Goal: Task Accomplishment & Management: Manage account settings

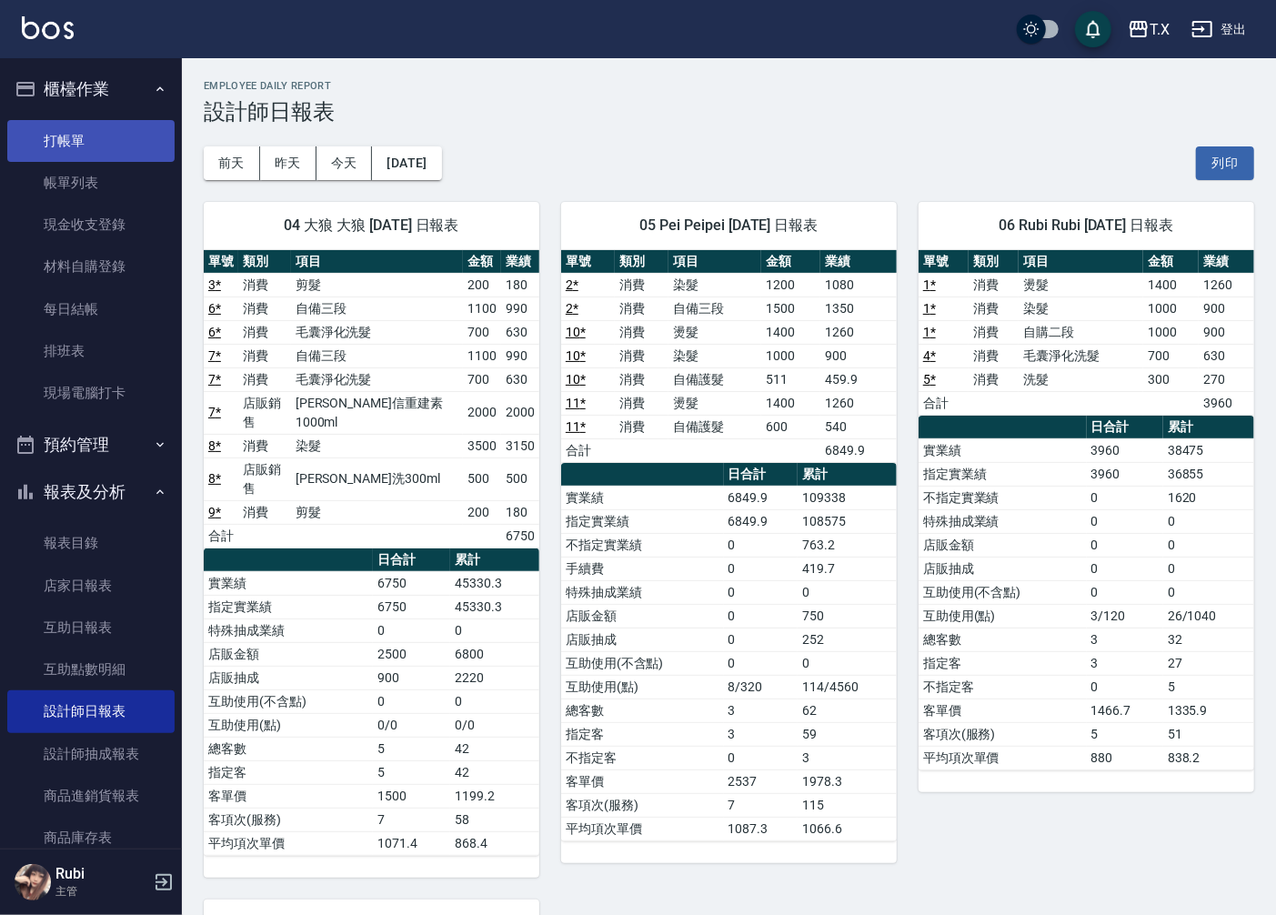
click at [116, 133] on link "打帳單" at bounding box center [90, 141] width 167 height 42
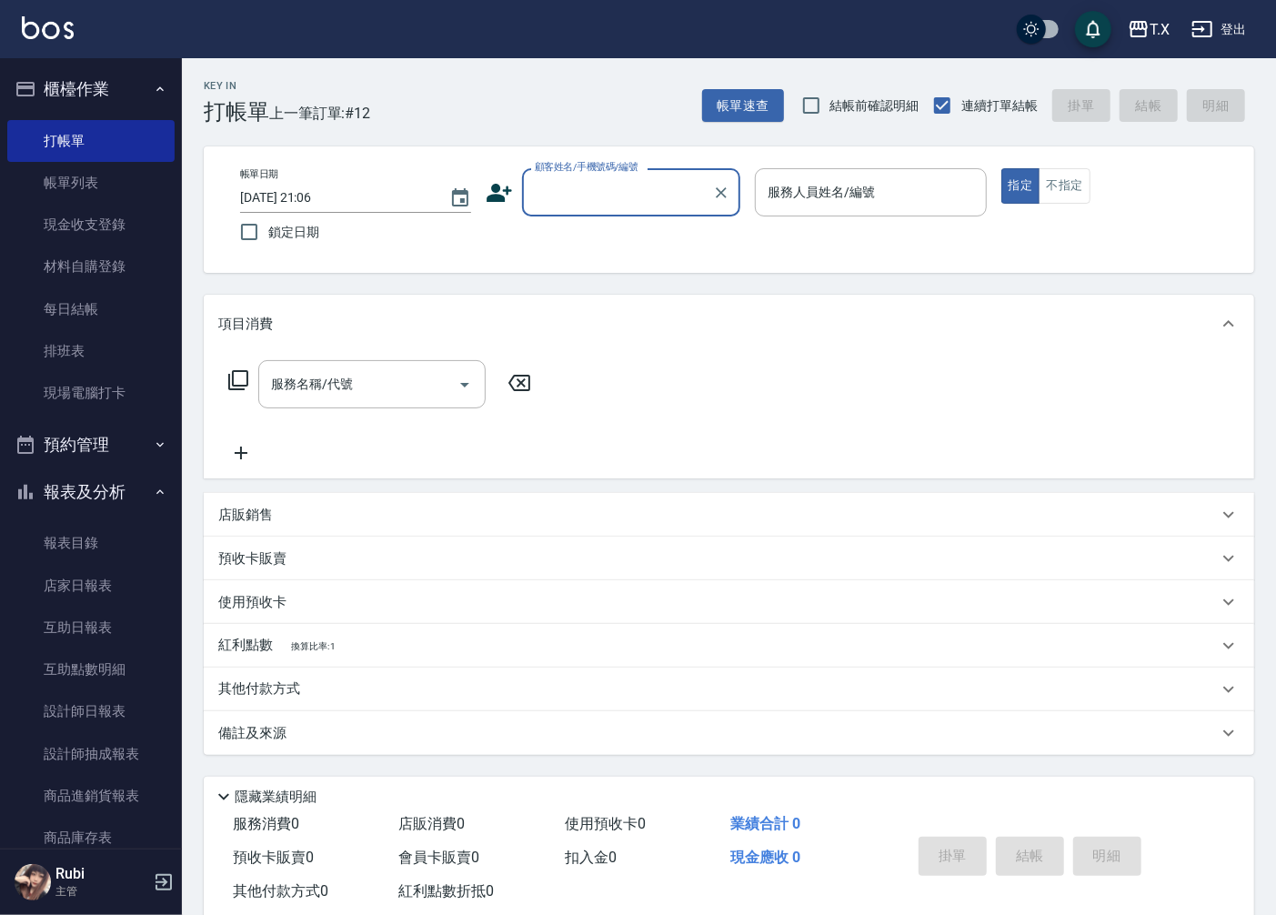
click at [630, 180] on input "顧客姓名/手機號碼/編號" at bounding box center [617, 192] width 175 height 32
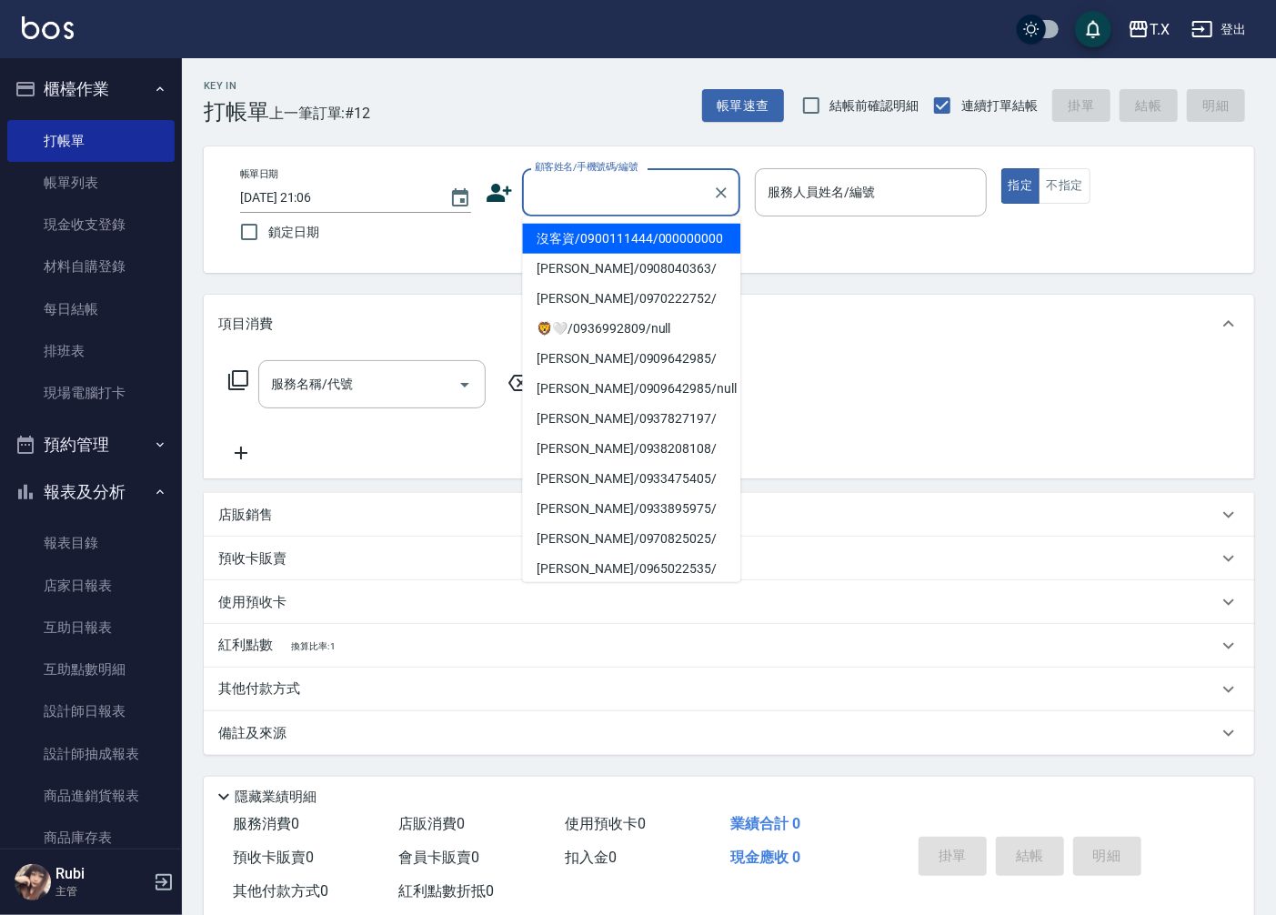
click at [630, 246] on li "沒客資/0900111444/000000000" at bounding box center [631, 239] width 218 height 30
type input "沒客資/0900111444/000000000"
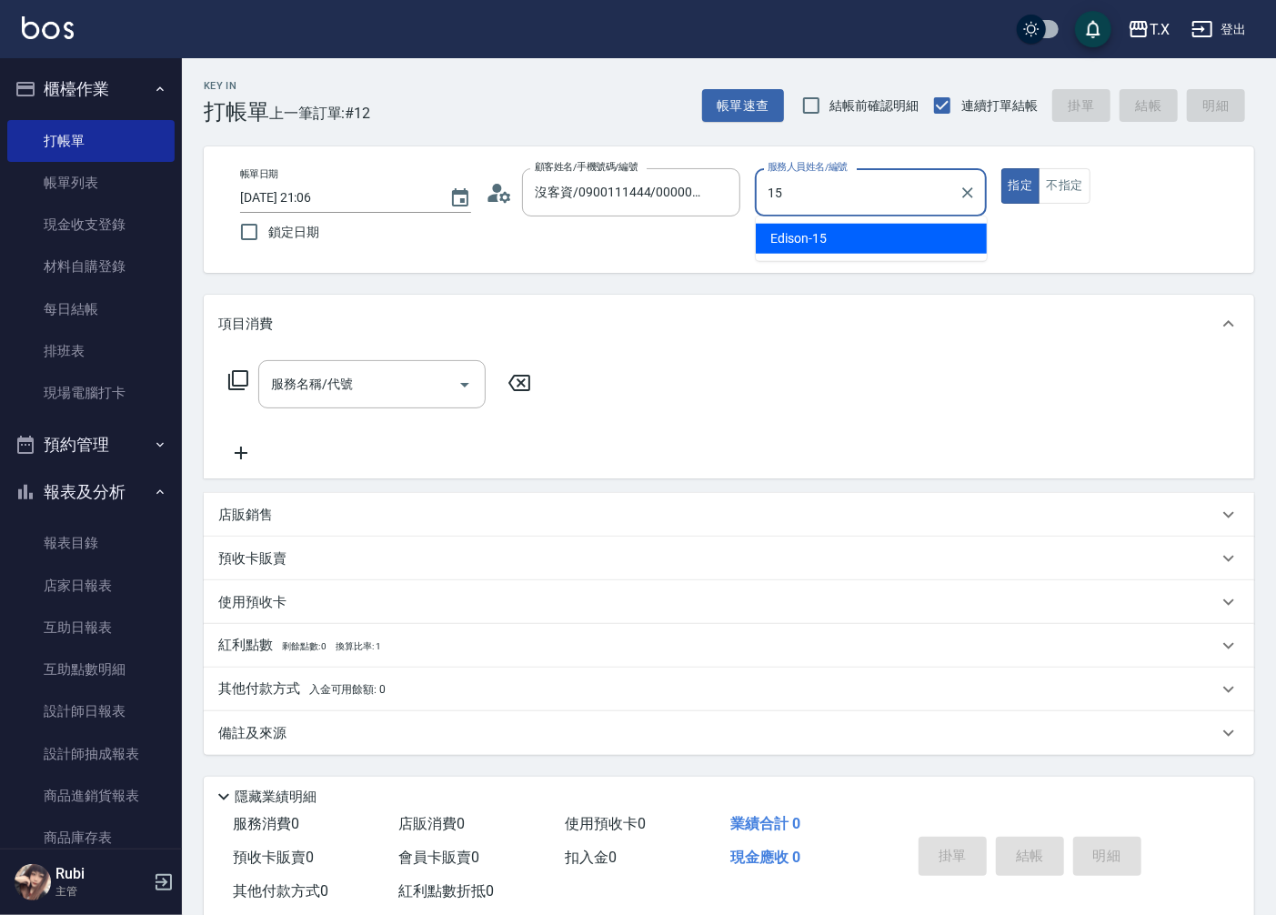
type input "Edison-15"
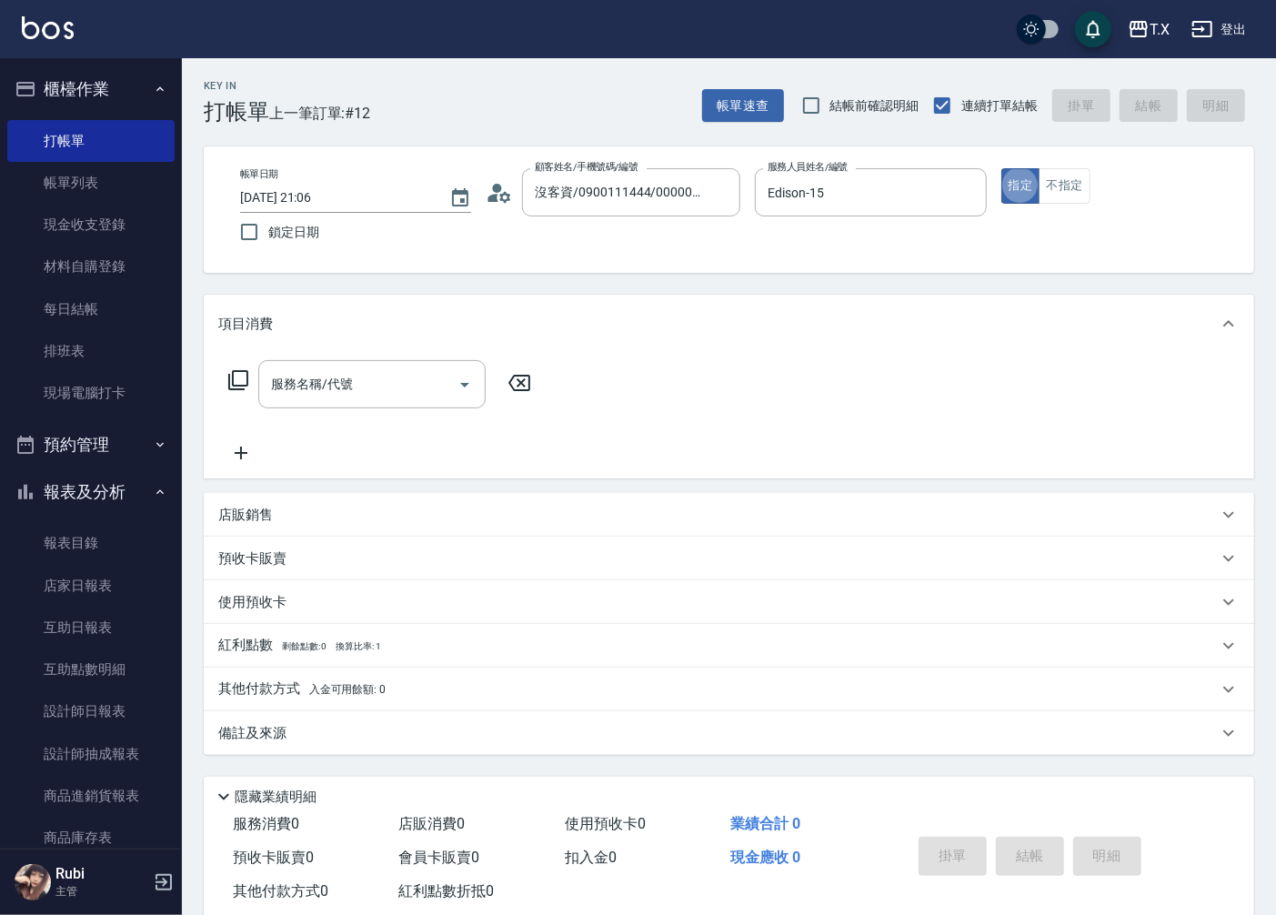
type button "true"
click at [346, 387] on div "服務名稱/代號 服務名稱/代號" at bounding box center [371, 384] width 227 height 48
type input "704"
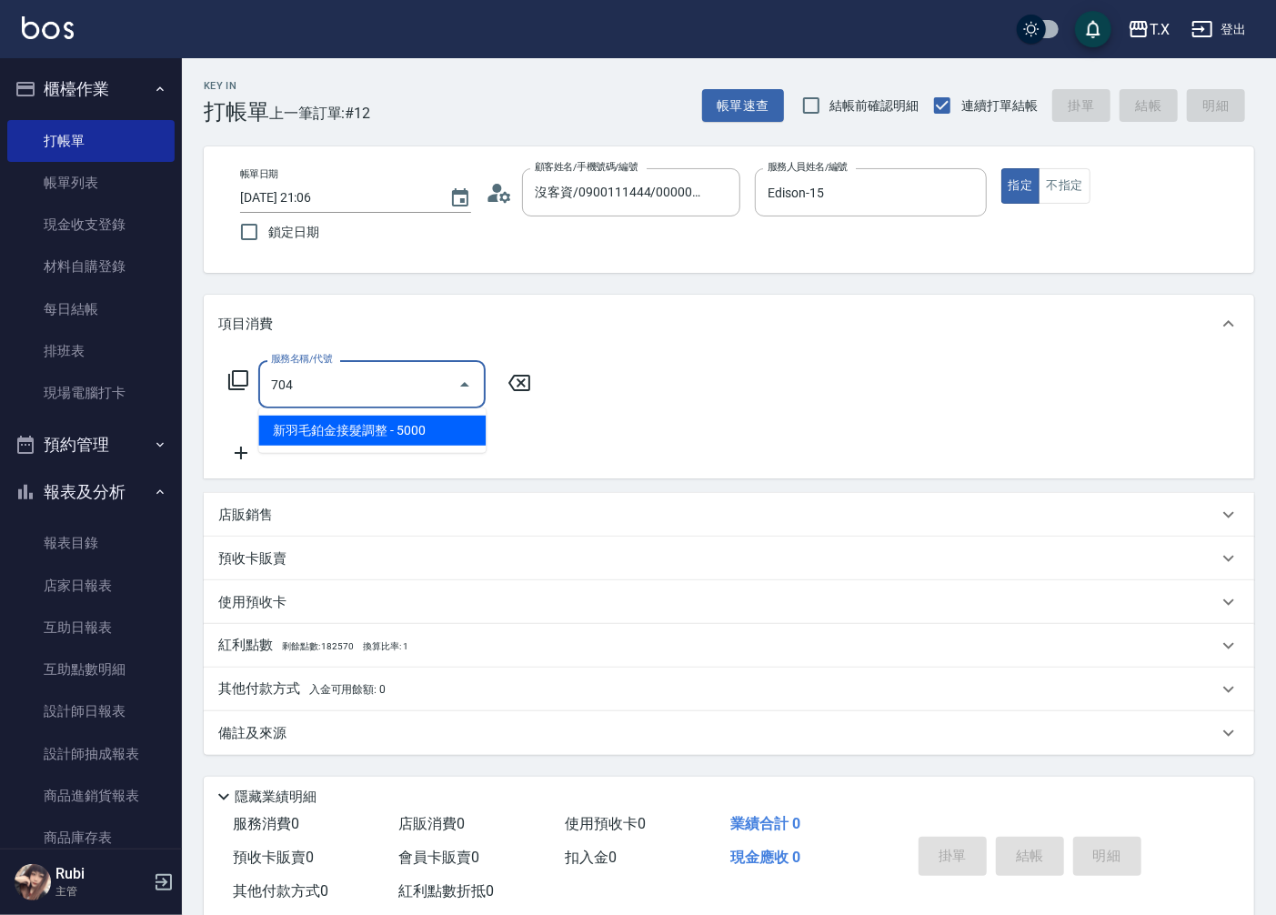
type input "500"
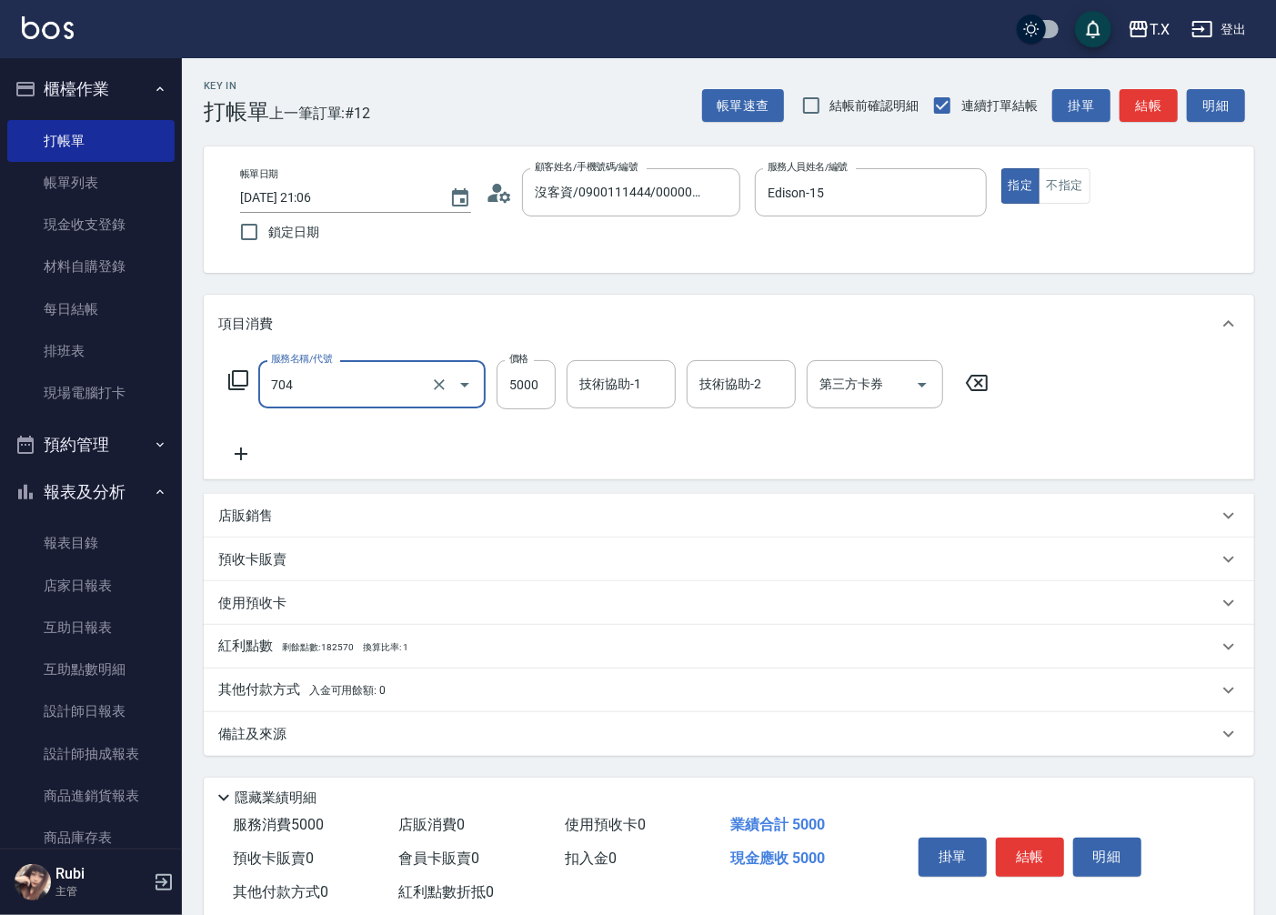
type input "新羽毛鉑金接髮調整(704)"
type input "4"
type input "0"
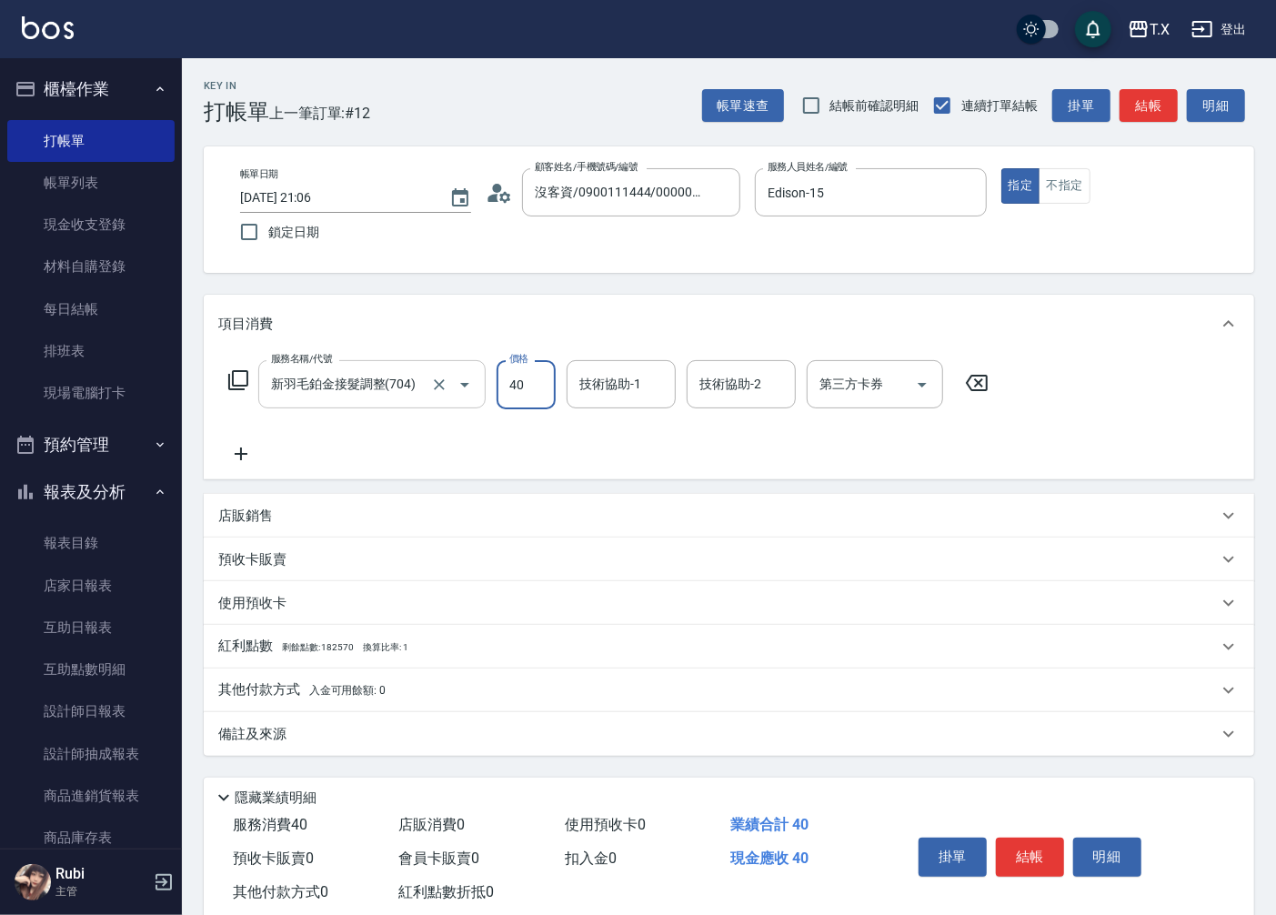
type input "400"
type input "4000"
type input "星星-10"
click at [517, 380] on input "4000" at bounding box center [526, 384] width 59 height 49
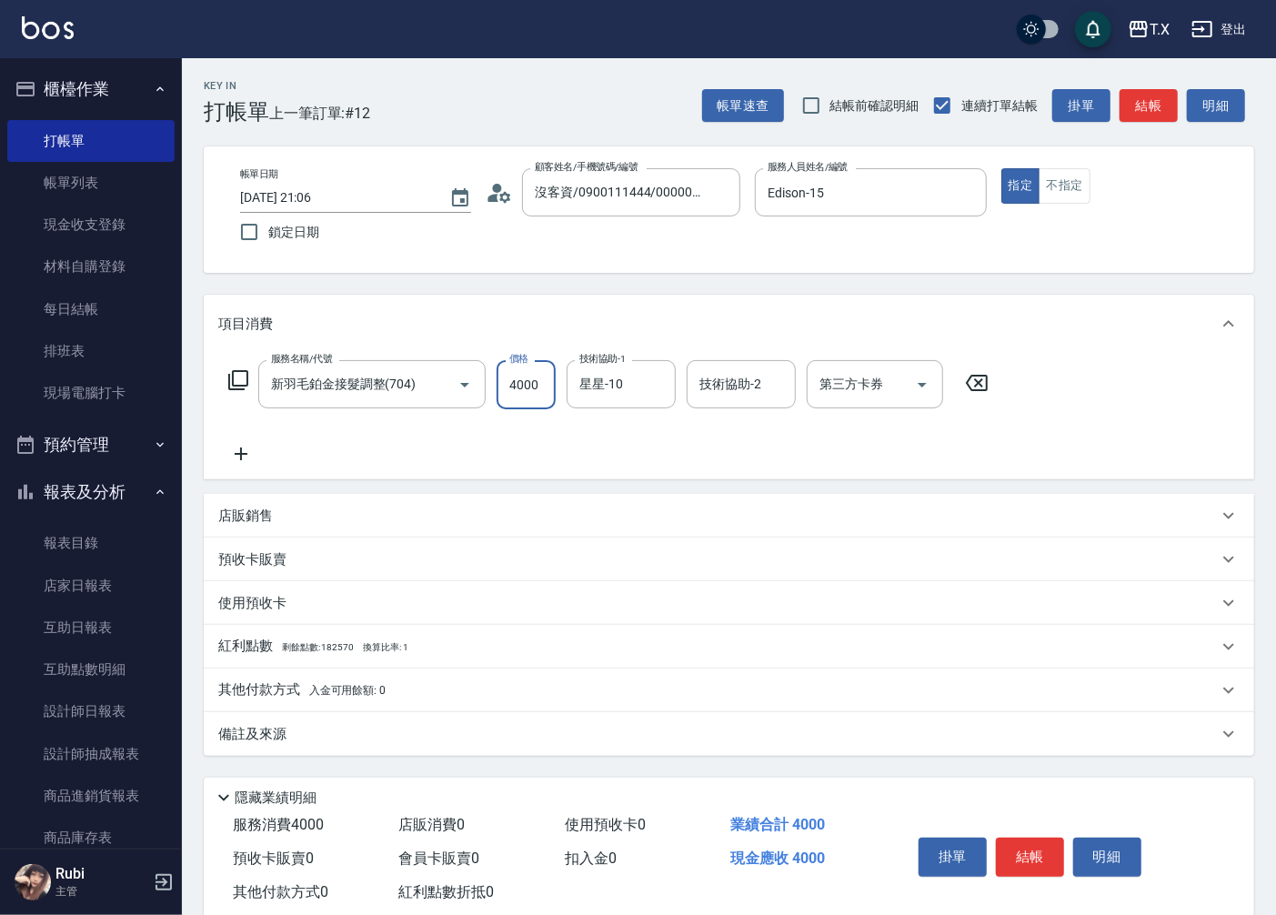
type input "3"
type input "0"
type input "388"
type input "380"
type input "3880"
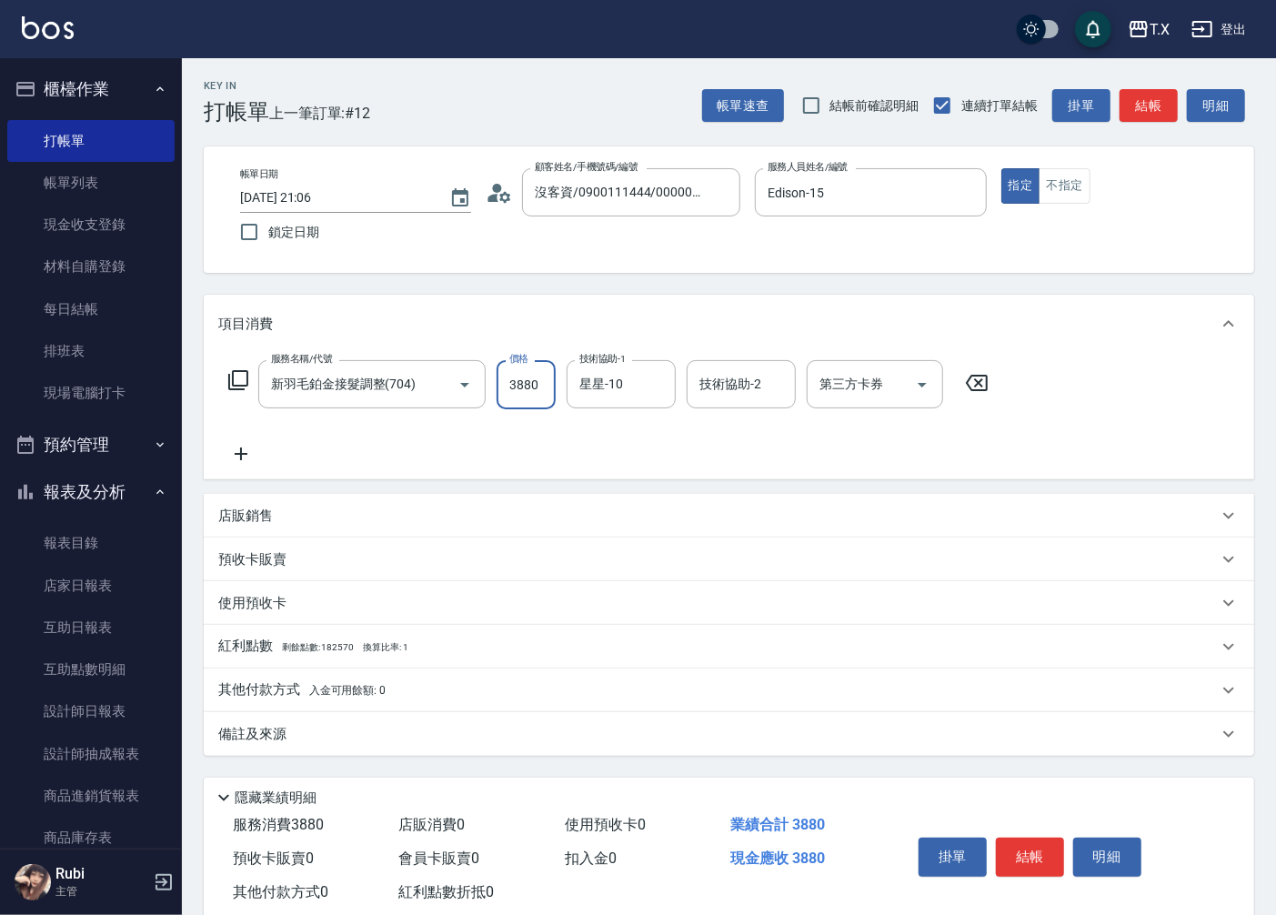
click at [237, 699] on p "其他付款方式 入金可用餘額: 0" at bounding box center [301, 690] width 167 height 20
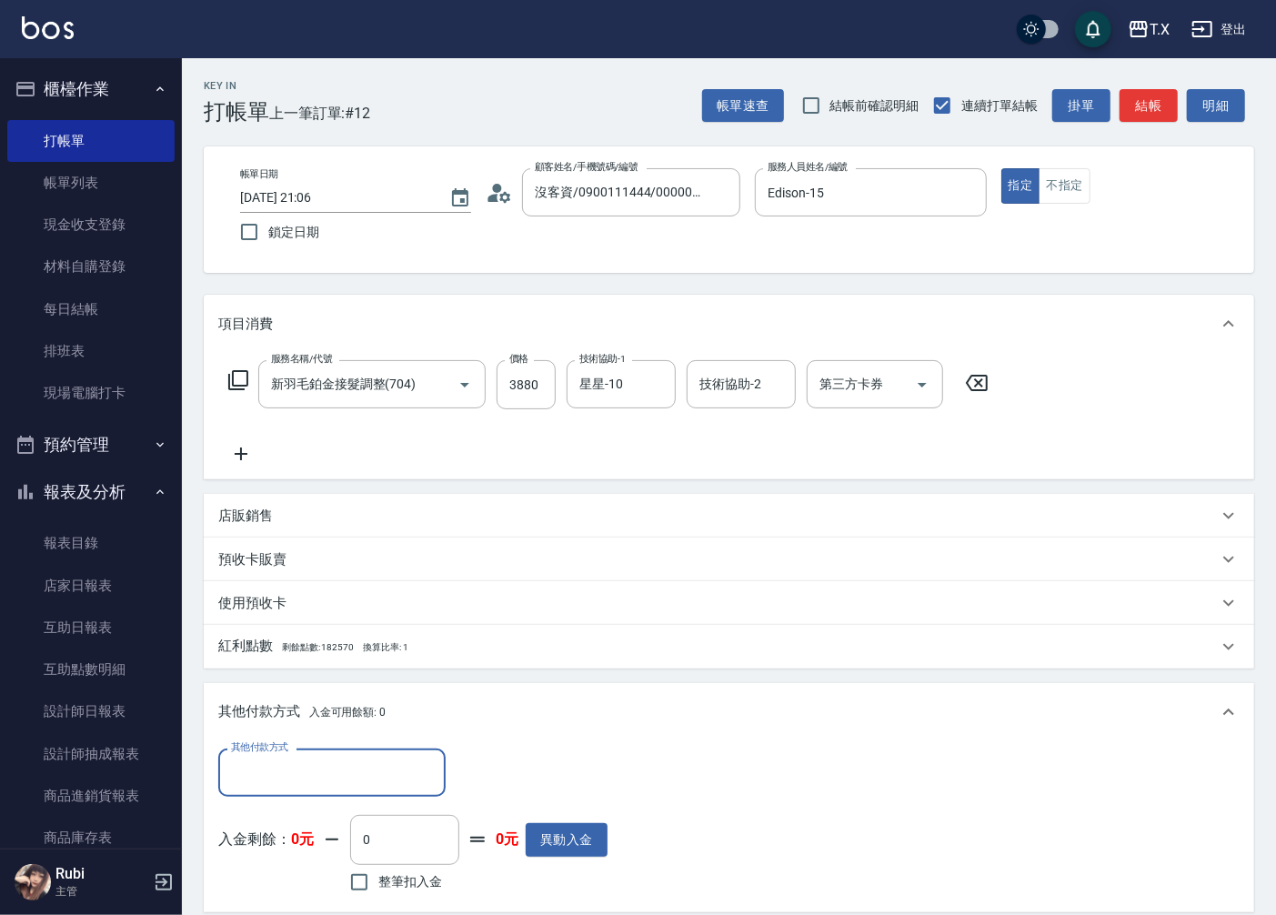
click at [364, 771] on input "其他付款方式" at bounding box center [332, 773] width 211 height 32
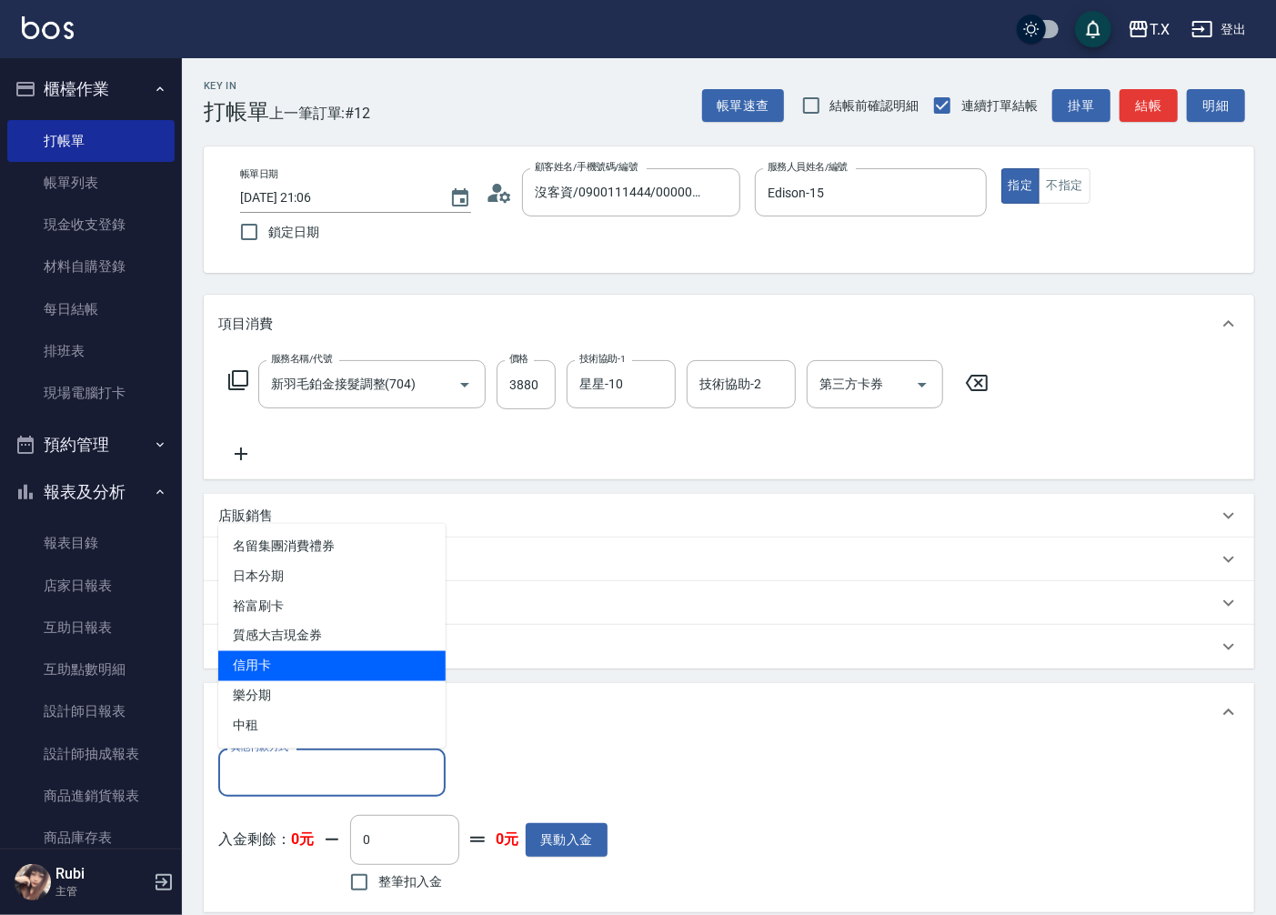
click at [291, 676] on span "信用卡" at bounding box center [331, 666] width 227 height 30
type input "信用卡"
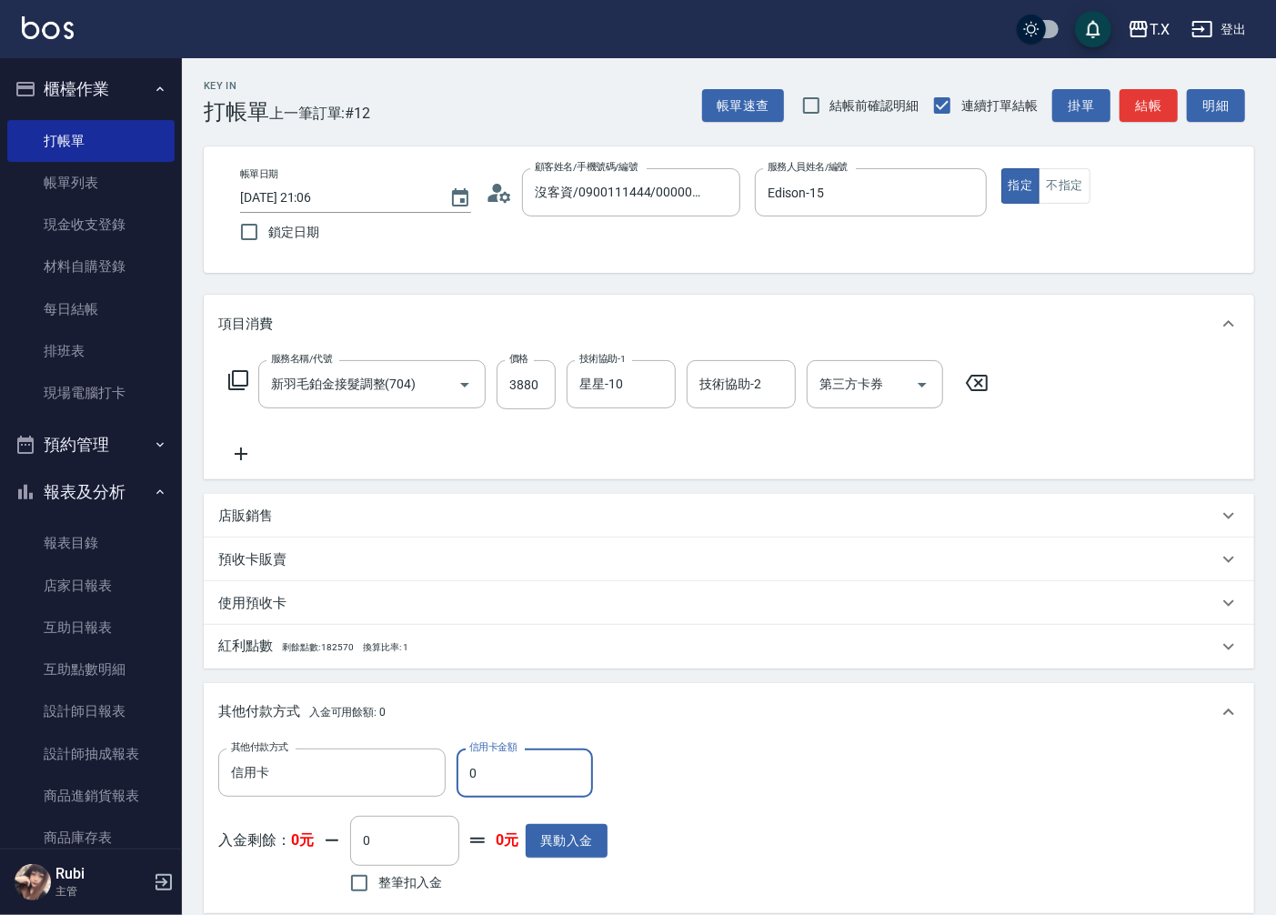
drag, startPoint x: 517, startPoint y: 762, endPoint x: 267, endPoint y: 814, distance: 254.6
click at [267, 814] on div "其他付款方式 信用卡 其他付款方式 信用卡金額 0 信用卡金額 入金剩餘： 0元 0 ​ 整筆扣入金 0元 異動入金" at bounding box center [412, 823] width 389 height 149
type input "388"
type input "0"
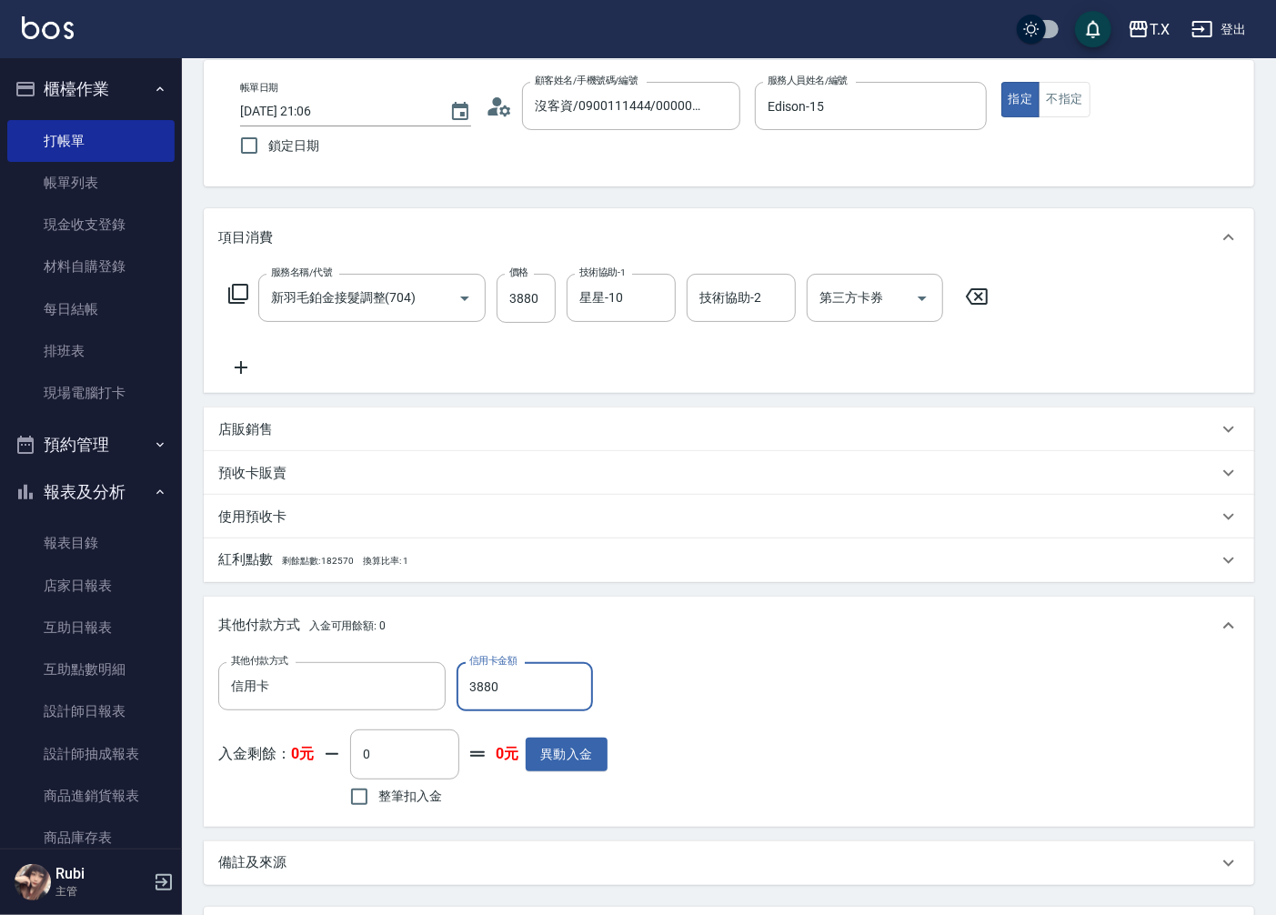
scroll to position [258, 0]
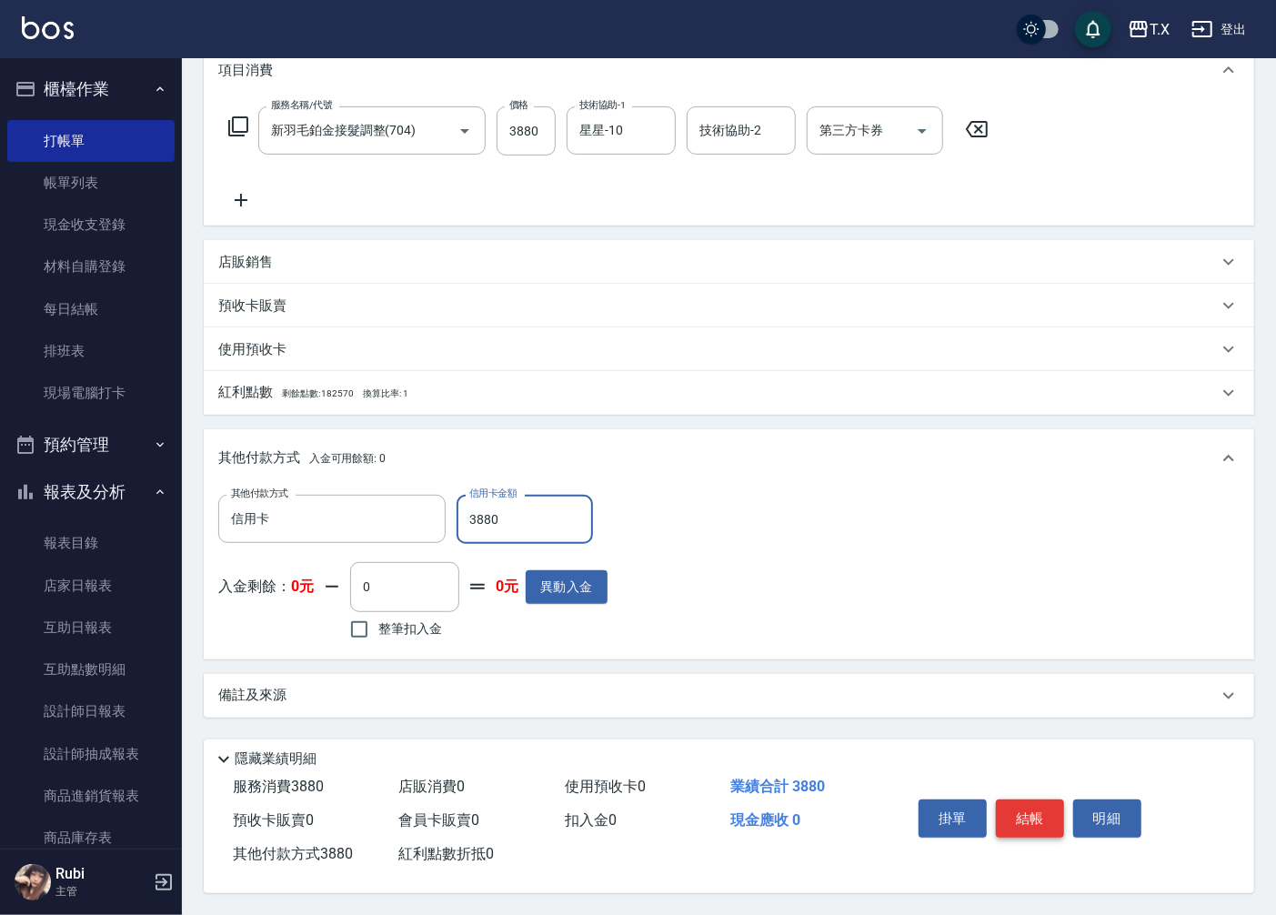
type input "3880"
click at [1038, 803] on button "結帳" at bounding box center [1030, 819] width 68 height 38
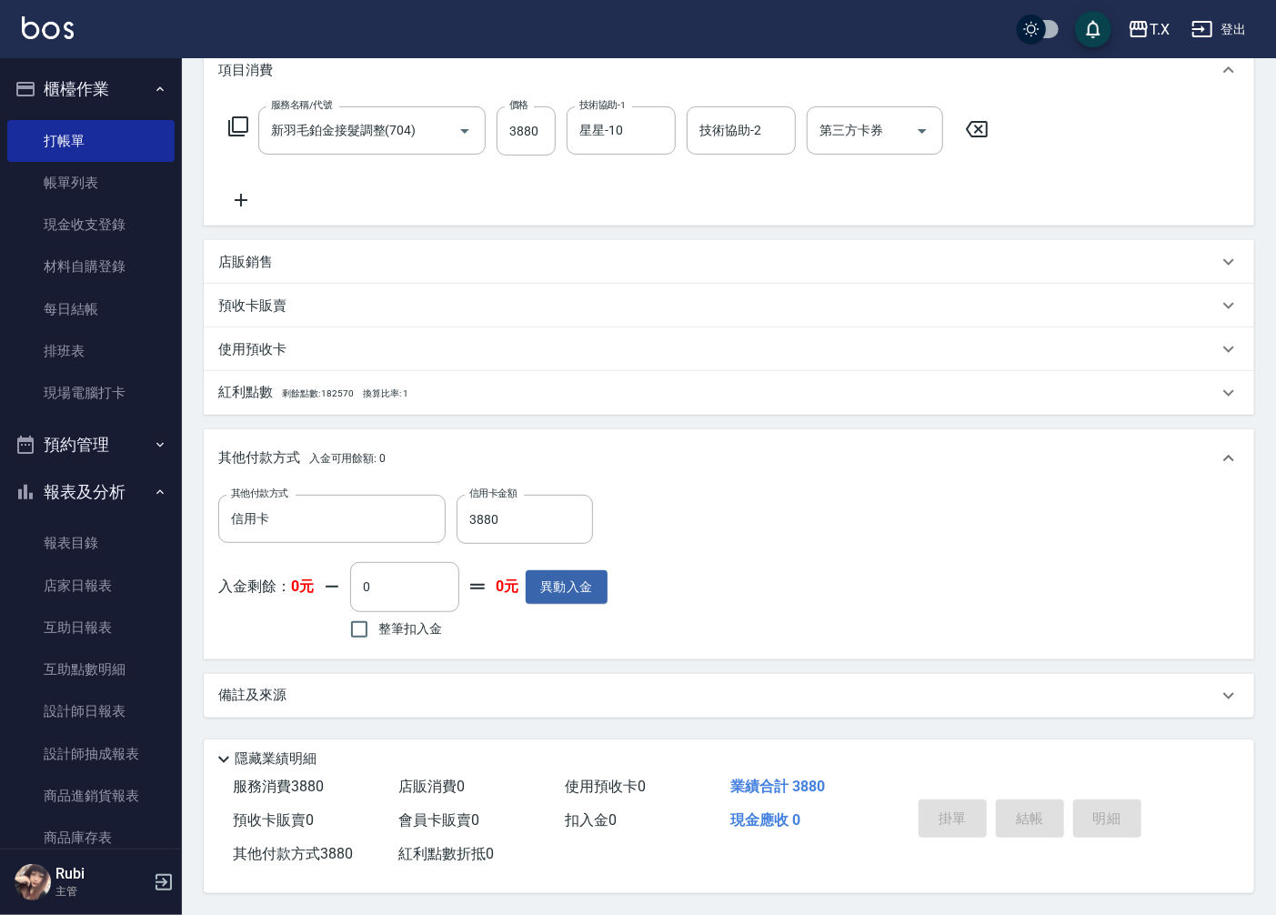
type input "[DATE] 21:07"
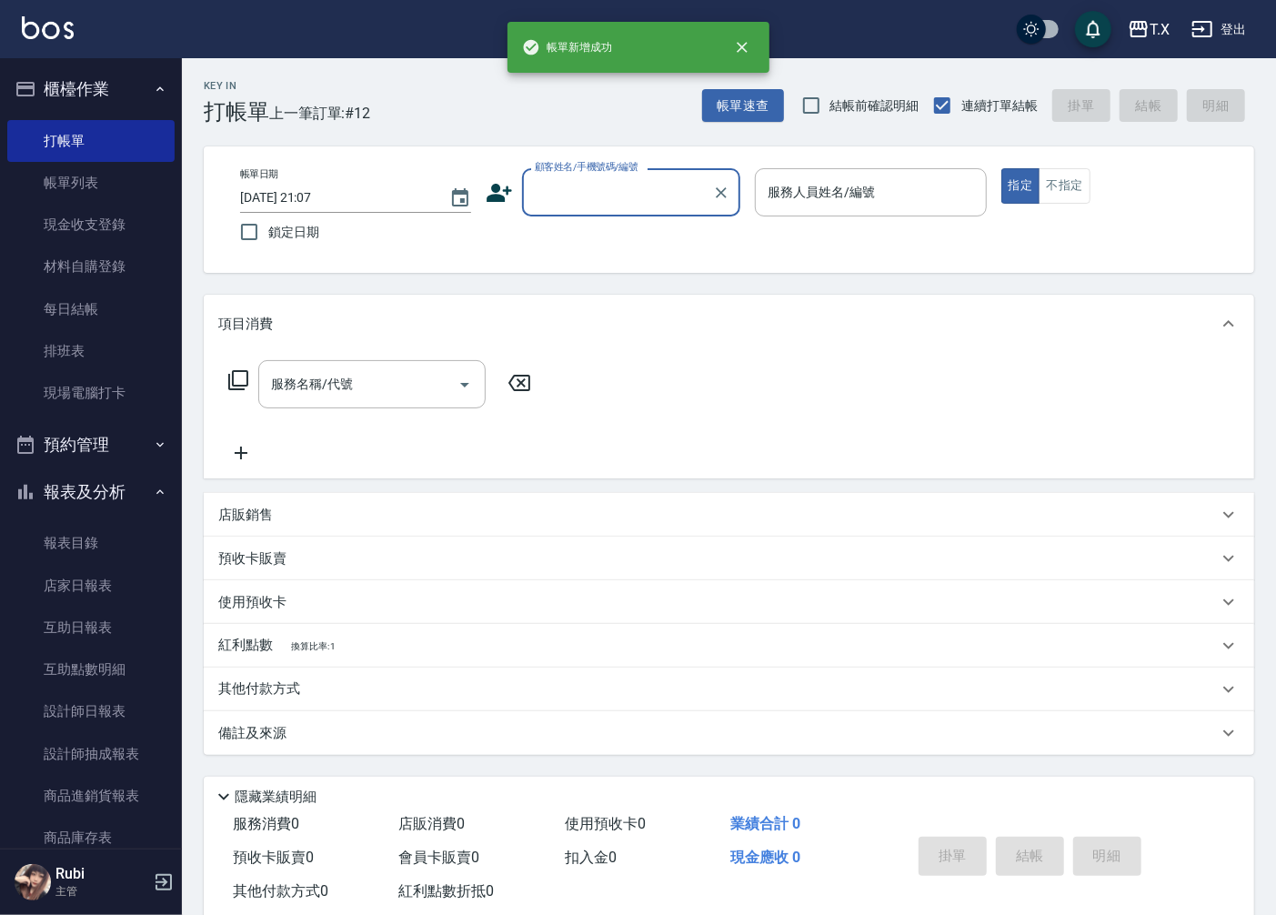
scroll to position [0, 0]
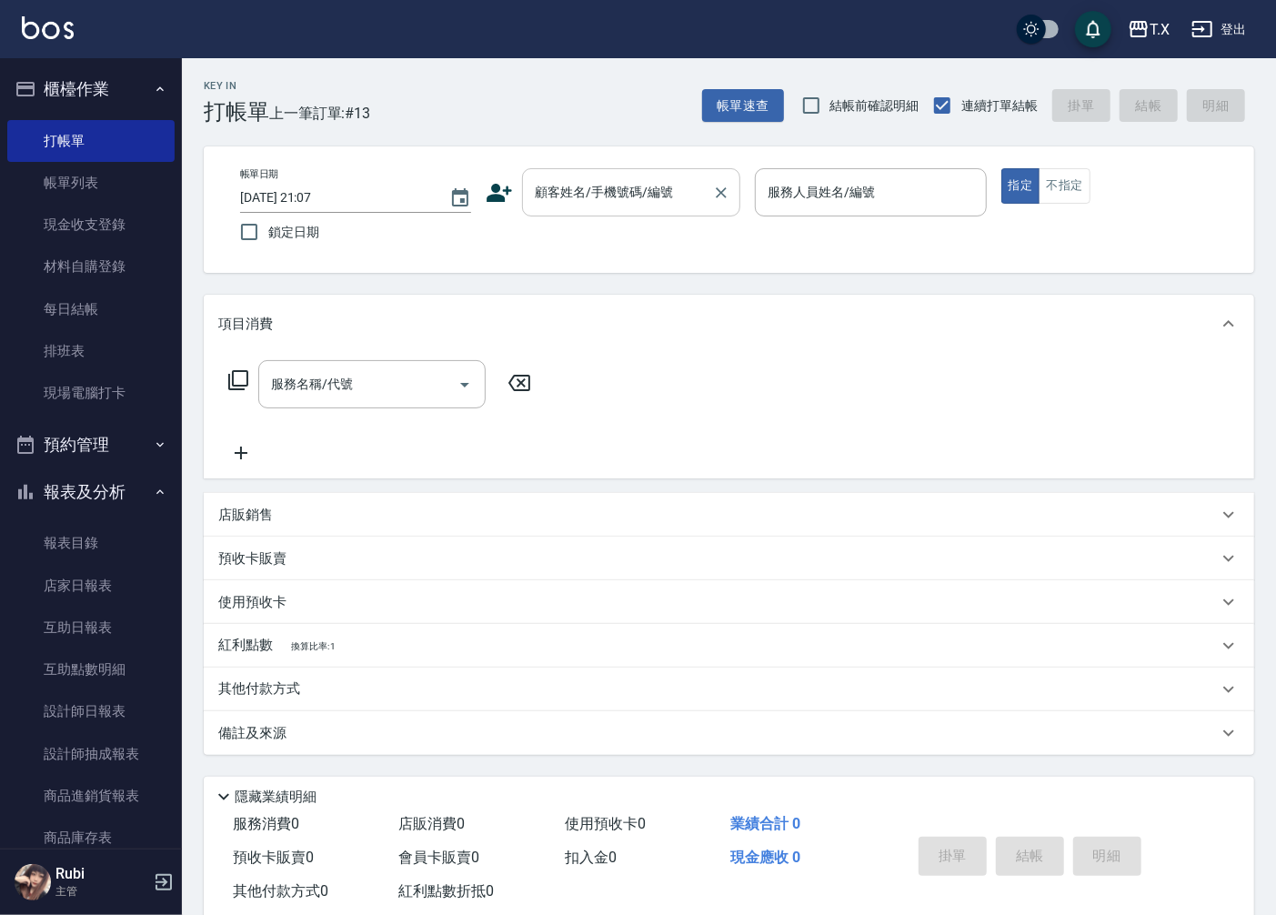
click at [568, 203] on input "顧客姓名/手機號碼/編號" at bounding box center [617, 192] width 175 height 32
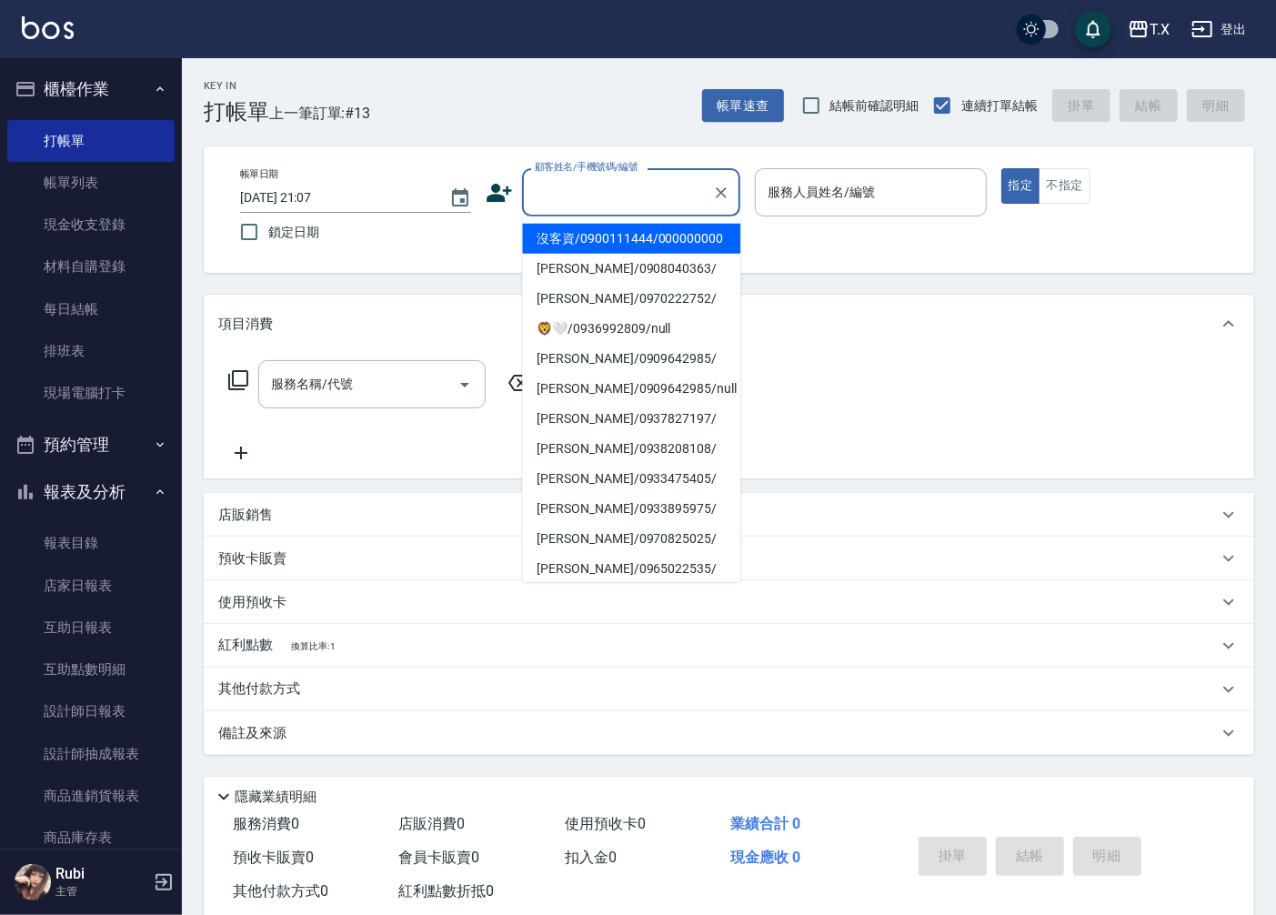
click at [587, 243] on li "沒客資/0900111444/000000000" at bounding box center [631, 239] width 218 height 30
type input "沒客資/0900111444/000000000"
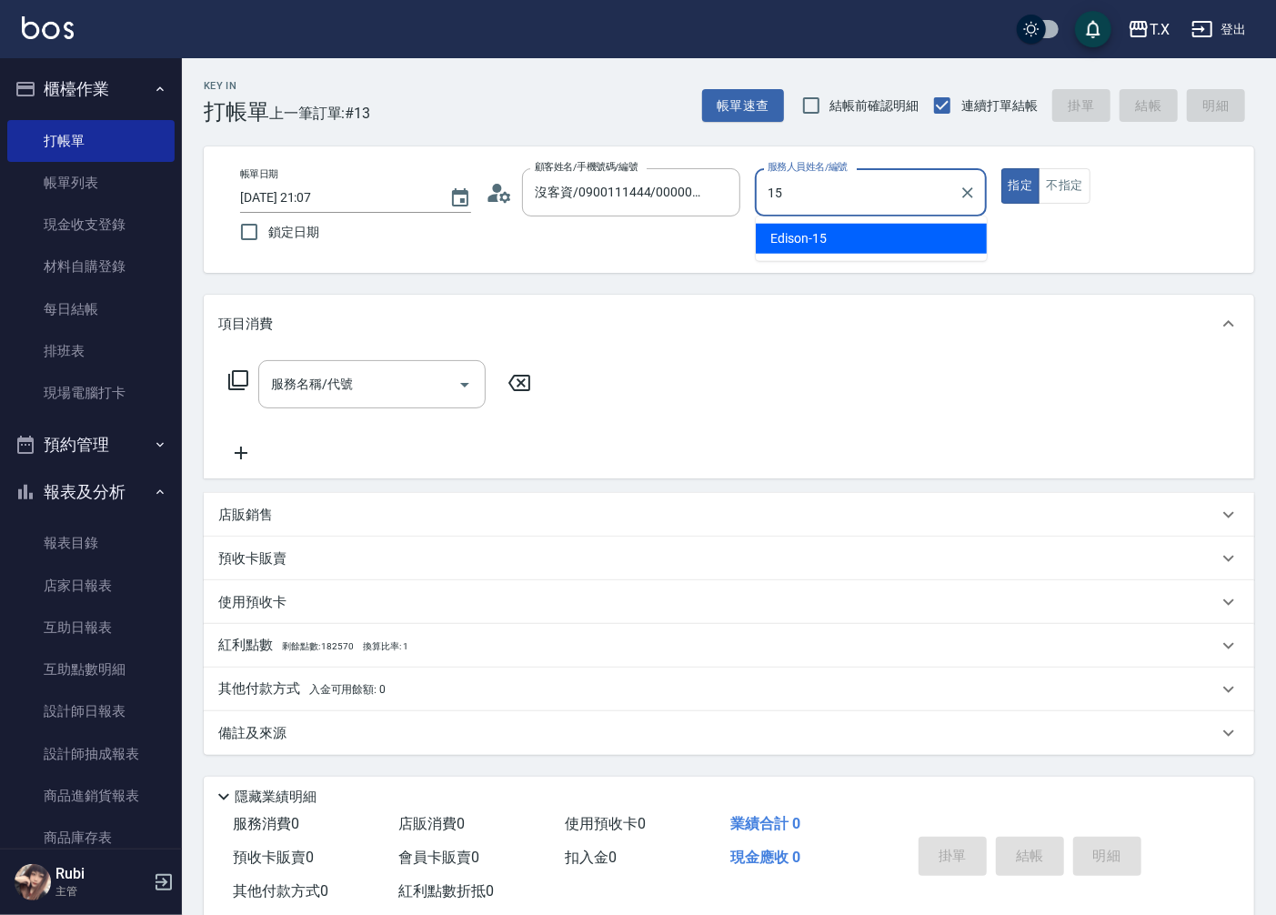
type input "Edison-15"
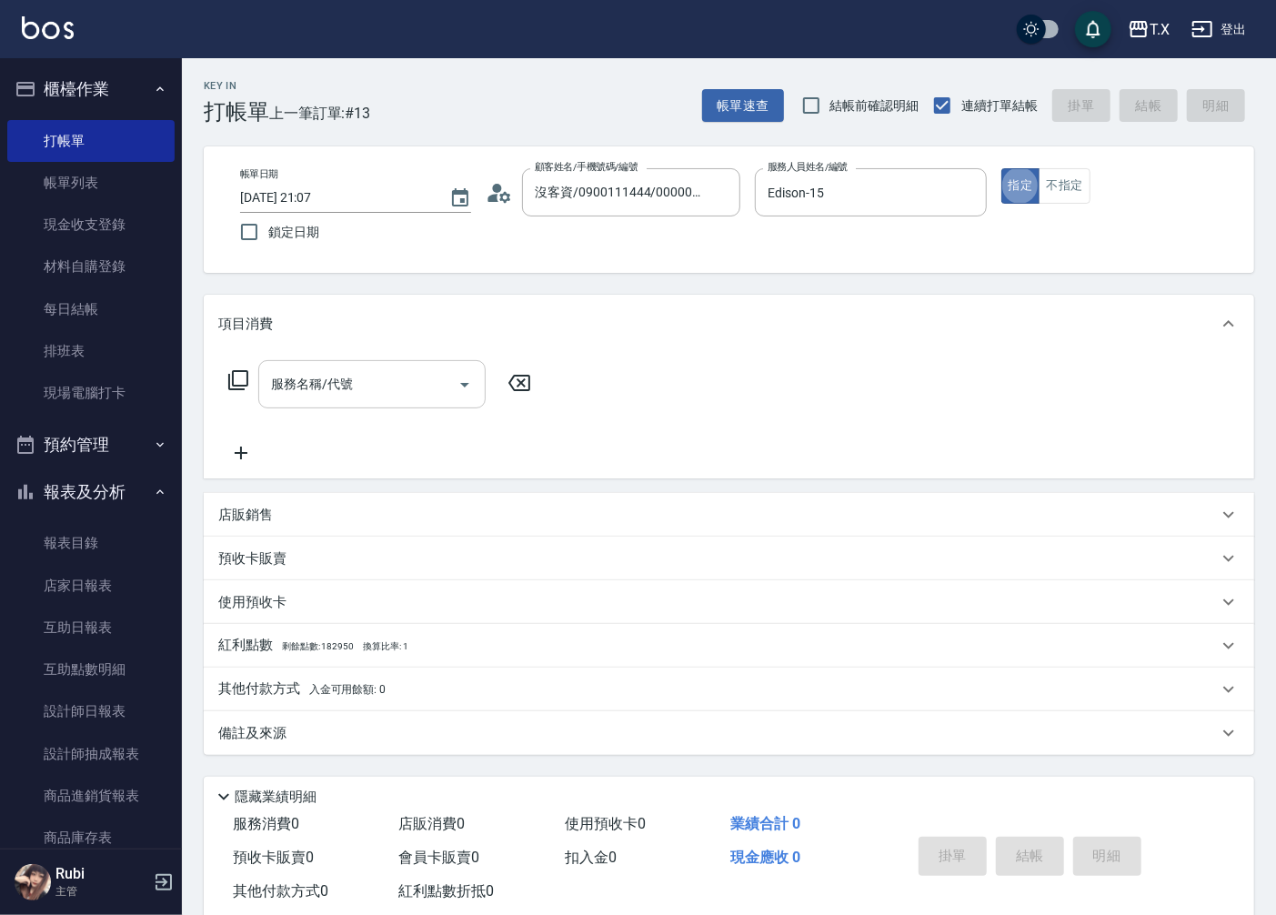
click at [360, 374] on input "服務名稱/代號" at bounding box center [359, 384] width 184 height 32
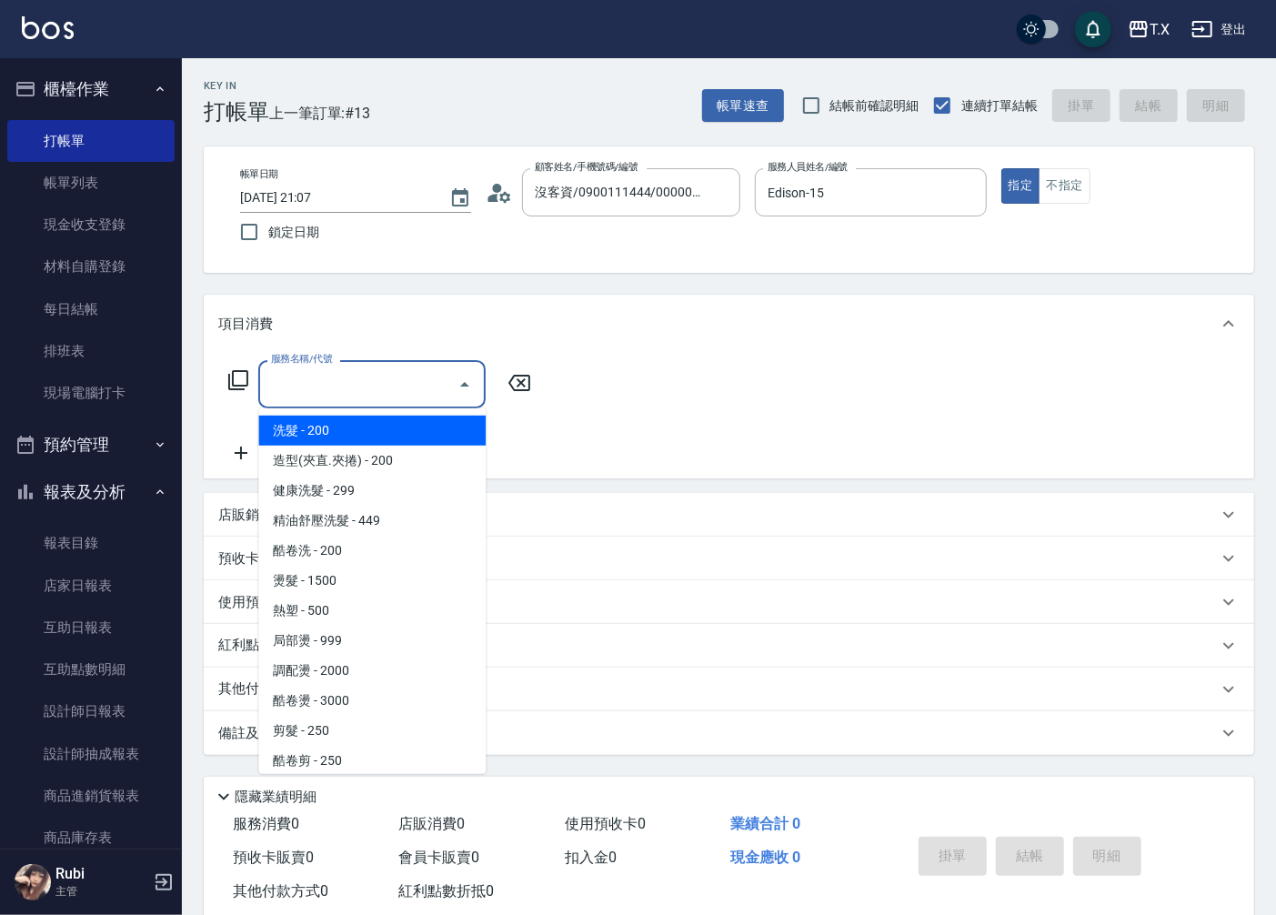
click at [237, 380] on icon at bounding box center [238, 380] width 22 height 22
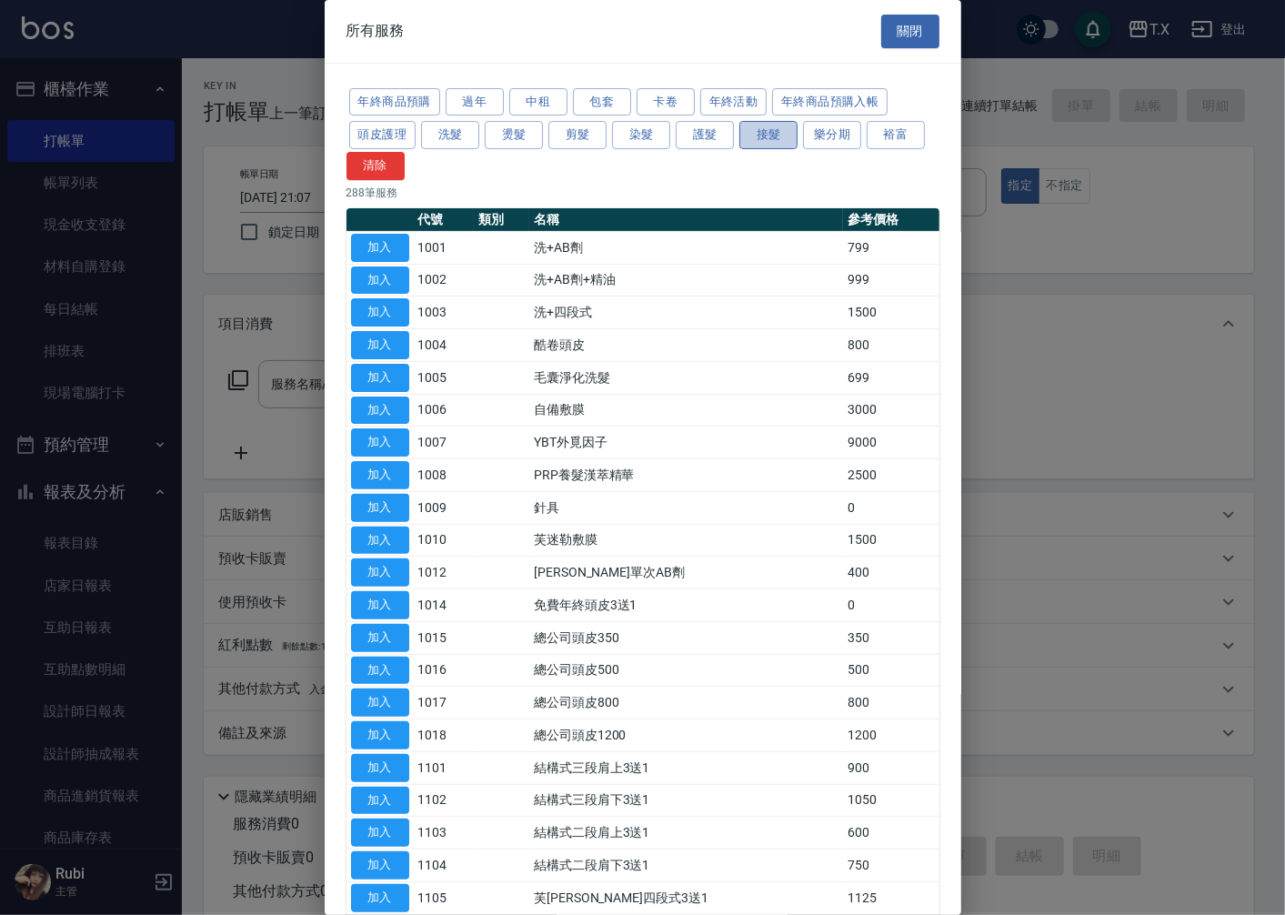
click at [747, 136] on button "接髮" at bounding box center [769, 135] width 58 height 28
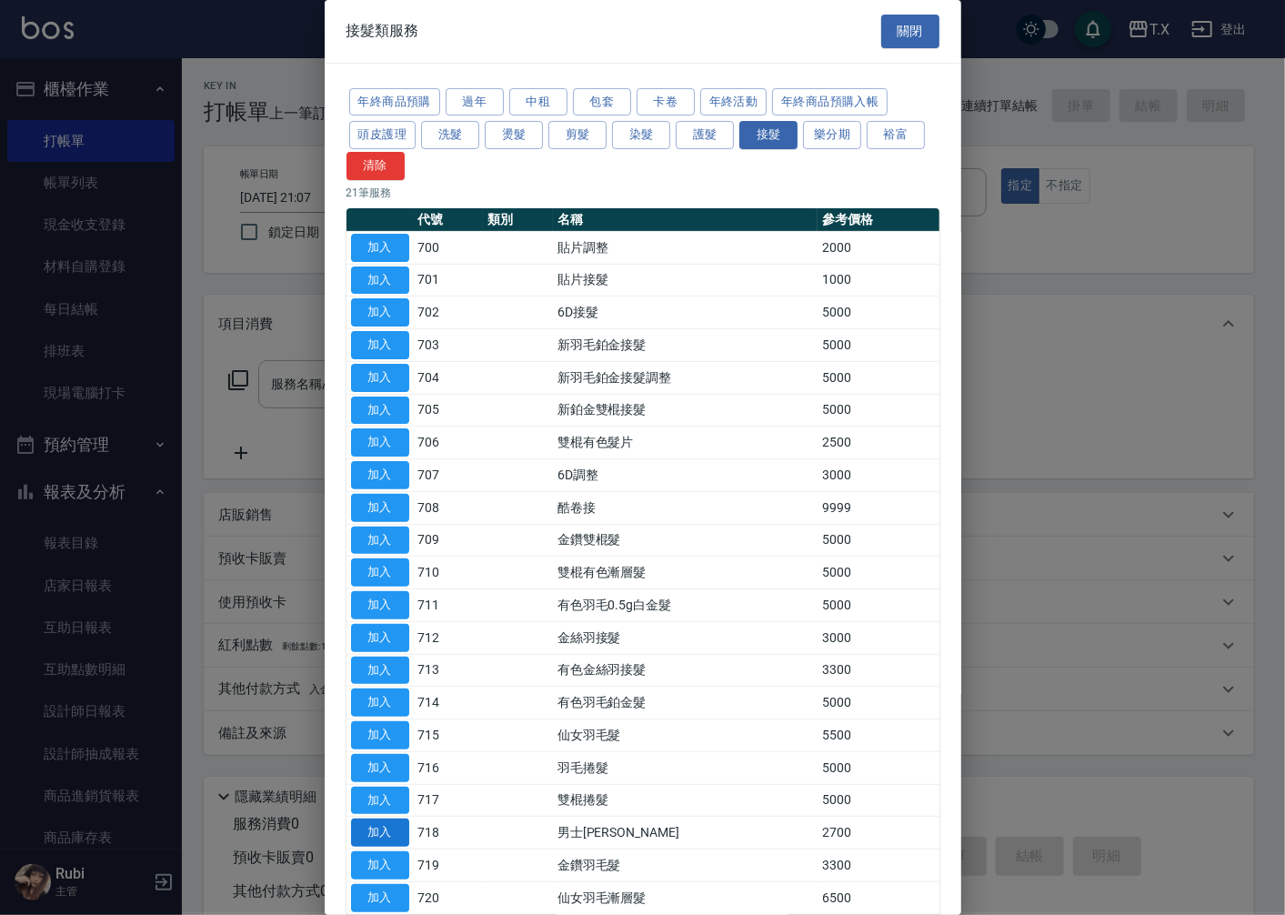
click at [398, 837] on button "加入" at bounding box center [380, 833] width 58 height 28
type input "男士[PERSON_NAME](718)"
type input "270"
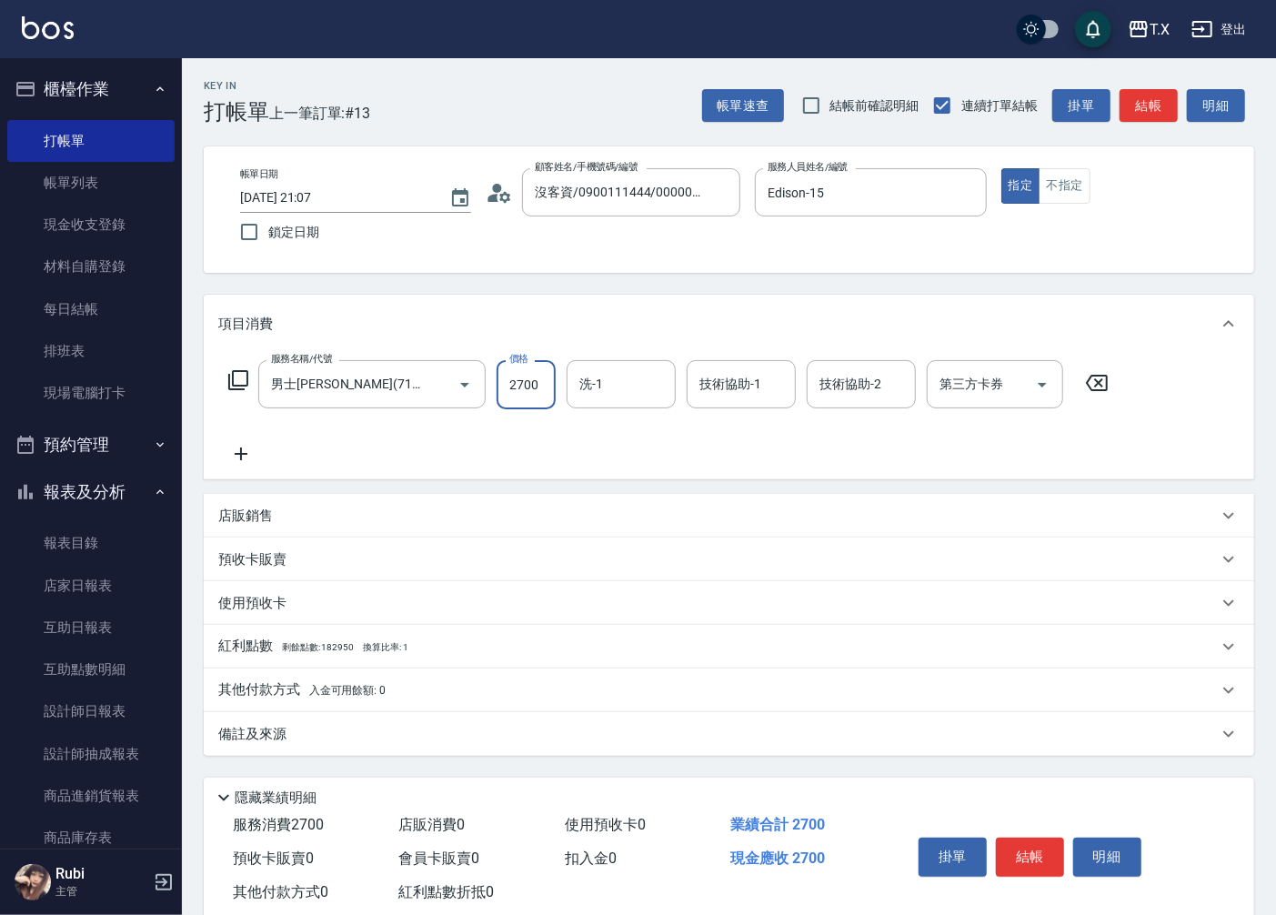
click at [532, 388] on input "2700" at bounding box center [526, 384] width 59 height 49
type input "1"
type input "0"
type input "129"
type input "120"
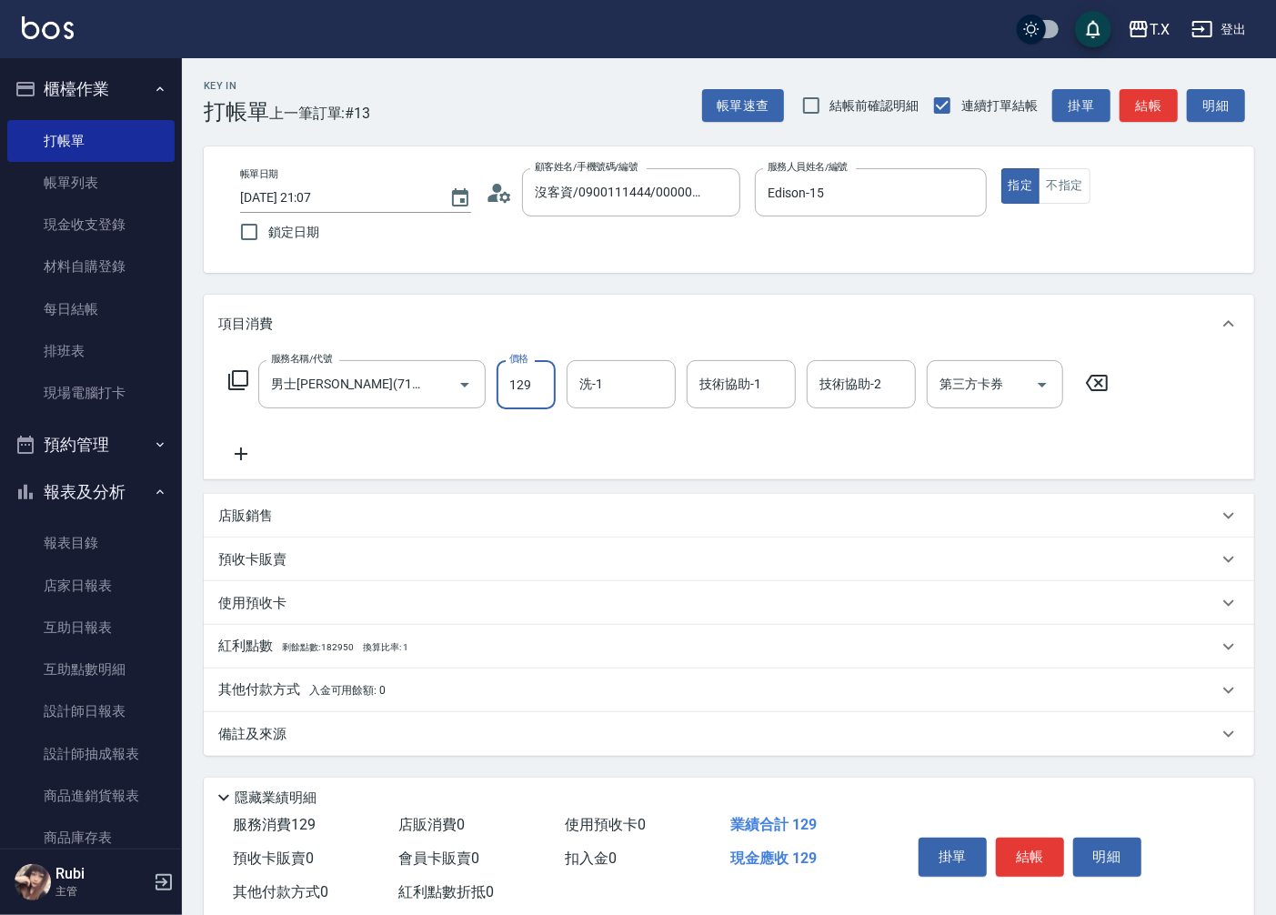
type input "1295"
type input "1290"
type input "12950"
click at [603, 373] on input "洗-1" at bounding box center [621, 384] width 93 height 32
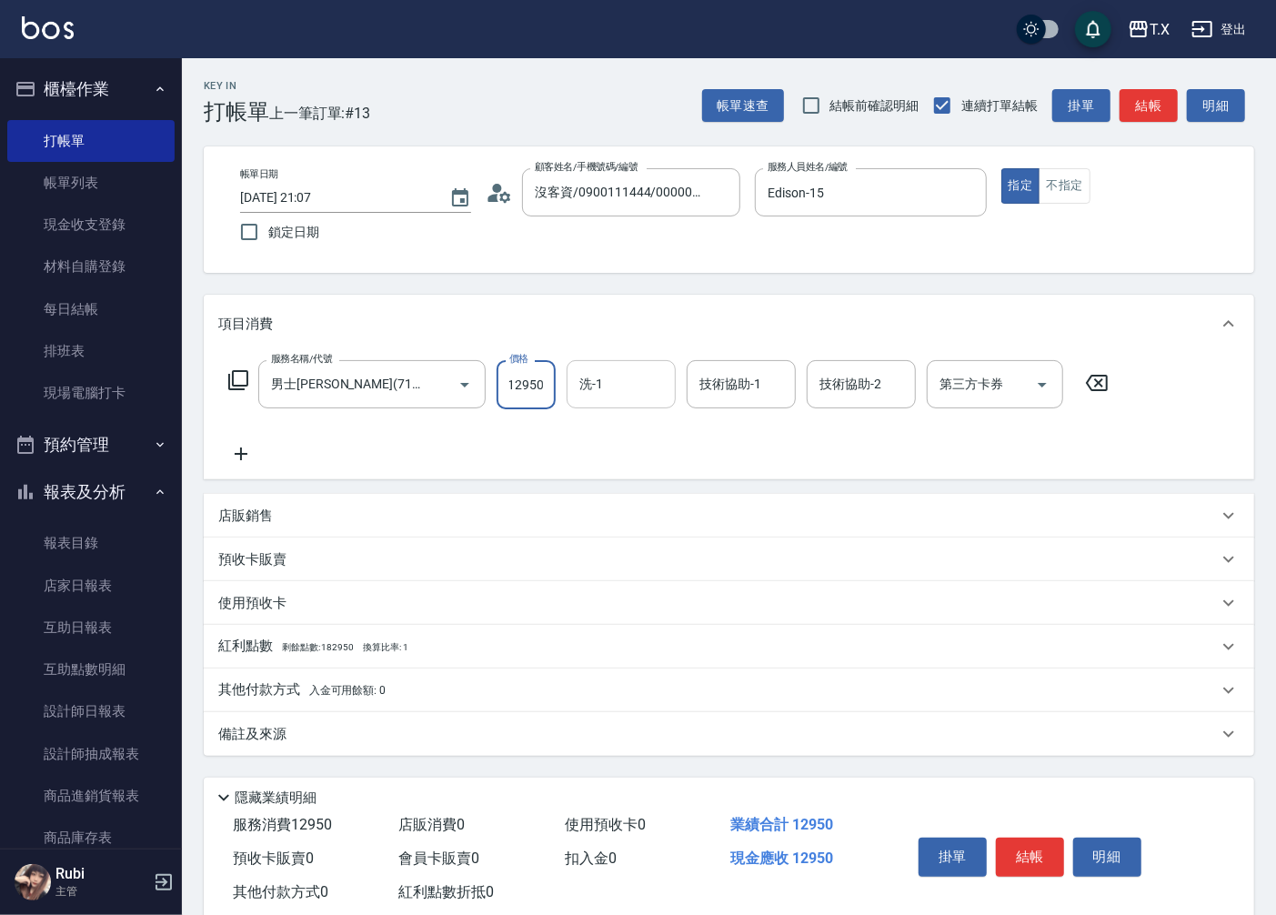
scroll to position [0, 0]
type input "星星-10"
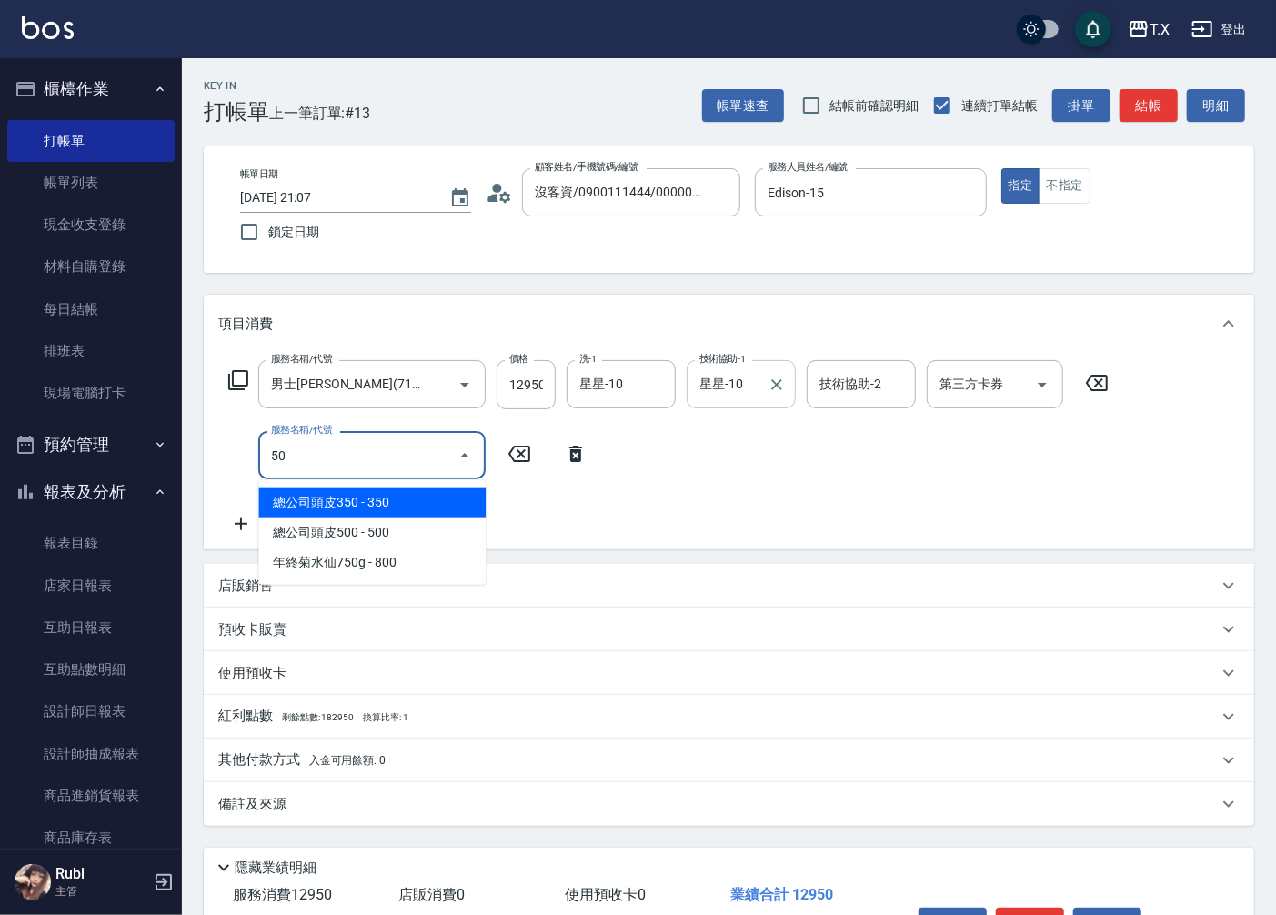
type input "501"
type input "1390"
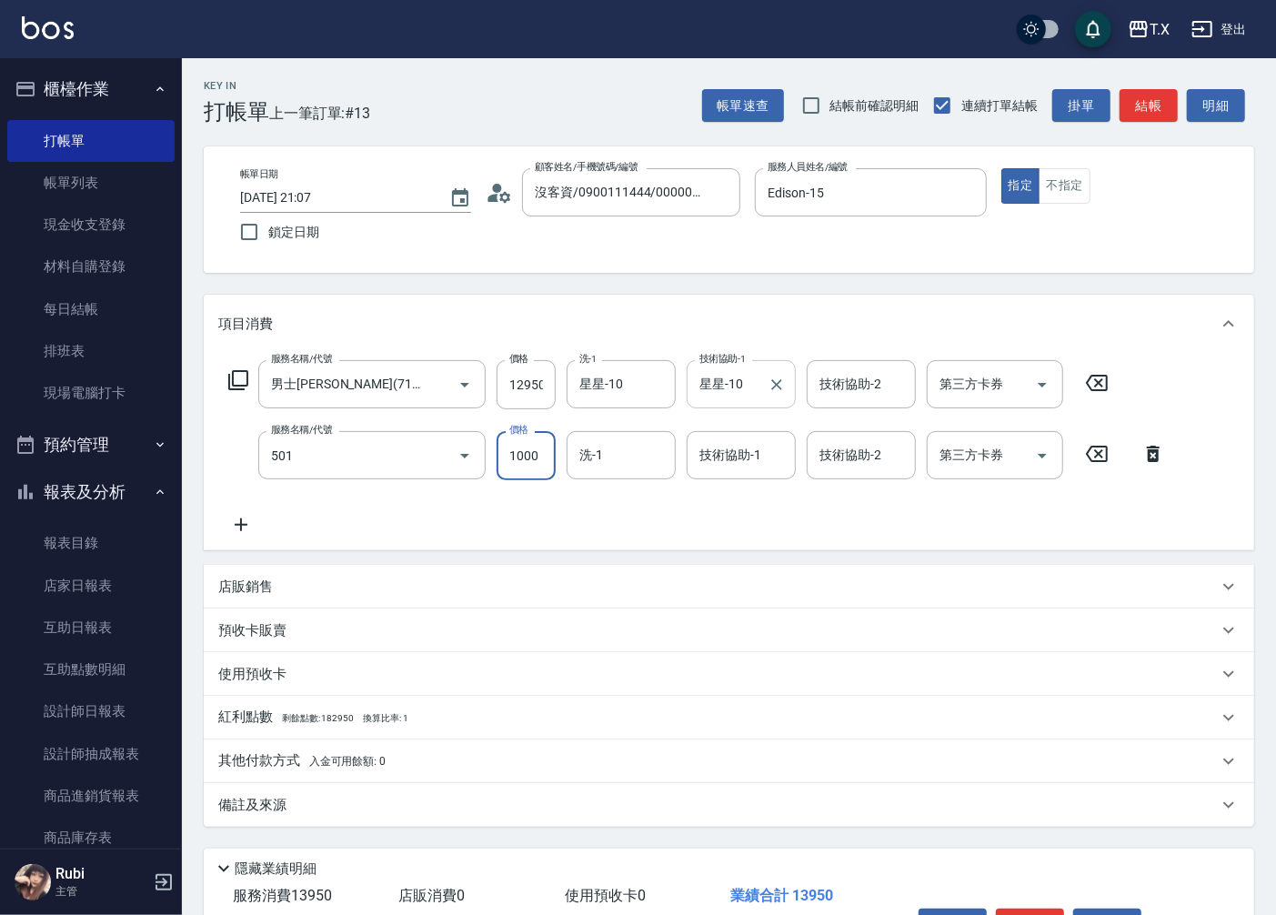
type input "染髮(501)"
type input "2"
type input "1290"
type input "200"
type input "1490"
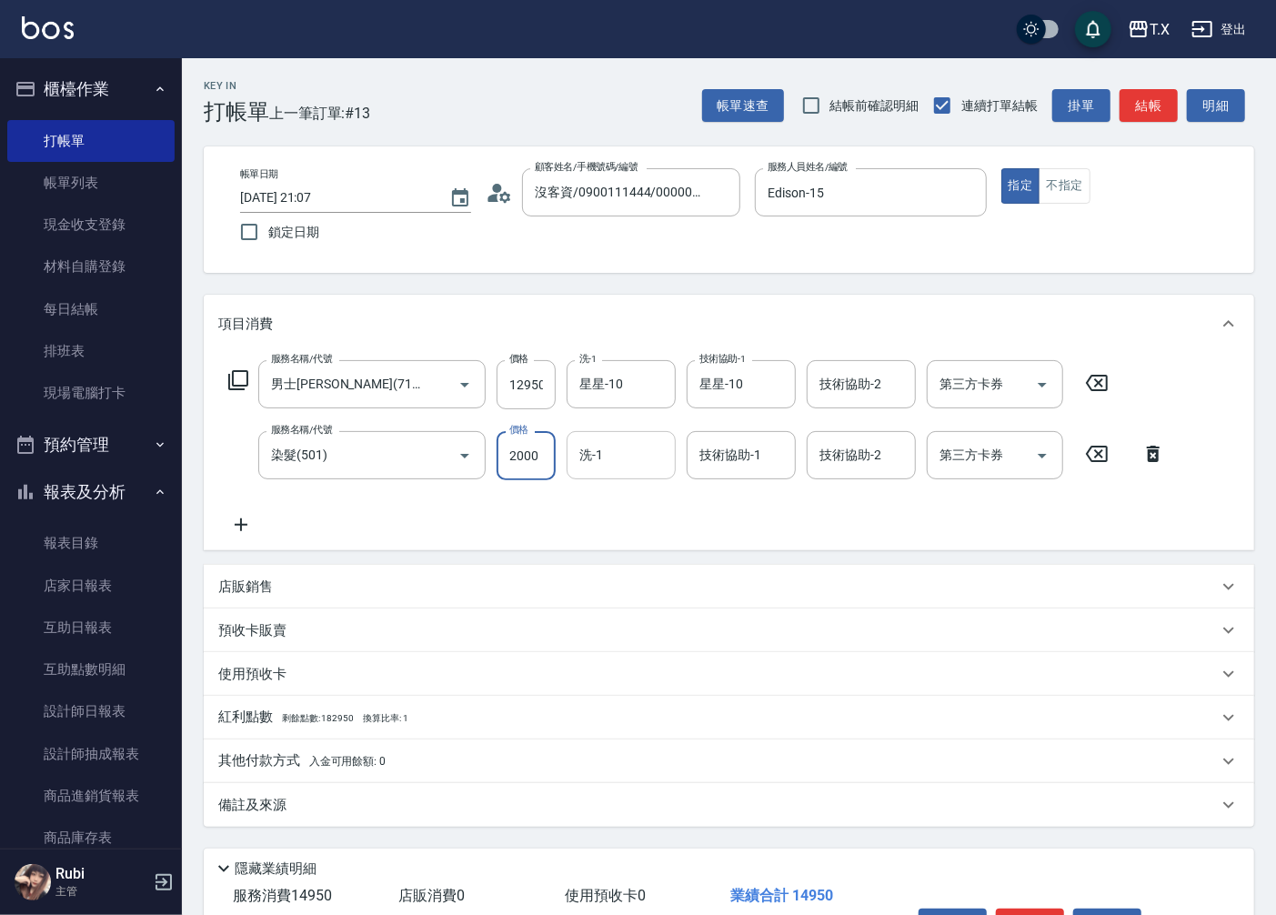
type input "2000"
click at [638, 458] on input "洗-1" at bounding box center [621, 455] width 93 height 32
type input "vivi-13"
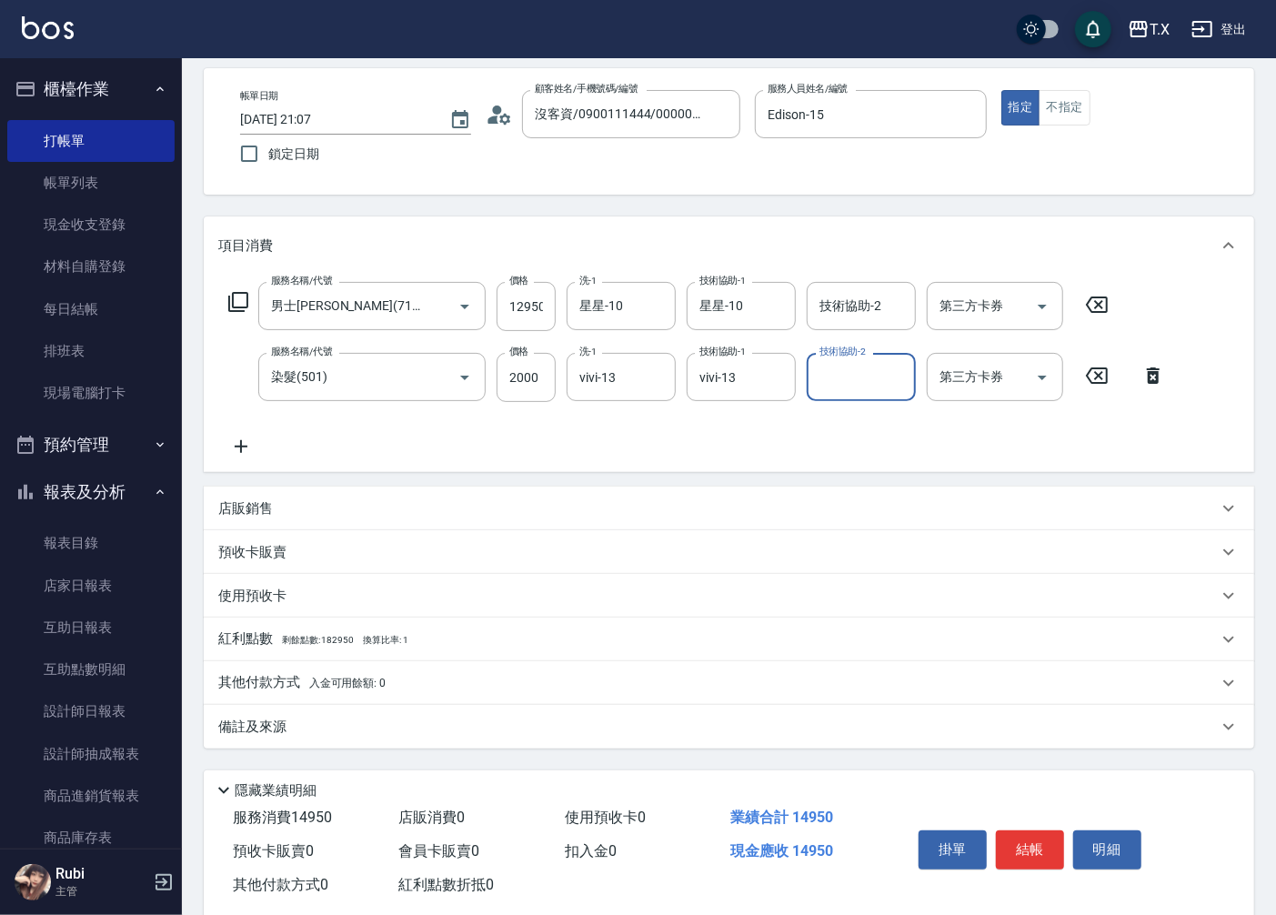
scroll to position [101, 0]
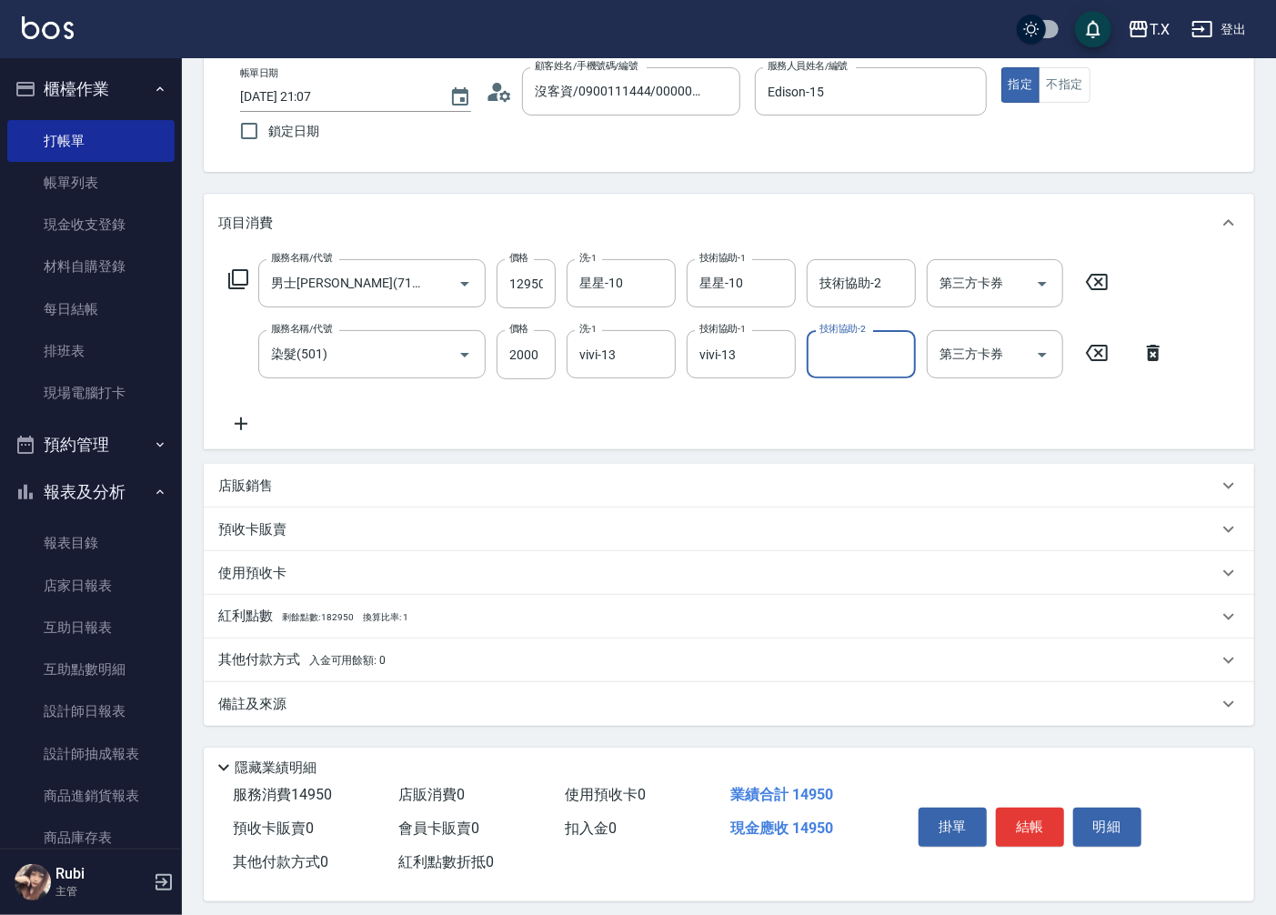
click at [247, 662] on p "其他付款方式 入金可用餘額: 0" at bounding box center [301, 660] width 167 height 20
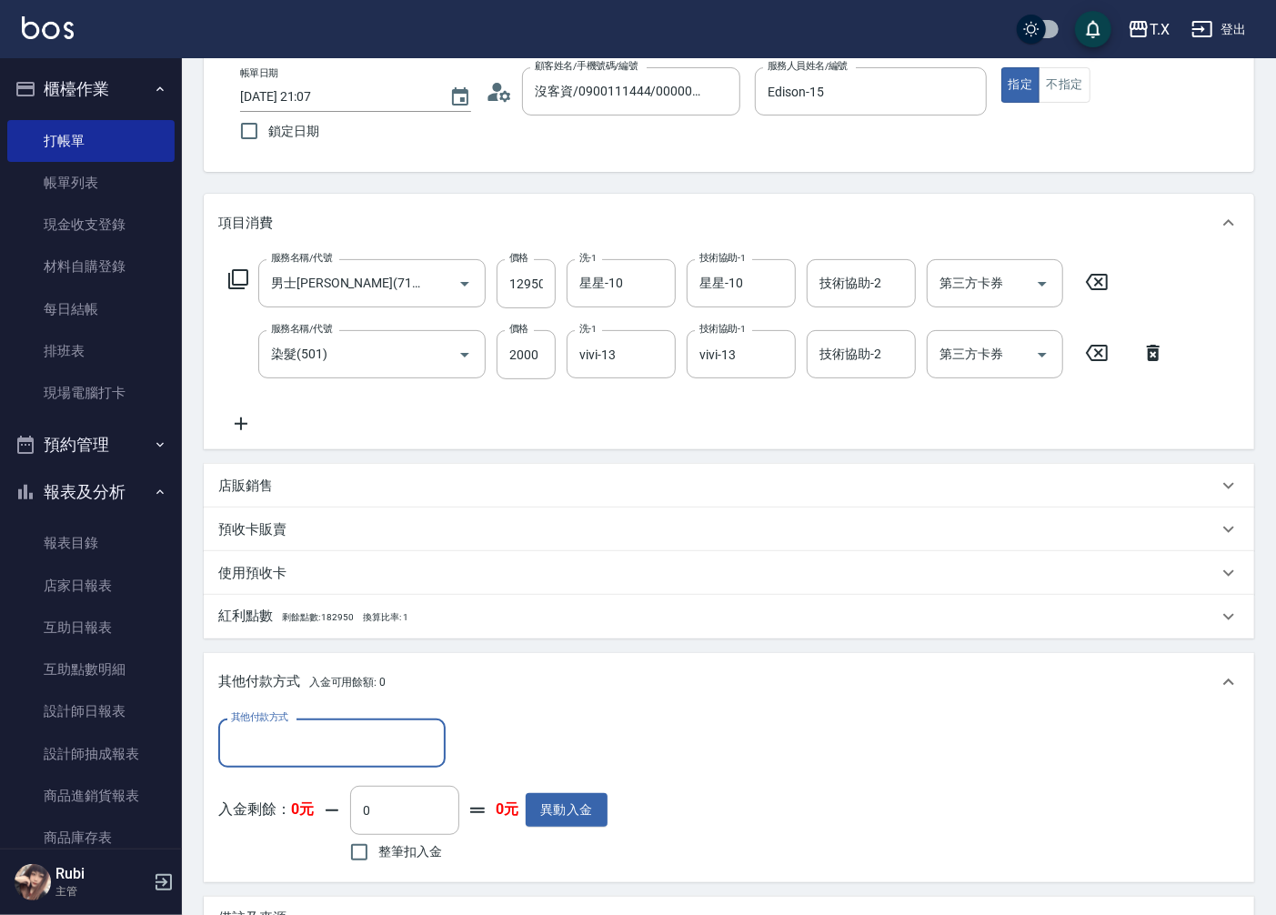
scroll to position [0, 0]
click at [286, 741] on input "其他付款方式" at bounding box center [332, 743] width 211 height 32
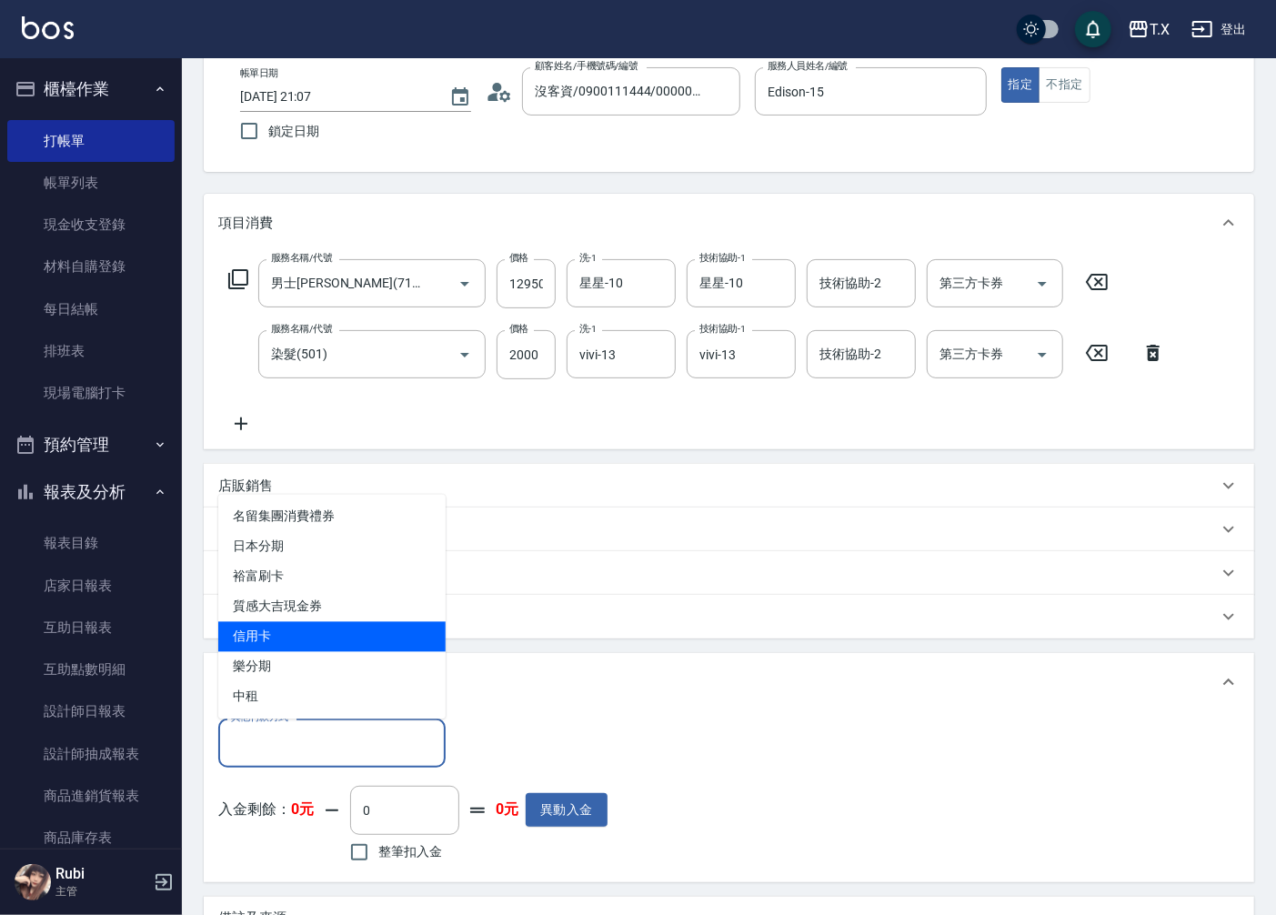
click at [292, 634] on span "信用卡" at bounding box center [331, 637] width 227 height 30
type input "信用卡"
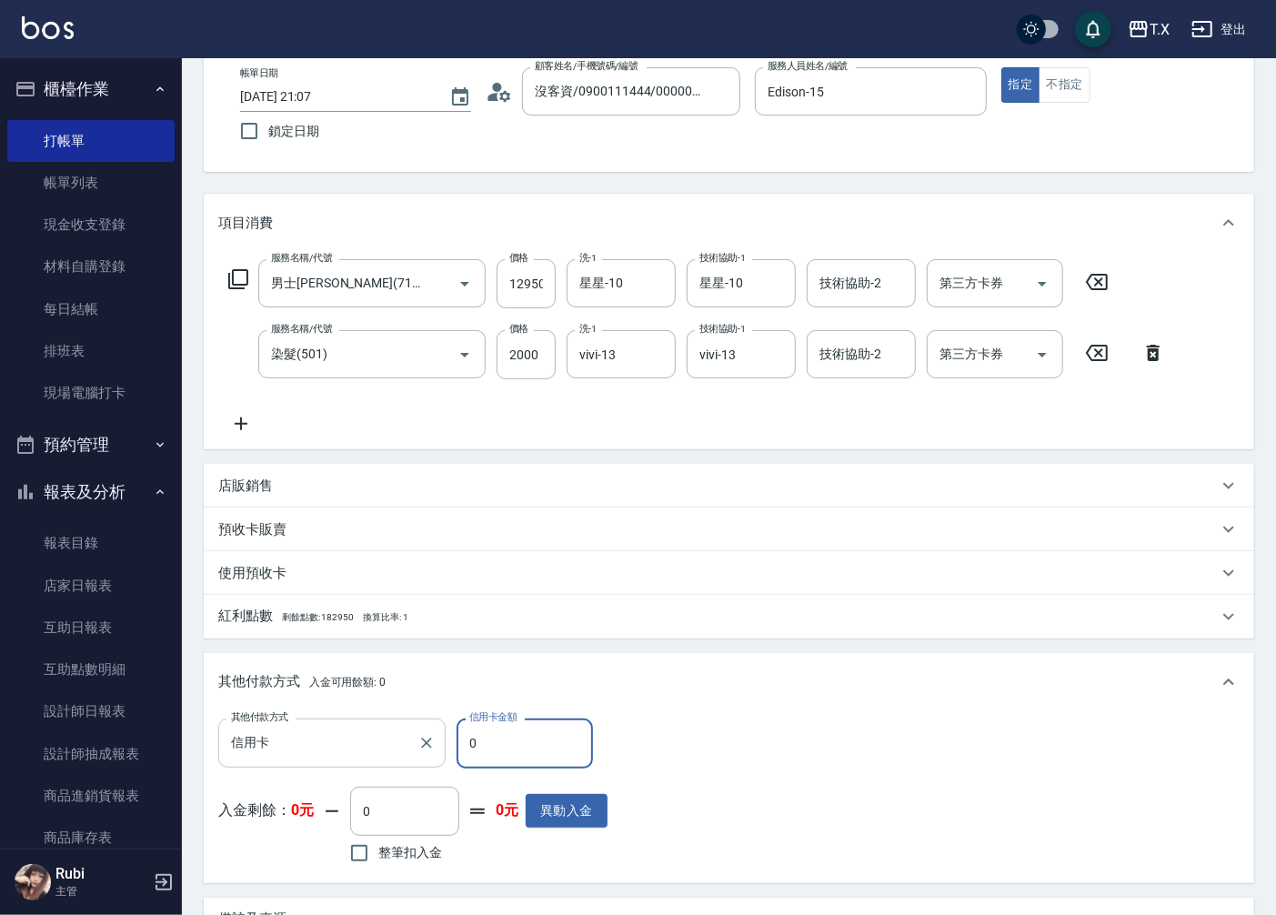
drag, startPoint x: 489, startPoint y: 737, endPoint x: 374, endPoint y: 750, distance: 116.3
click at [387, 760] on div "其他付款方式 信用卡 其他付款方式 信用卡金額 0 信用卡金額" at bounding box center [412, 743] width 389 height 49
type input "14"
type input "1480"
type input "1495"
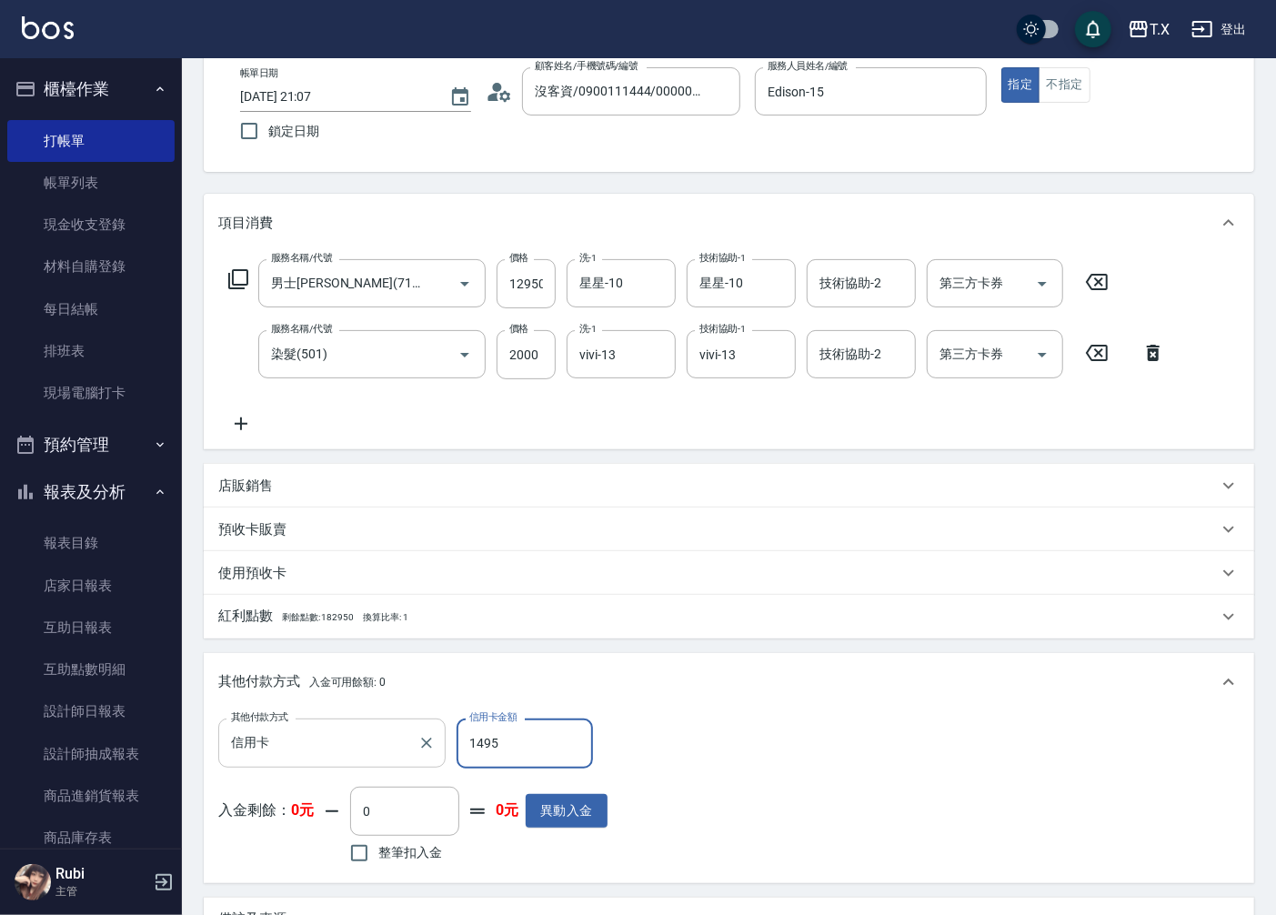
type input "0"
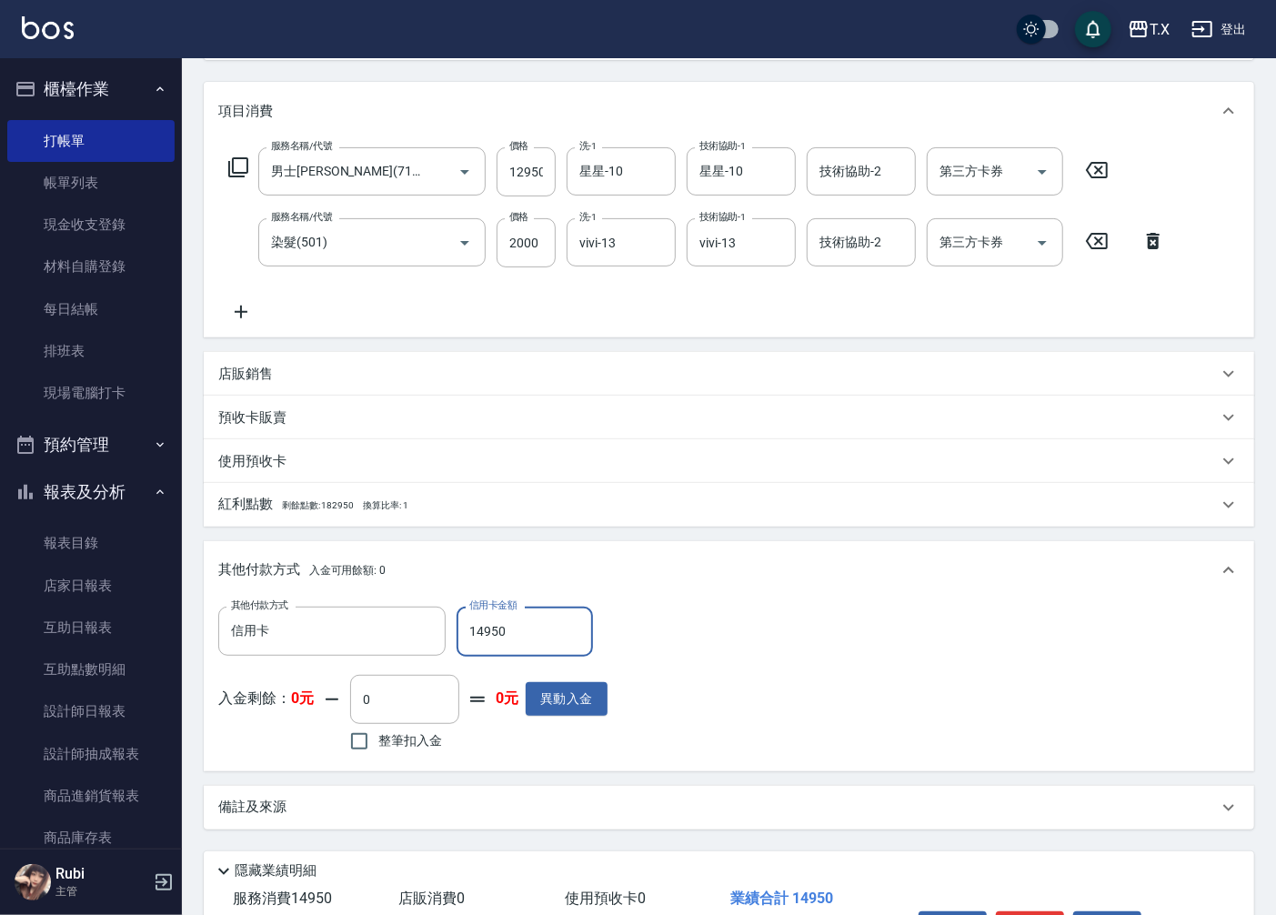
scroll to position [329, 0]
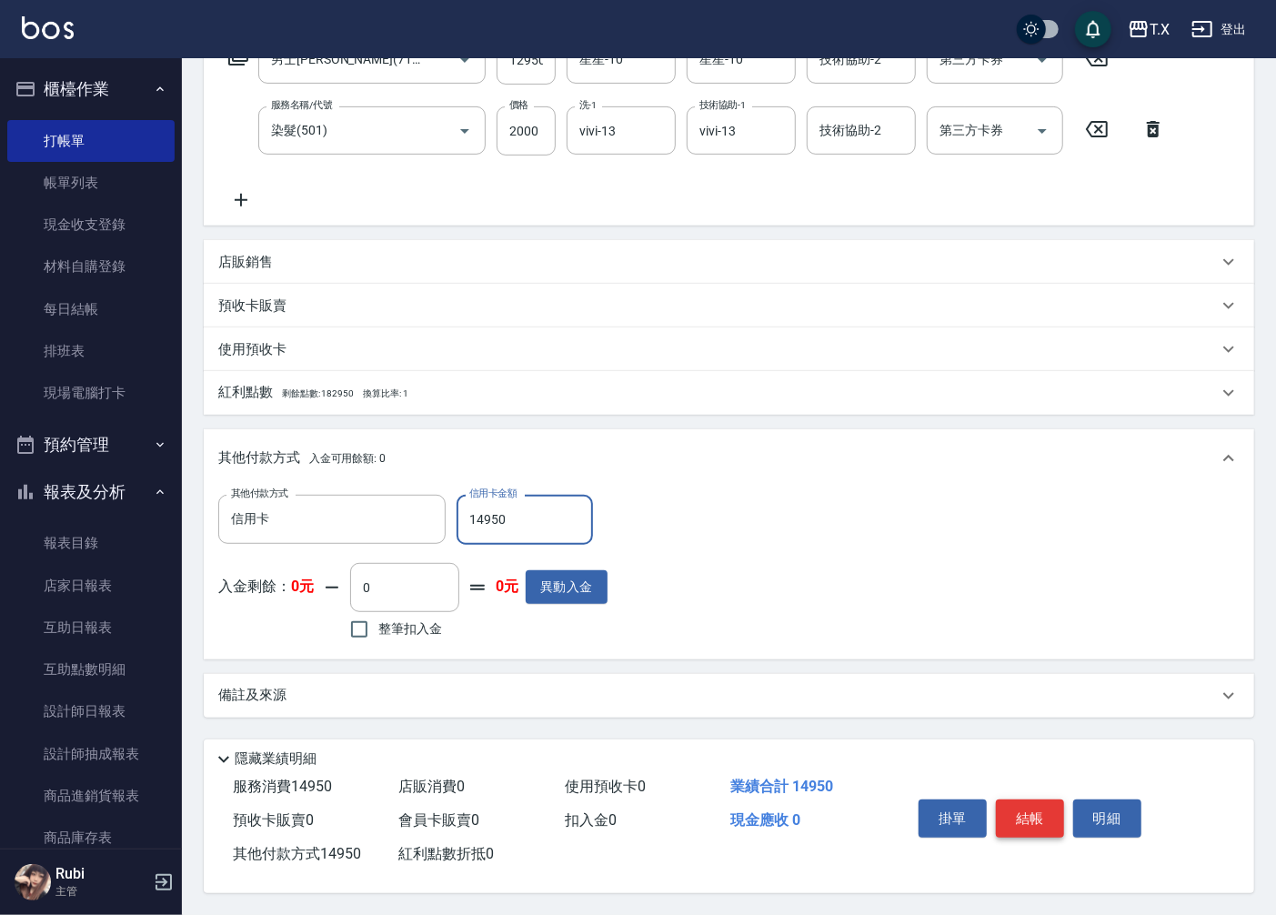
type input "14950"
click at [1033, 812] on button "結帳" at bounding box center [1030, 819] width 68 height 38
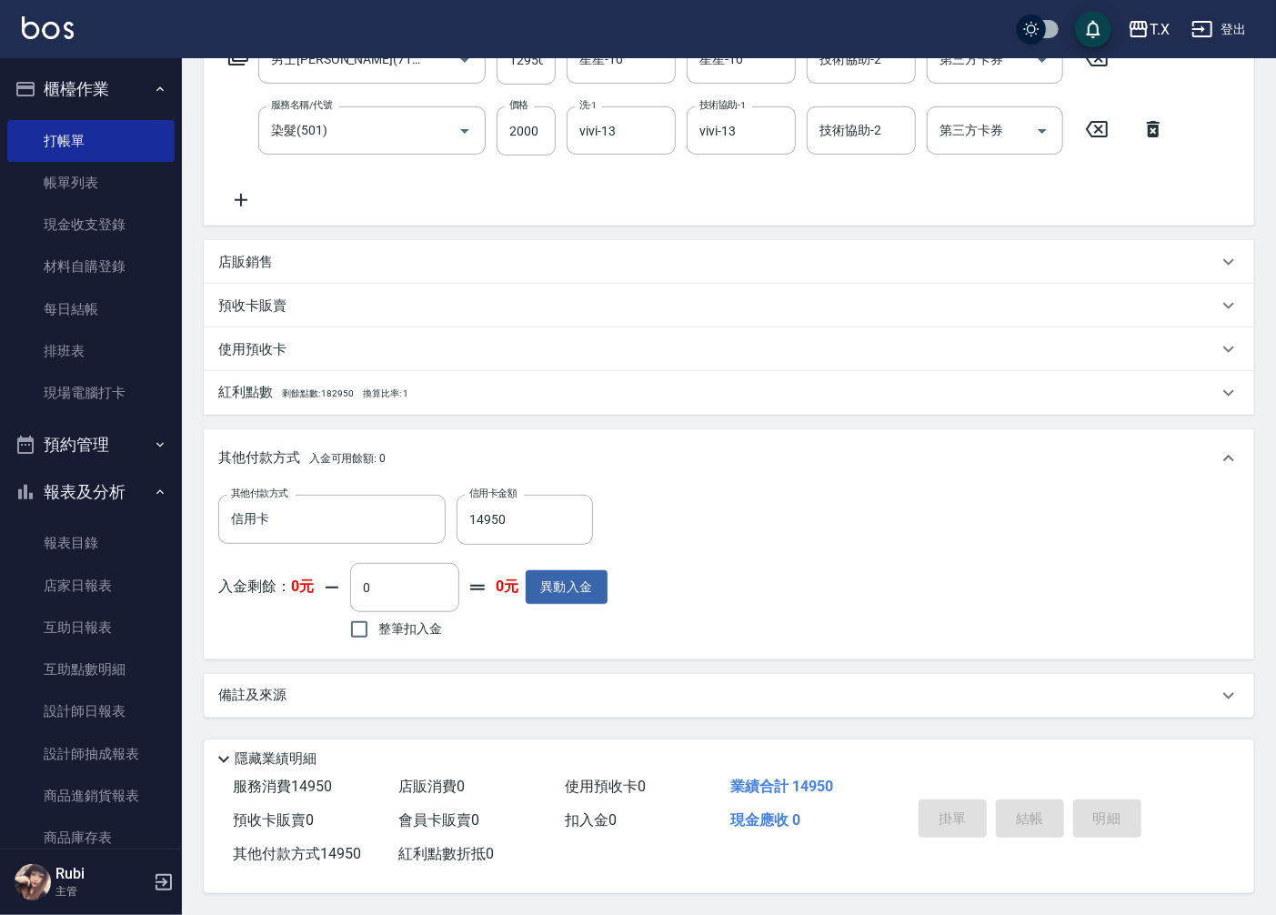
type input "[DATE] 21:09"
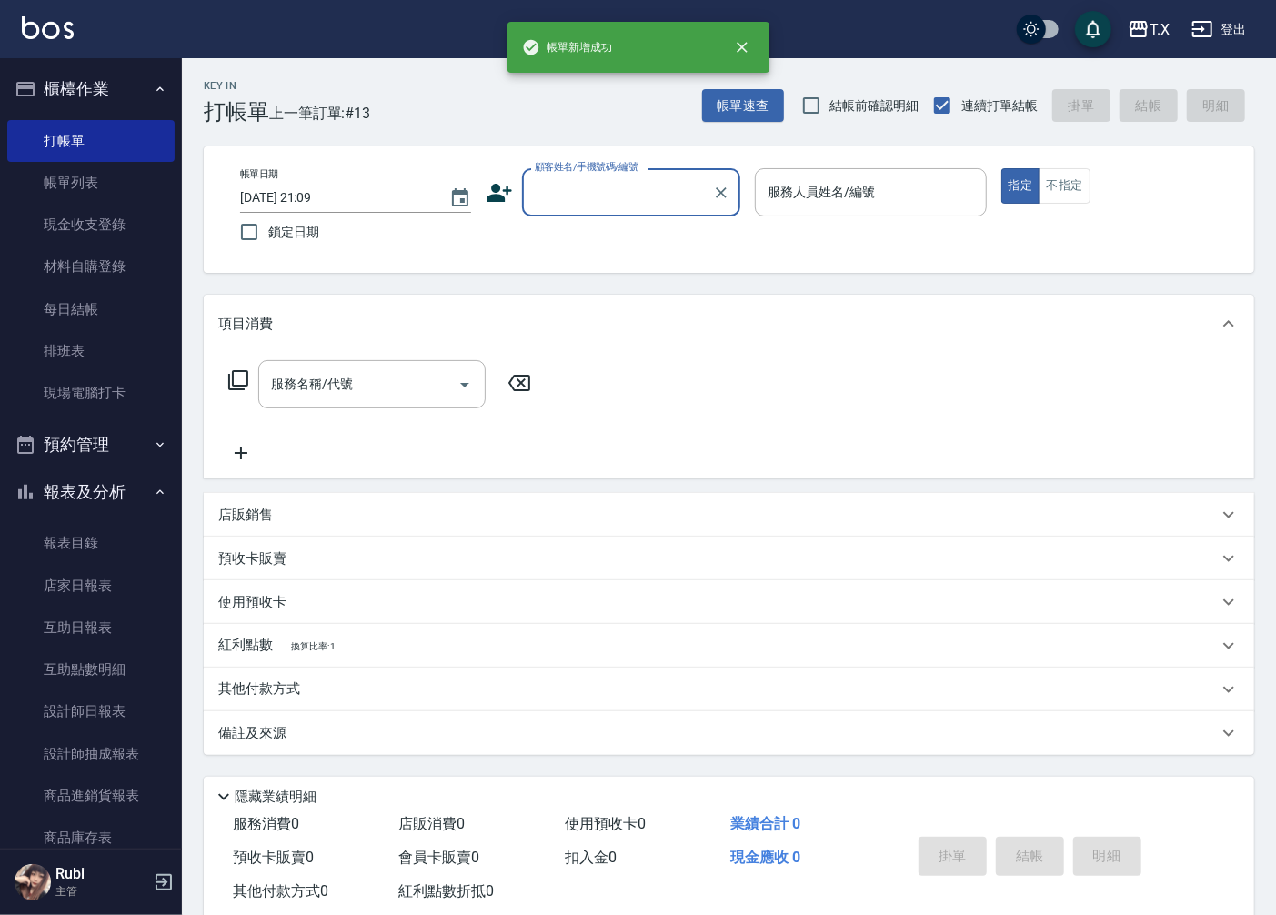
scroll to position [0, 0]
click at [111, 589] on link "店家日報表" at bounding box center [90, 586] width 167 height 42
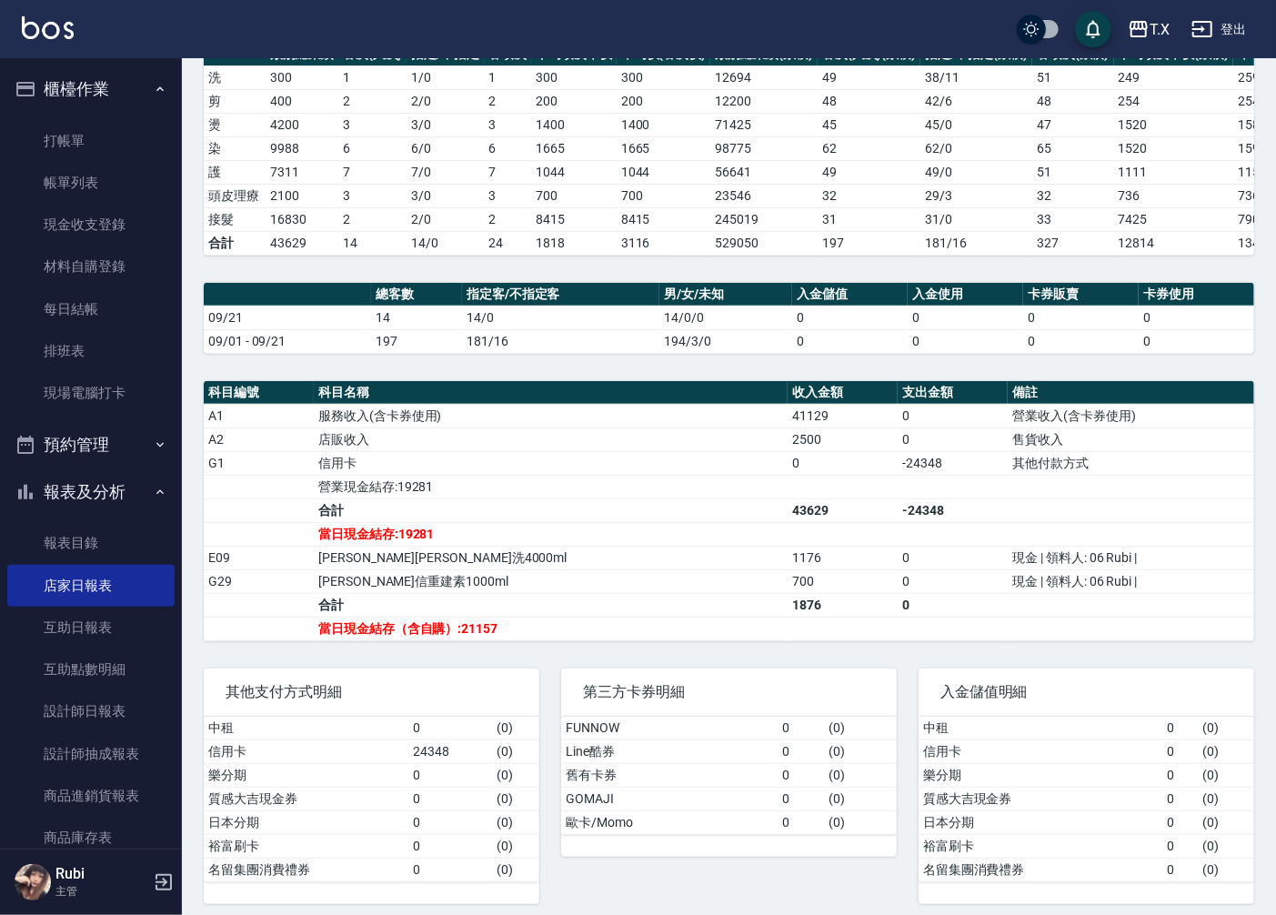
scroll to position [303, 0]
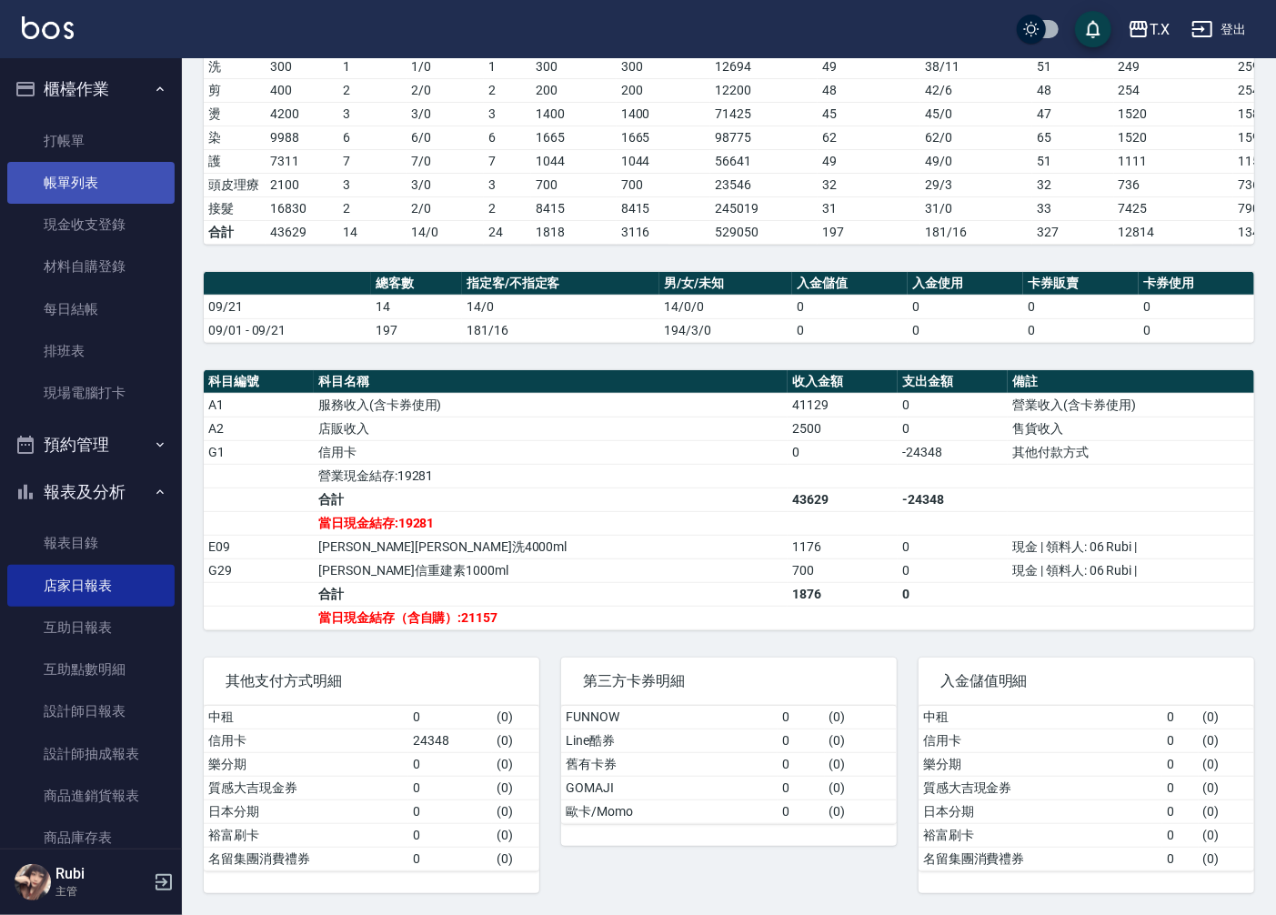
click at [76, 186] on link "帳單列表" at bounding box center [90, 183] width 167 height 42
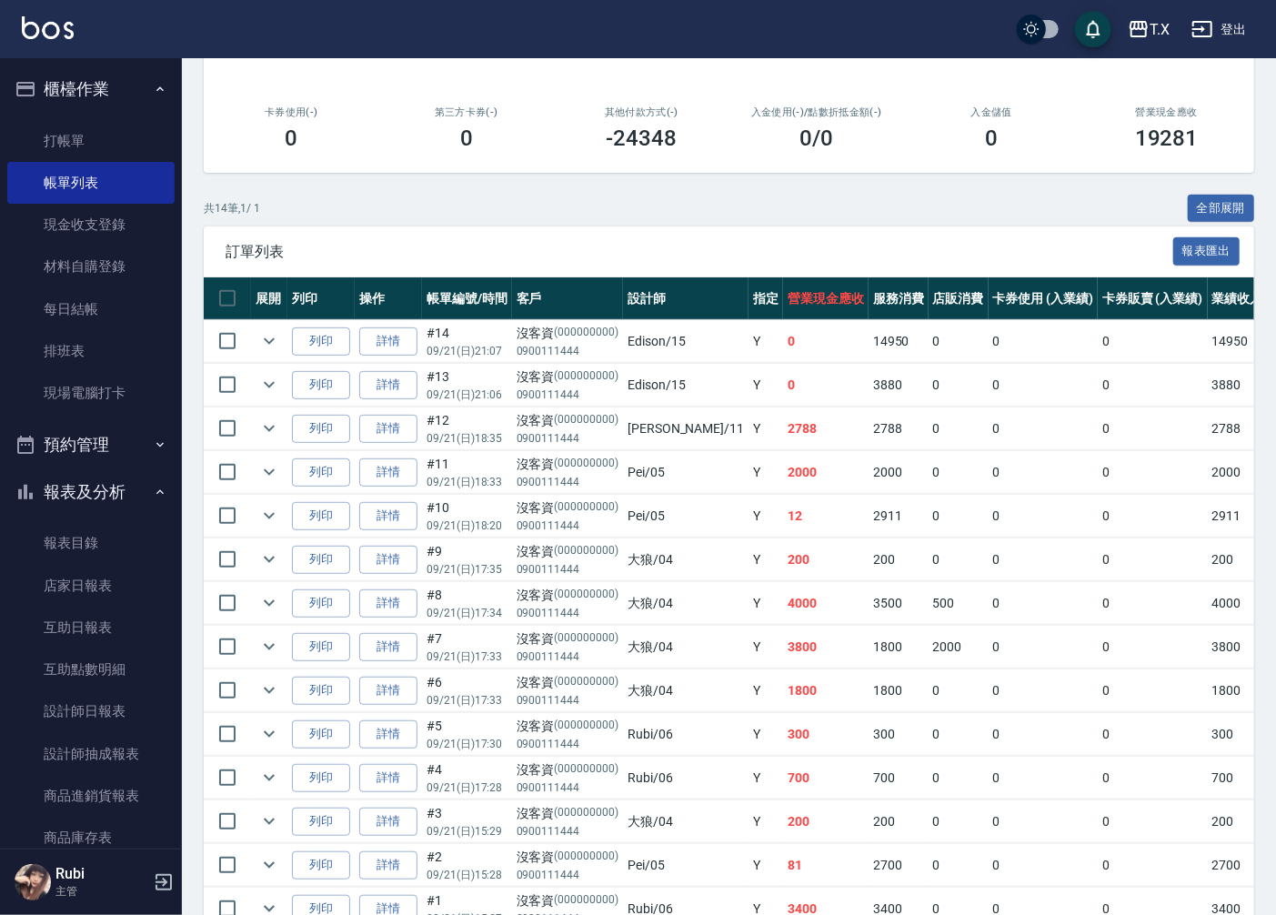
scroll to position [303, 0]
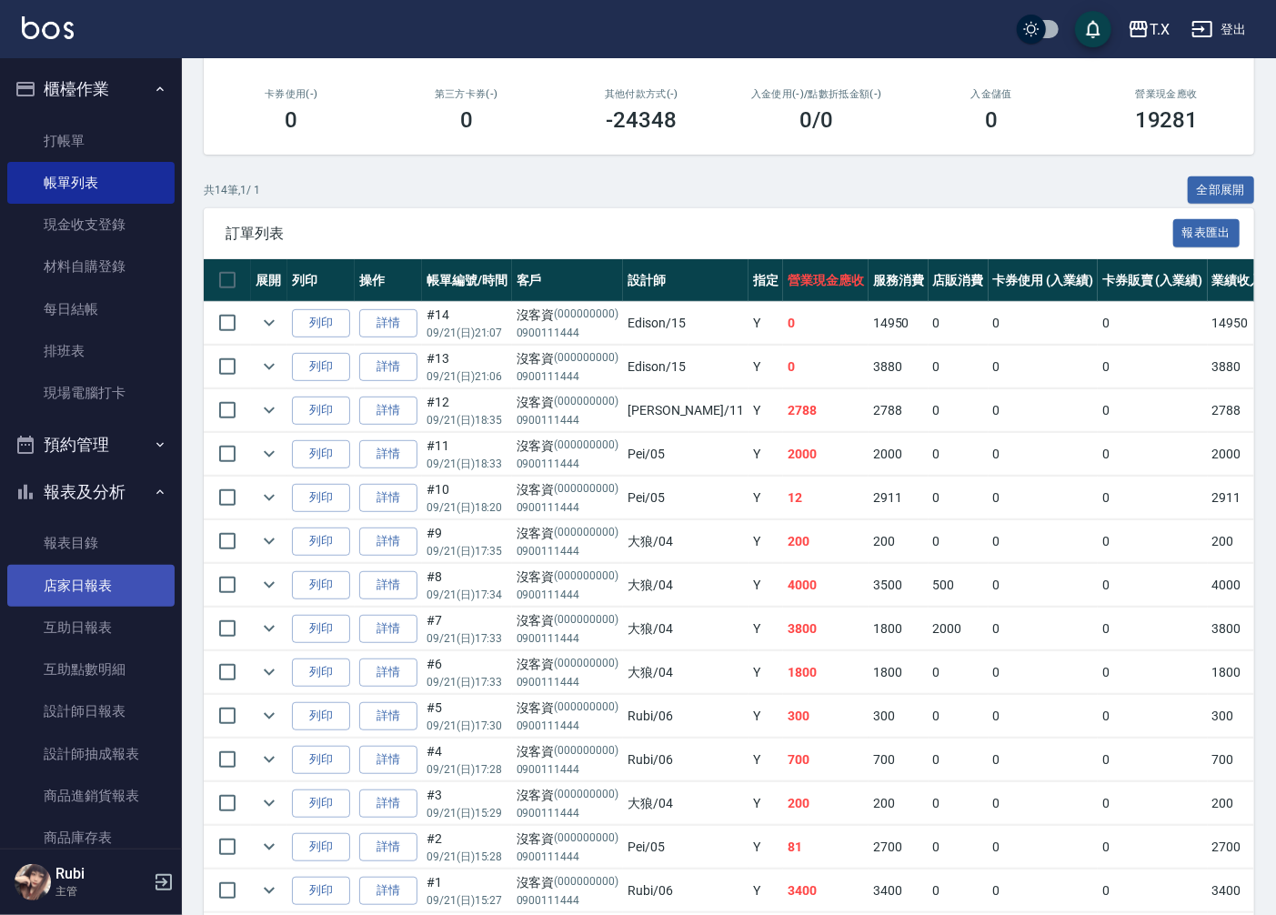
click at [110, 591] on link "店家日報表" at bounding box center [90, 586] width 167 height 42
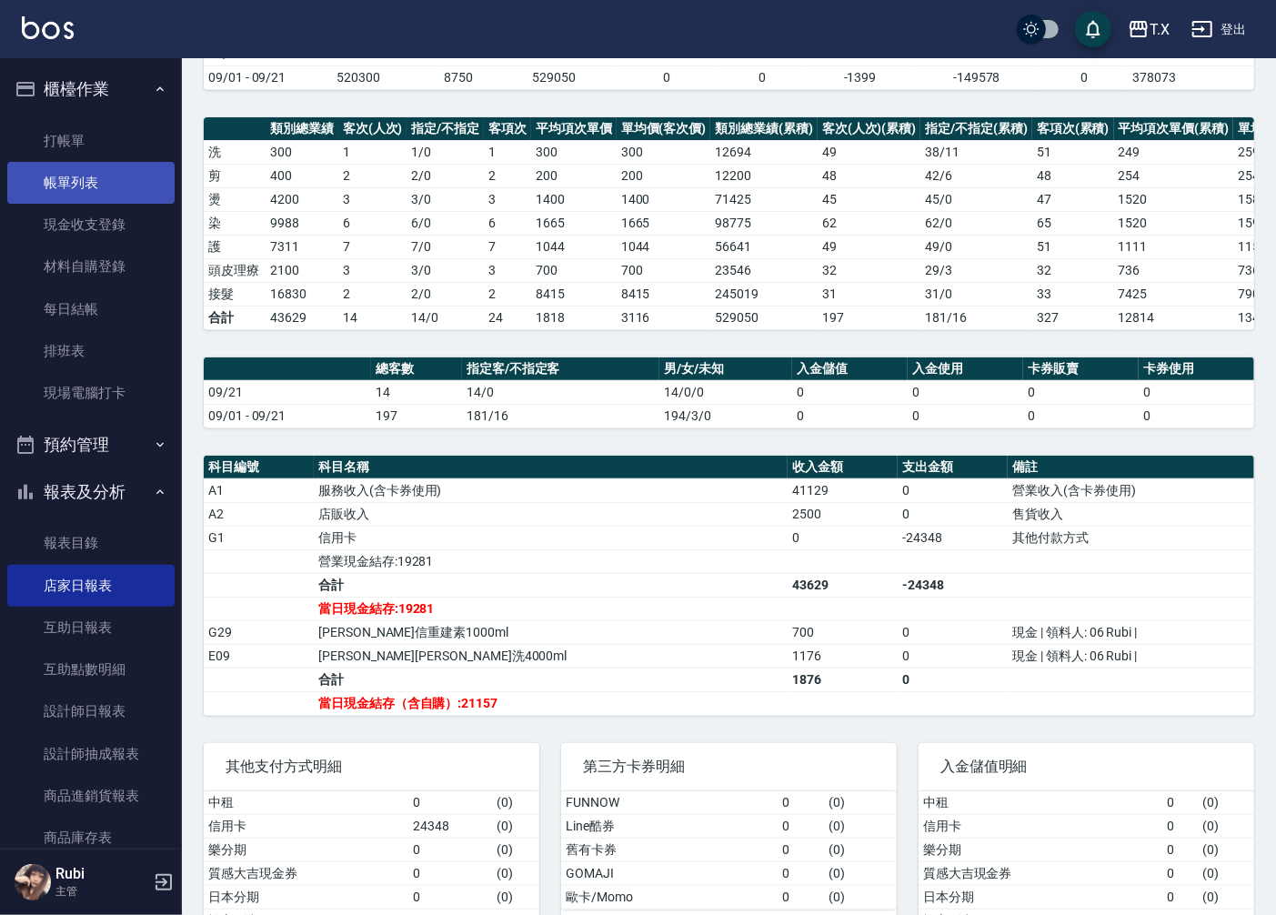
click at [105, 176] on link "帳單列表" at bounding box center [90, 183] width 167 height 42
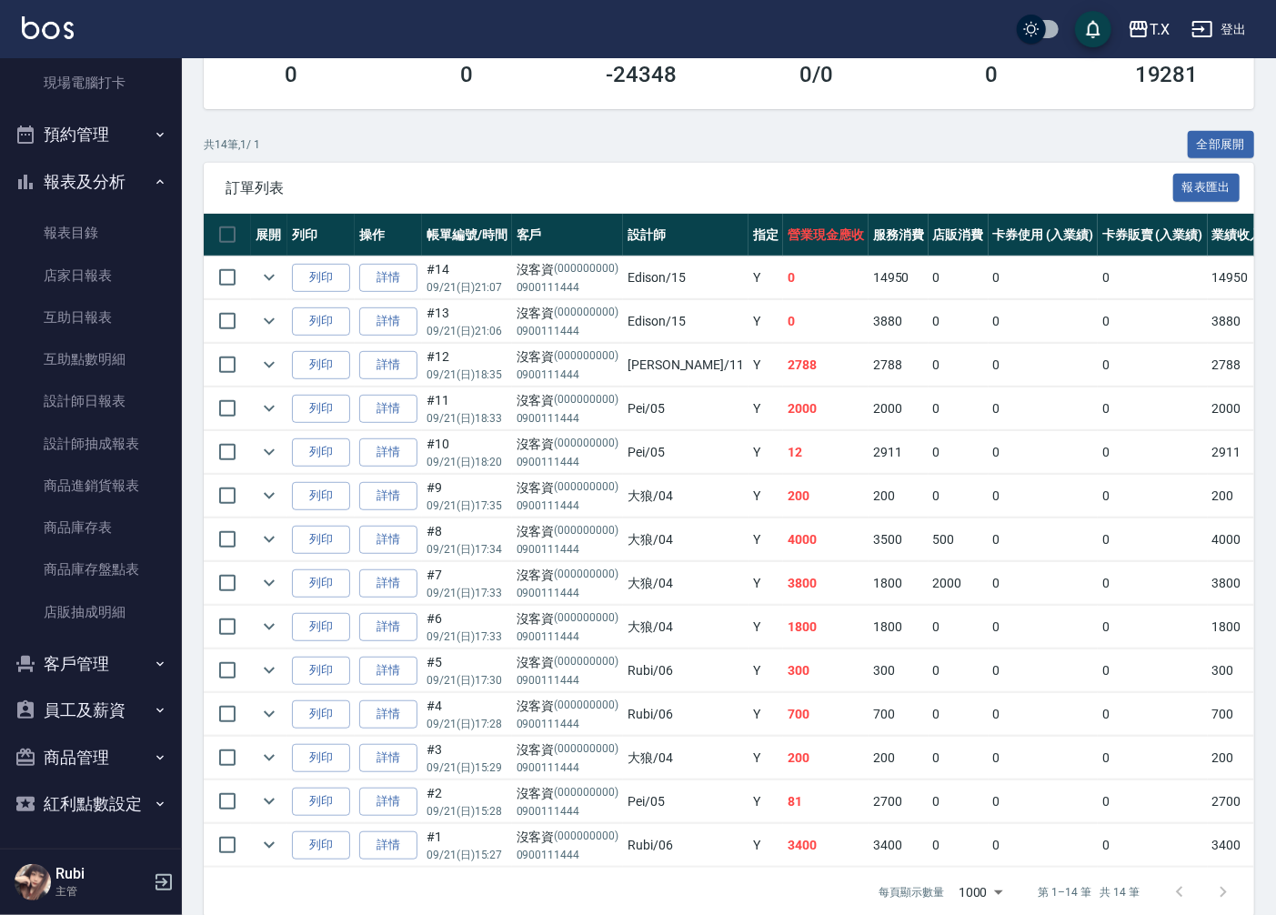
scroll to position [388, 0]
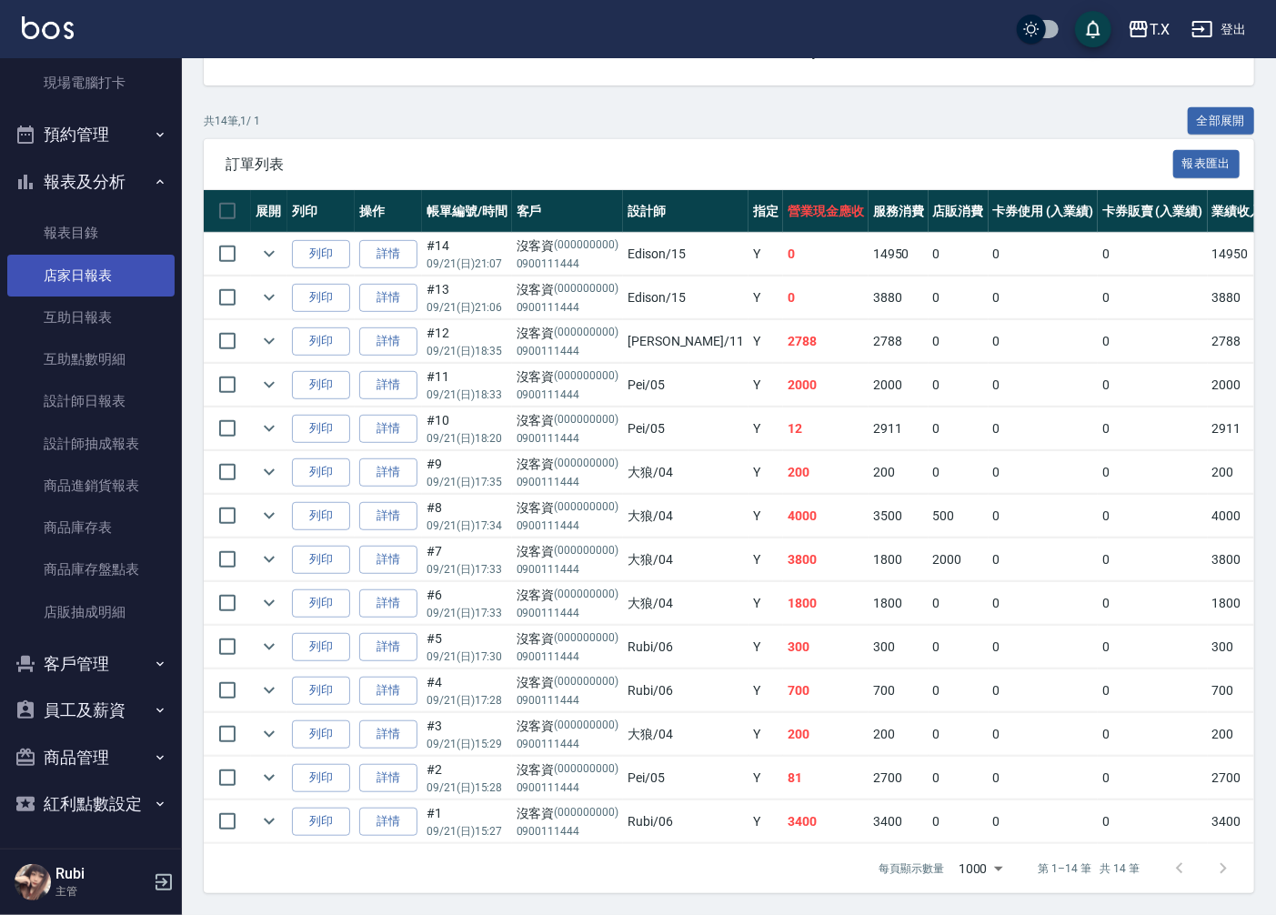
click at [103, 271] on link "店家日報表" at bounding box center [90, 276] width 167 height 42
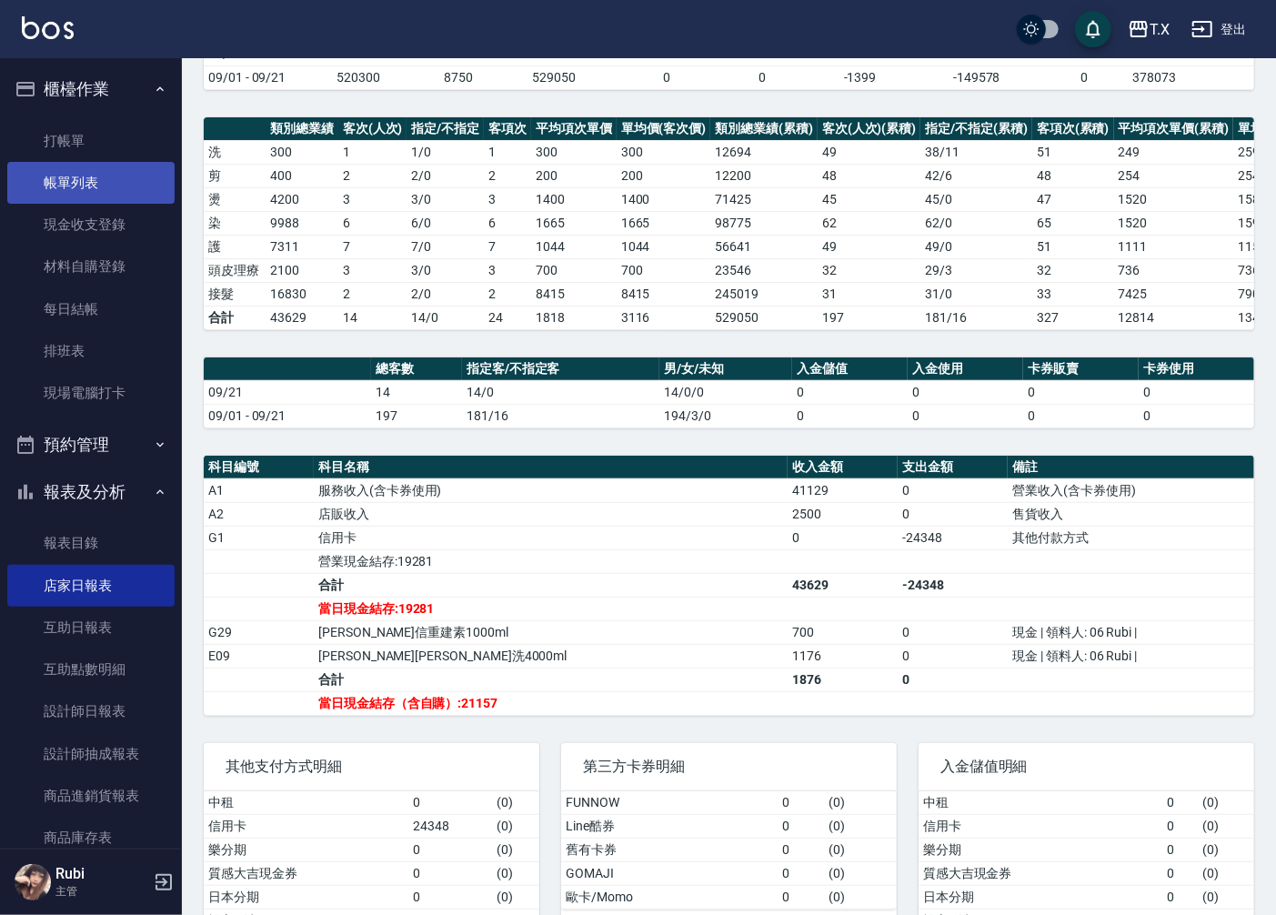
click at [98, 188] on link "帳單列表" at bounding box center [90, 183] width 167 height 42
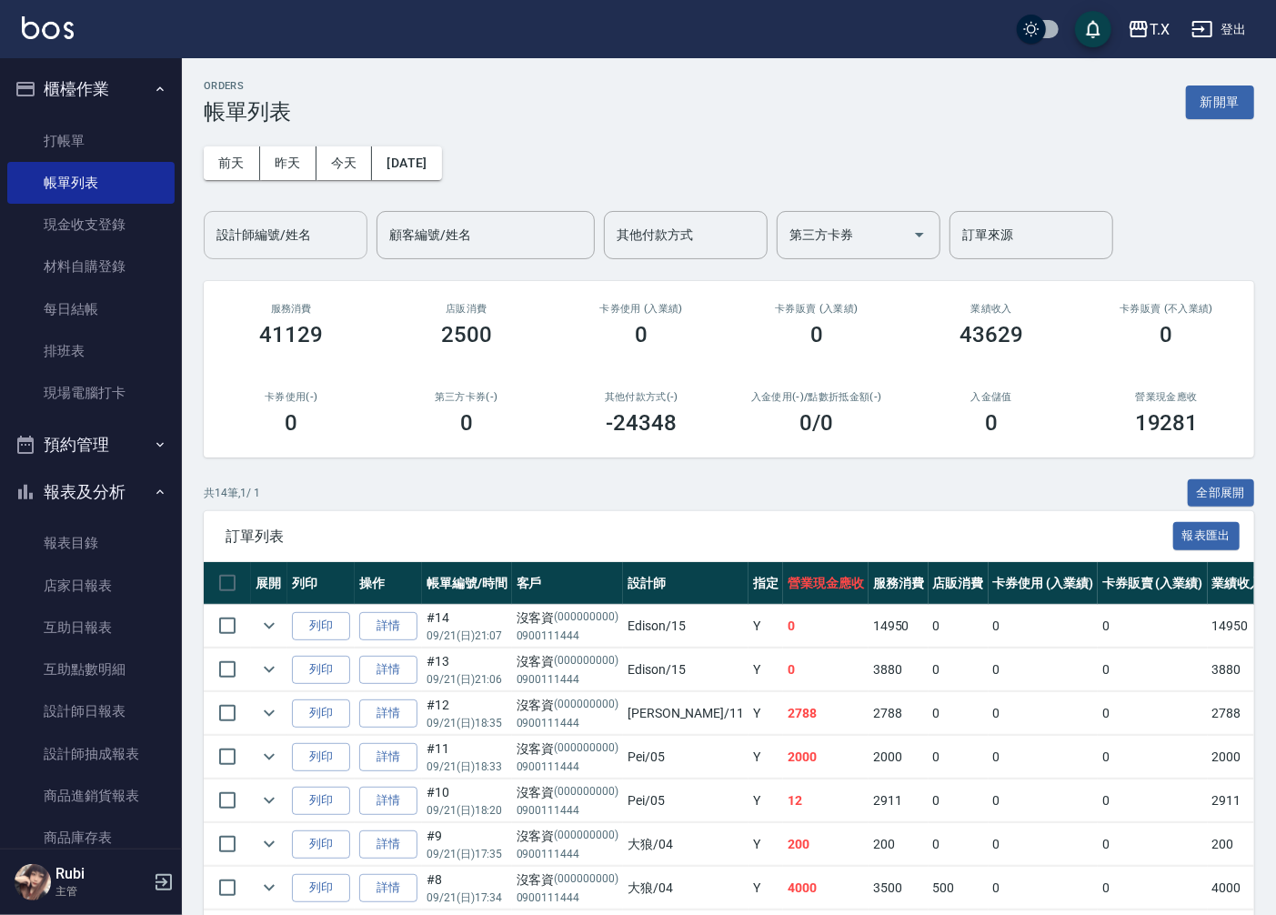
click at [297, 231] on input "設計師編號/姓名" at bounding box center [285, 235] width 147 height 32
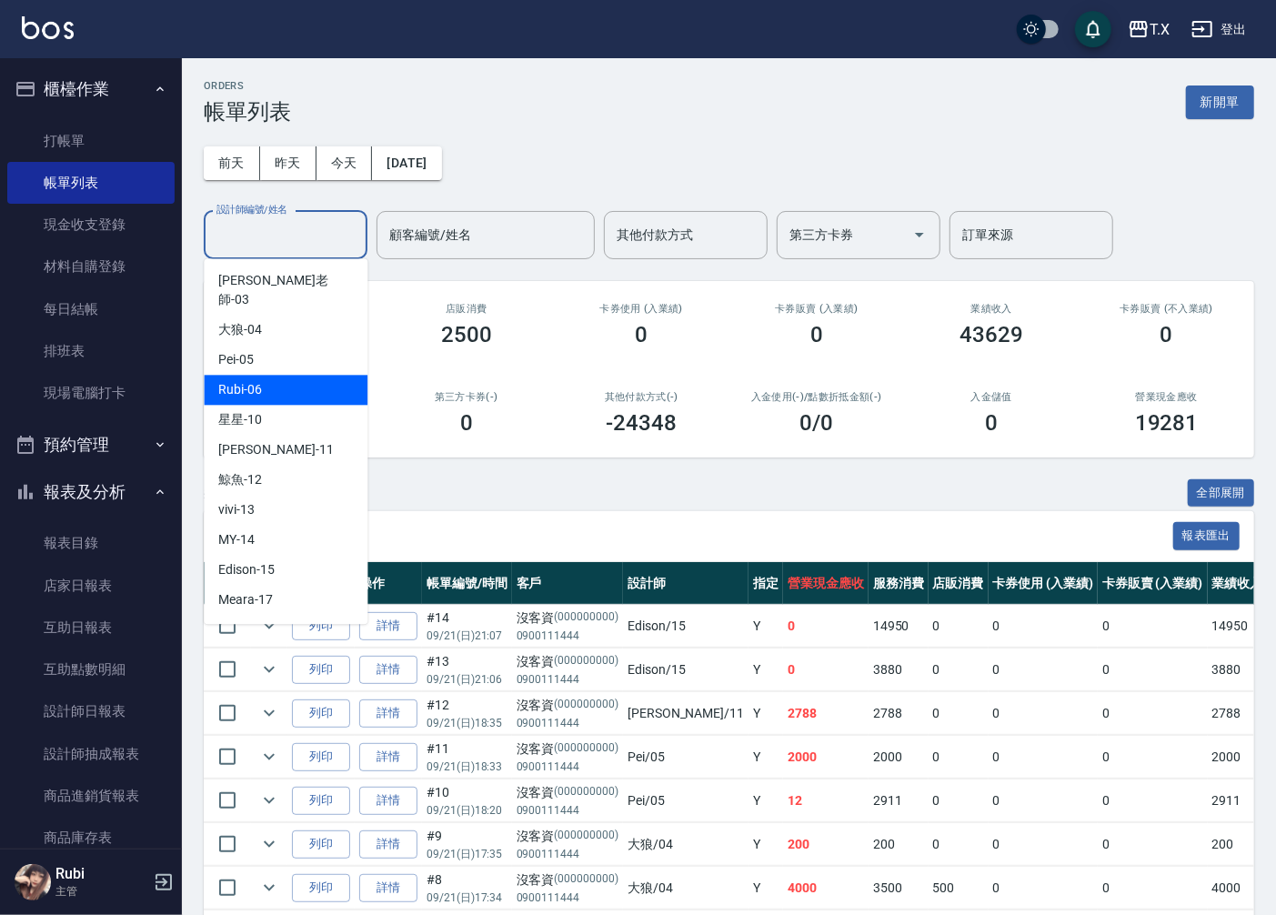
click at [258, 380] on span "Rubi -06" at bounding box center [240, 389] width 44 height 19
type input "Rubi-06"
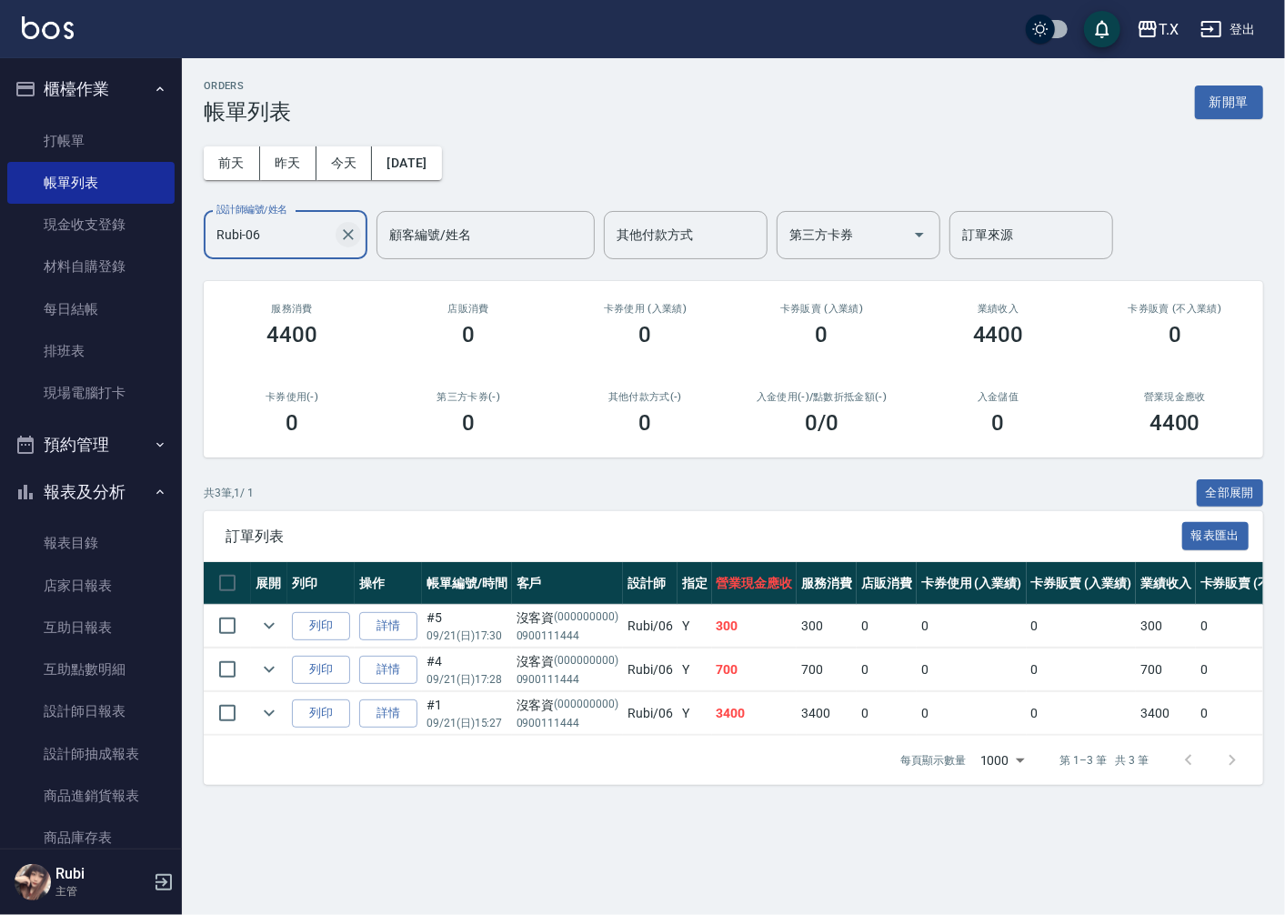
click at [352, 233] on icon "Clear" at bounding box center [348, 235] width 18 height 18
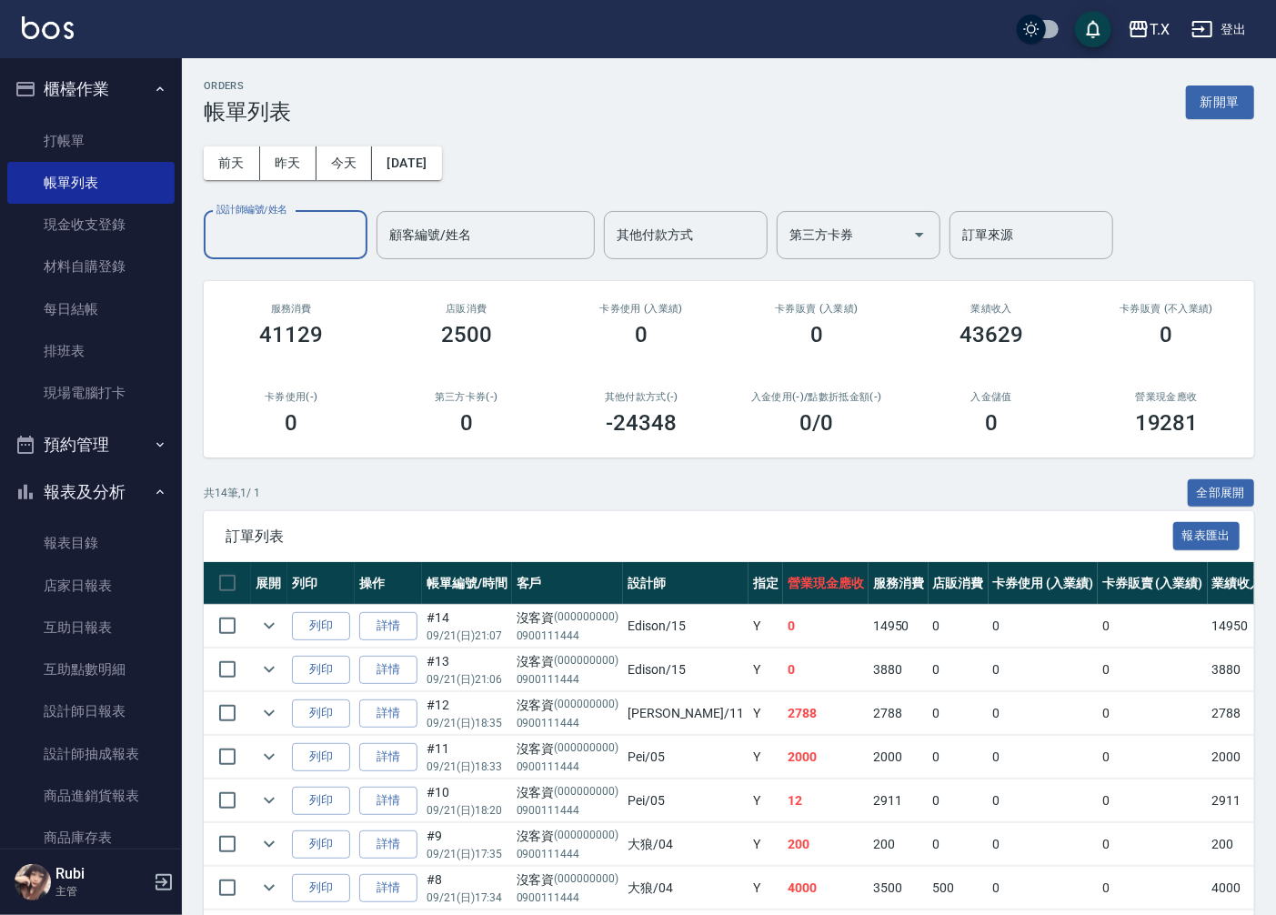
click at [252, 224] on input "設計師編號/姓名" at bounding box center [285, 235] width 147 height 32
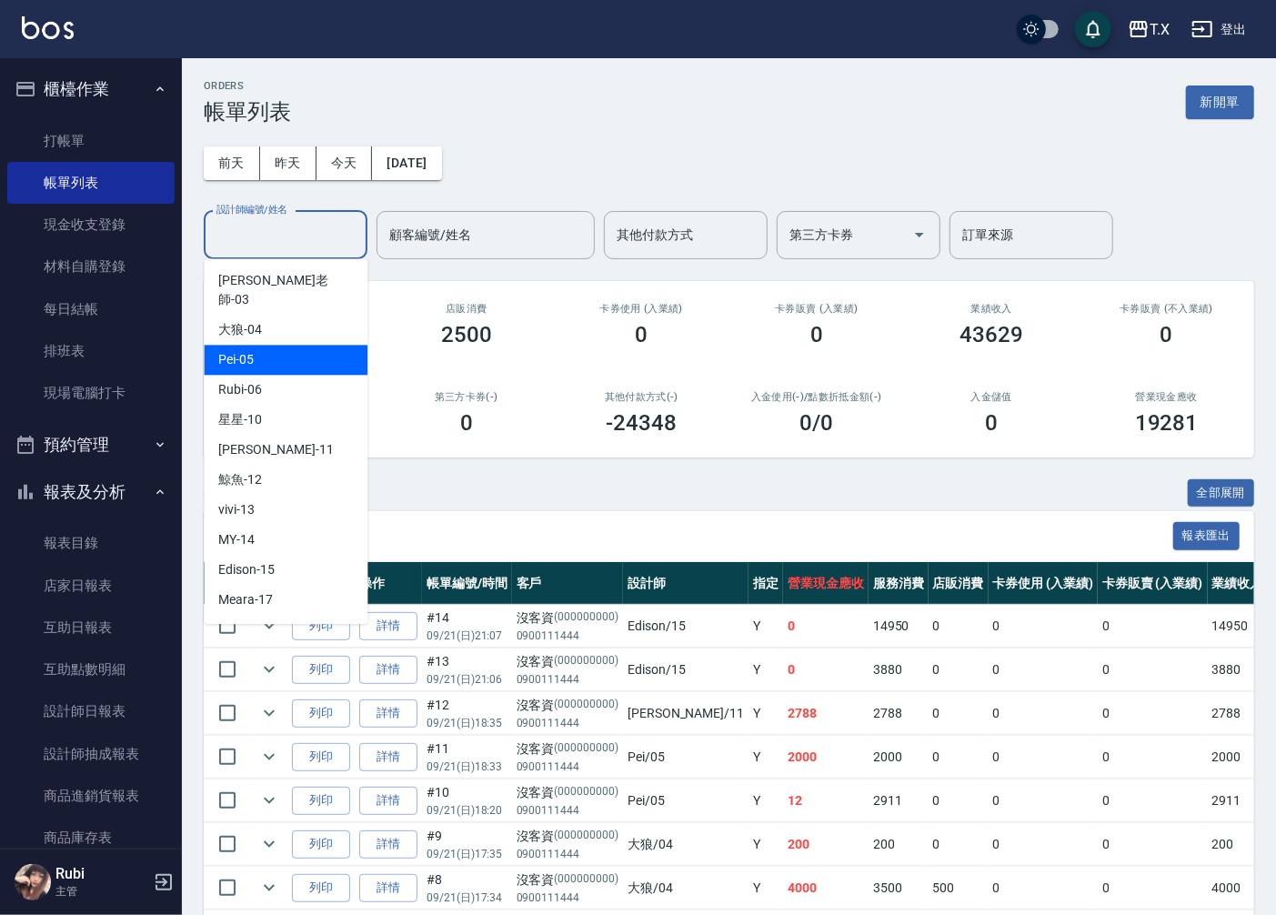
click at [276, 347] on div "Pei -05" at bounding box center [286, 360] width 164 height 30
type input "Pei-05"
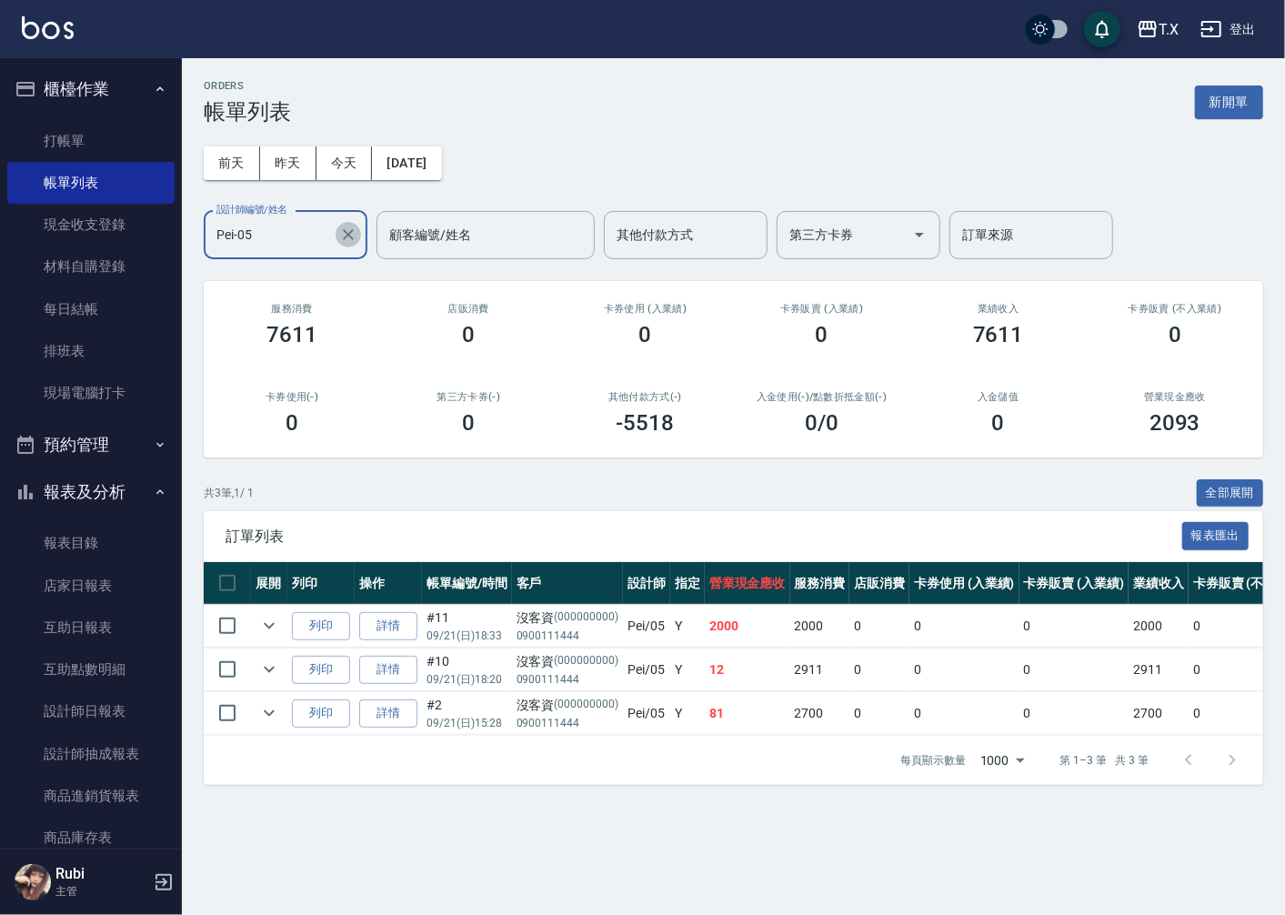
click at [348, 235] on icon "Clear" at bounding box center [348, 234] width 11 height 11
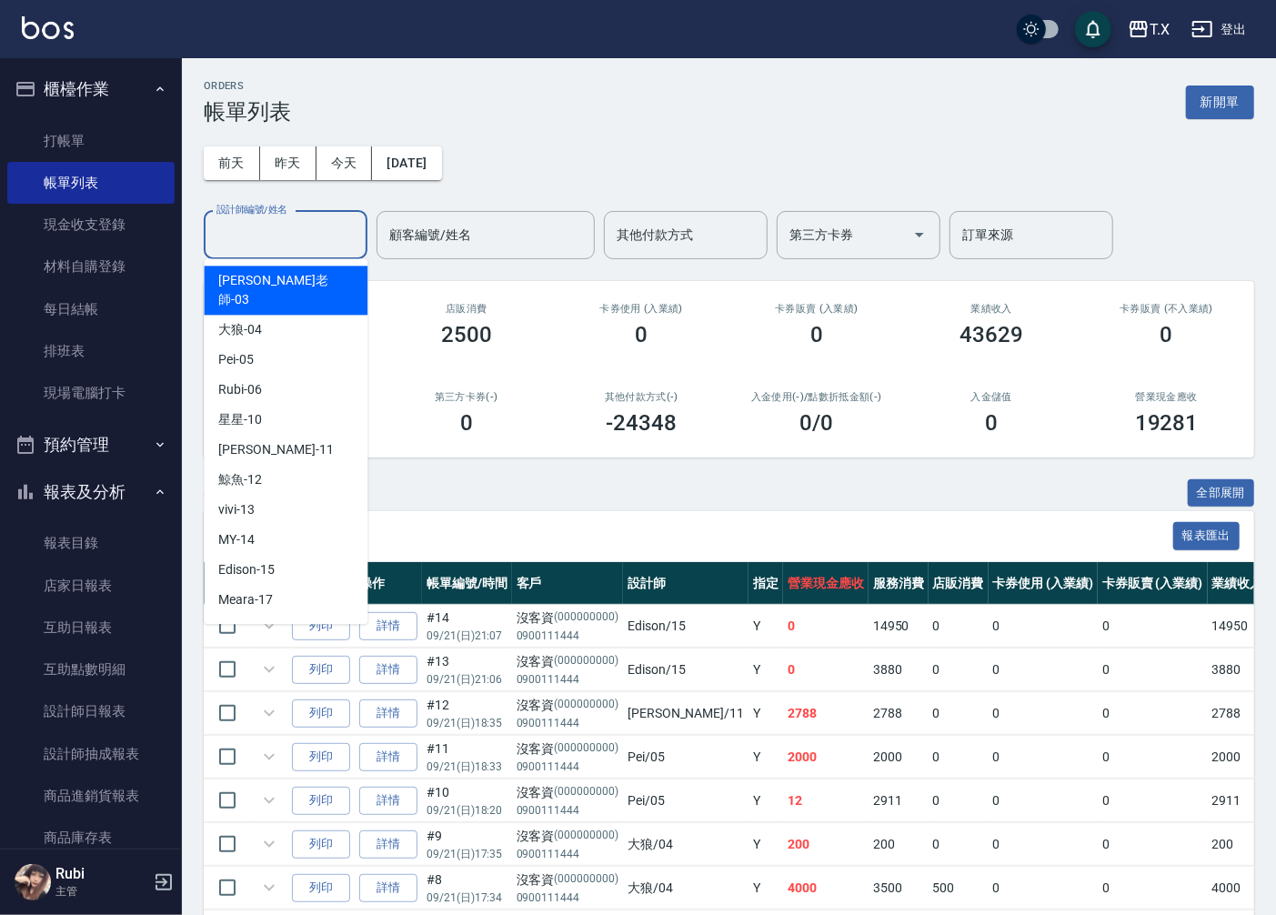
click at [298, 233] on input "設計師編號/姓名" at bounding box center [285, 235] width 147 height 32
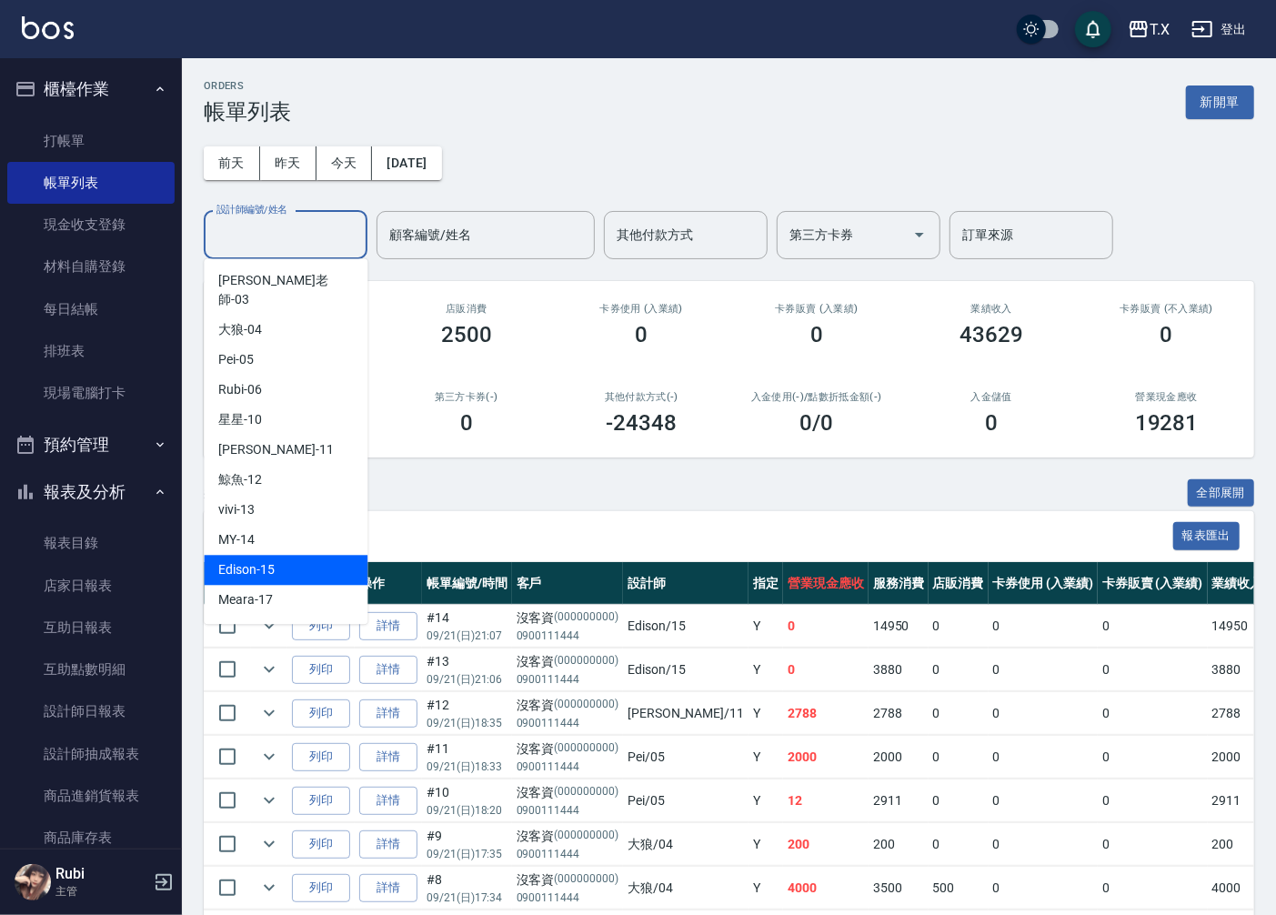
click at [286, 555] on div "Edison -15" at bounding box center [286, 570] width 164 height 30
type input "Edison-15"
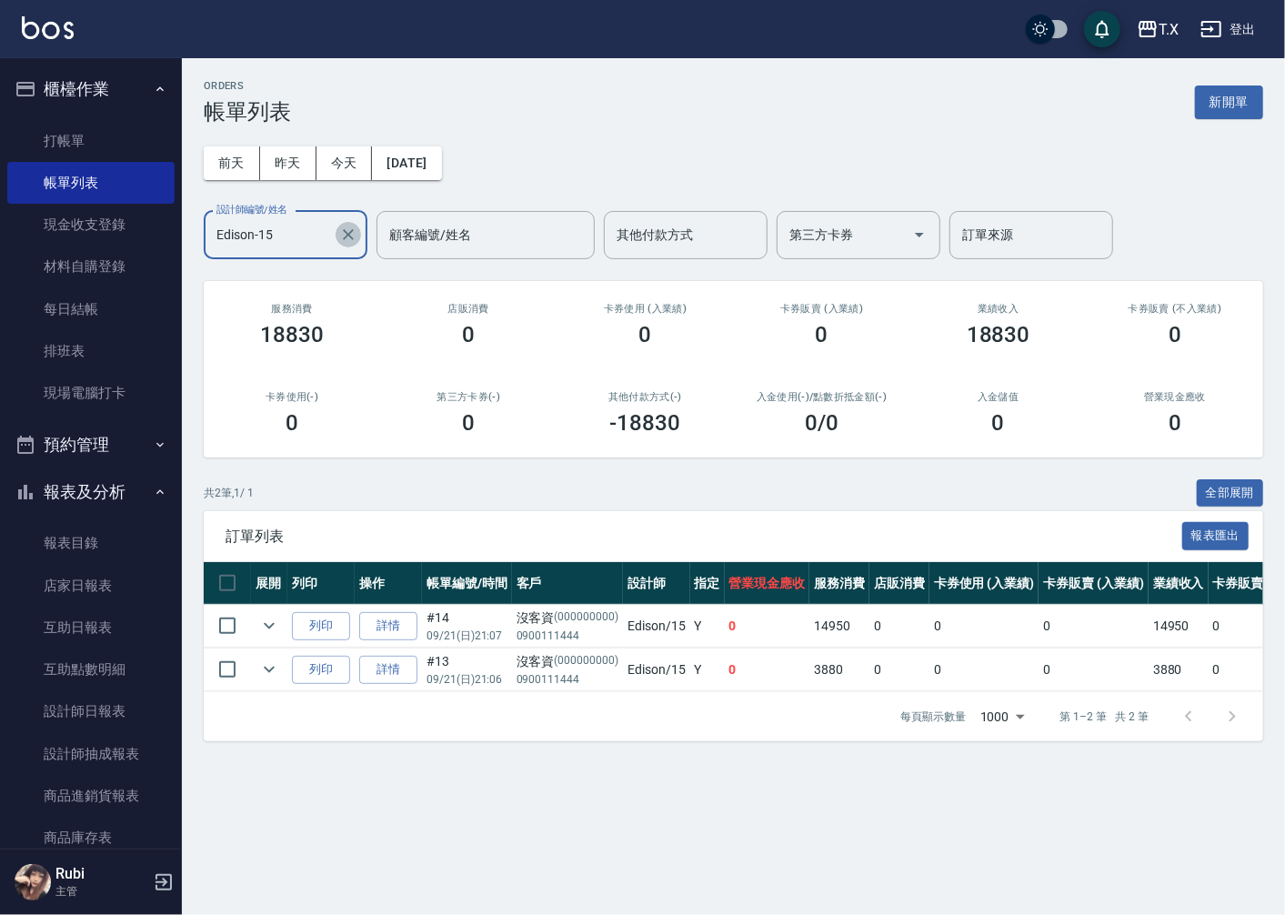
click at [351, 239] on icon "Clear" at bounding box center [348, 235] width 18 height 18
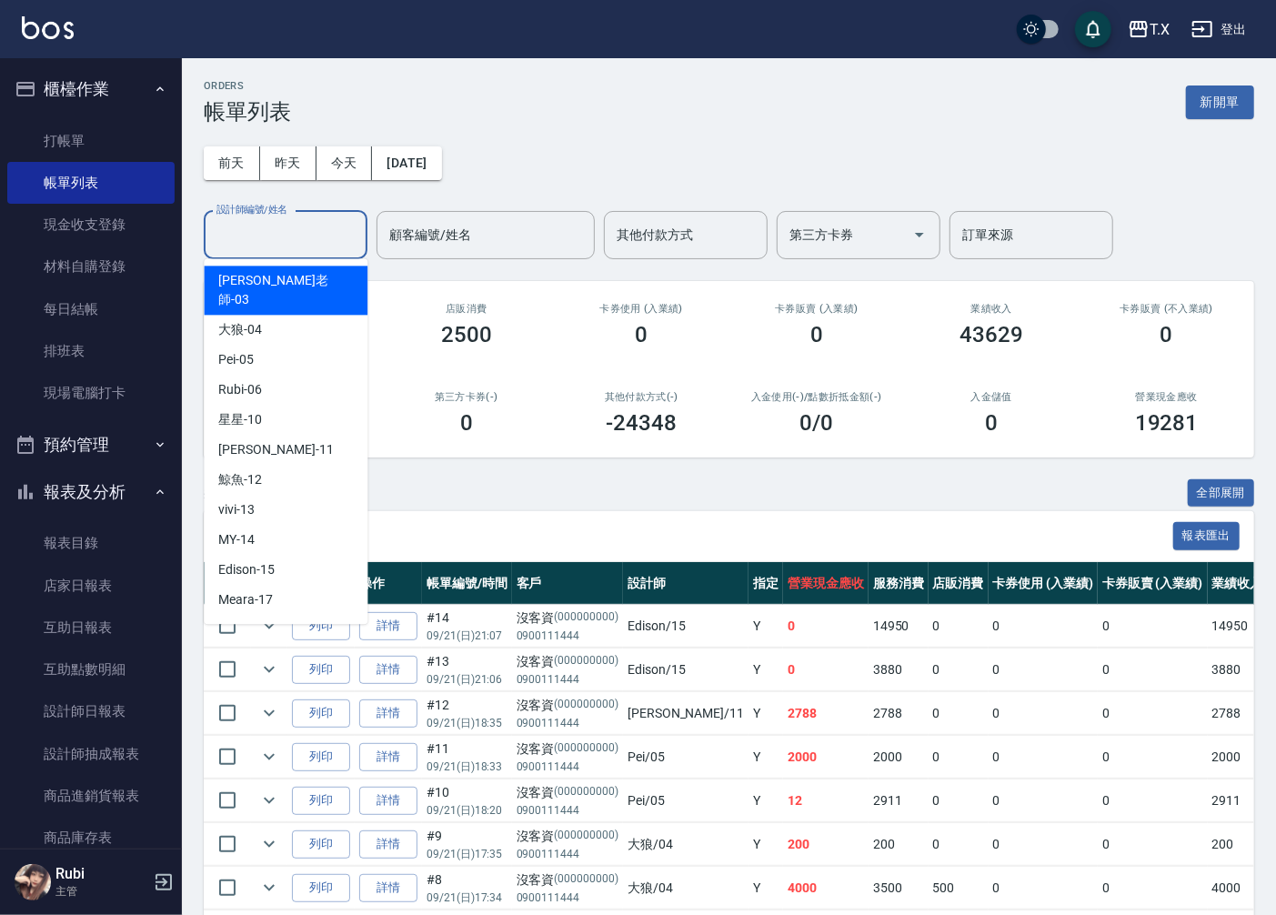
click at [293, 241] on input "設計師編號/姓名" at bounding box center [285, 235] width 147 height 32
click at [138, 576] on link "店家日報表" at bounding box center [90, 586] width 167 height 42
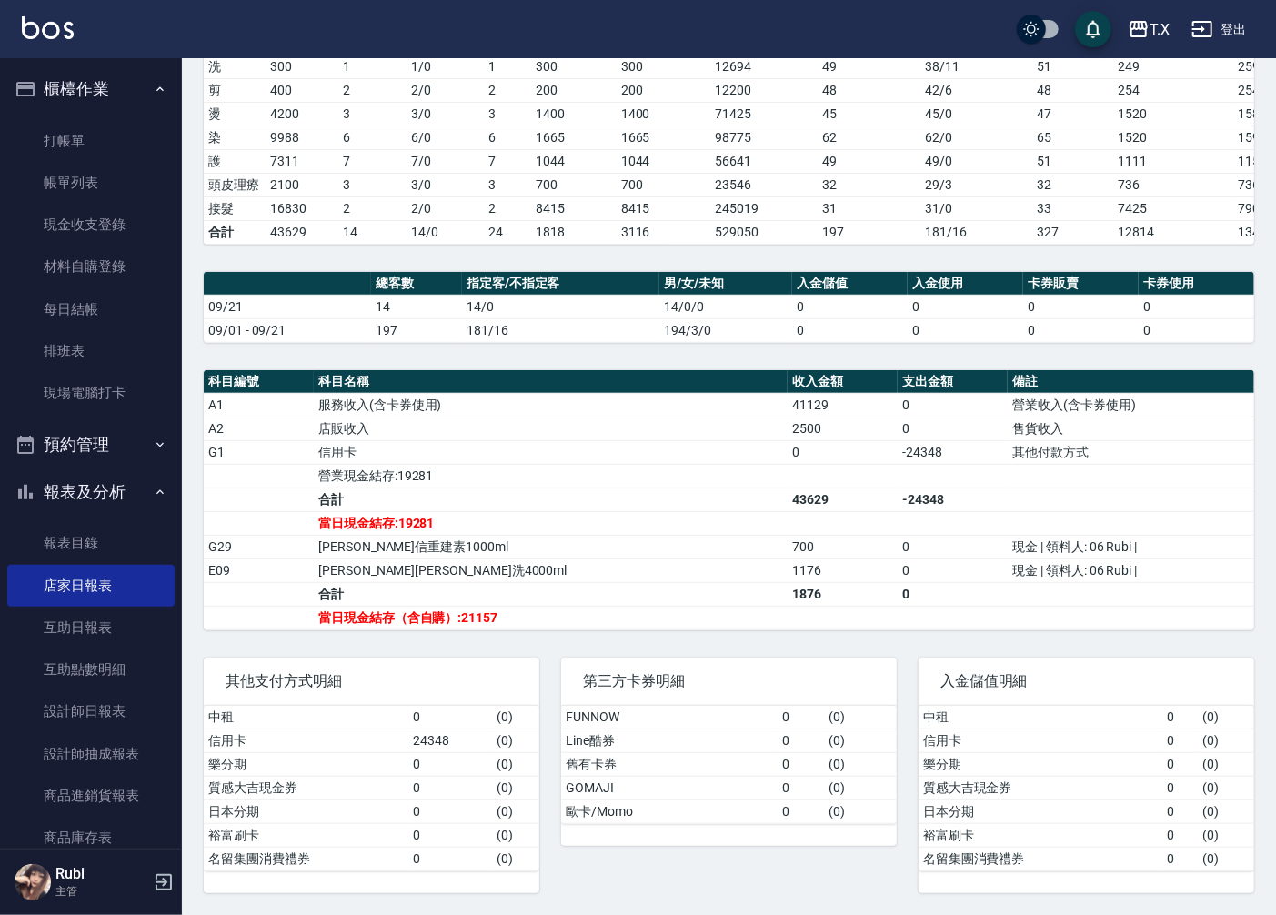
scroll to position [305, 0]
click at [121, 306] on link "每日結帳" at bounding box center [90, 309] width 167 height 42
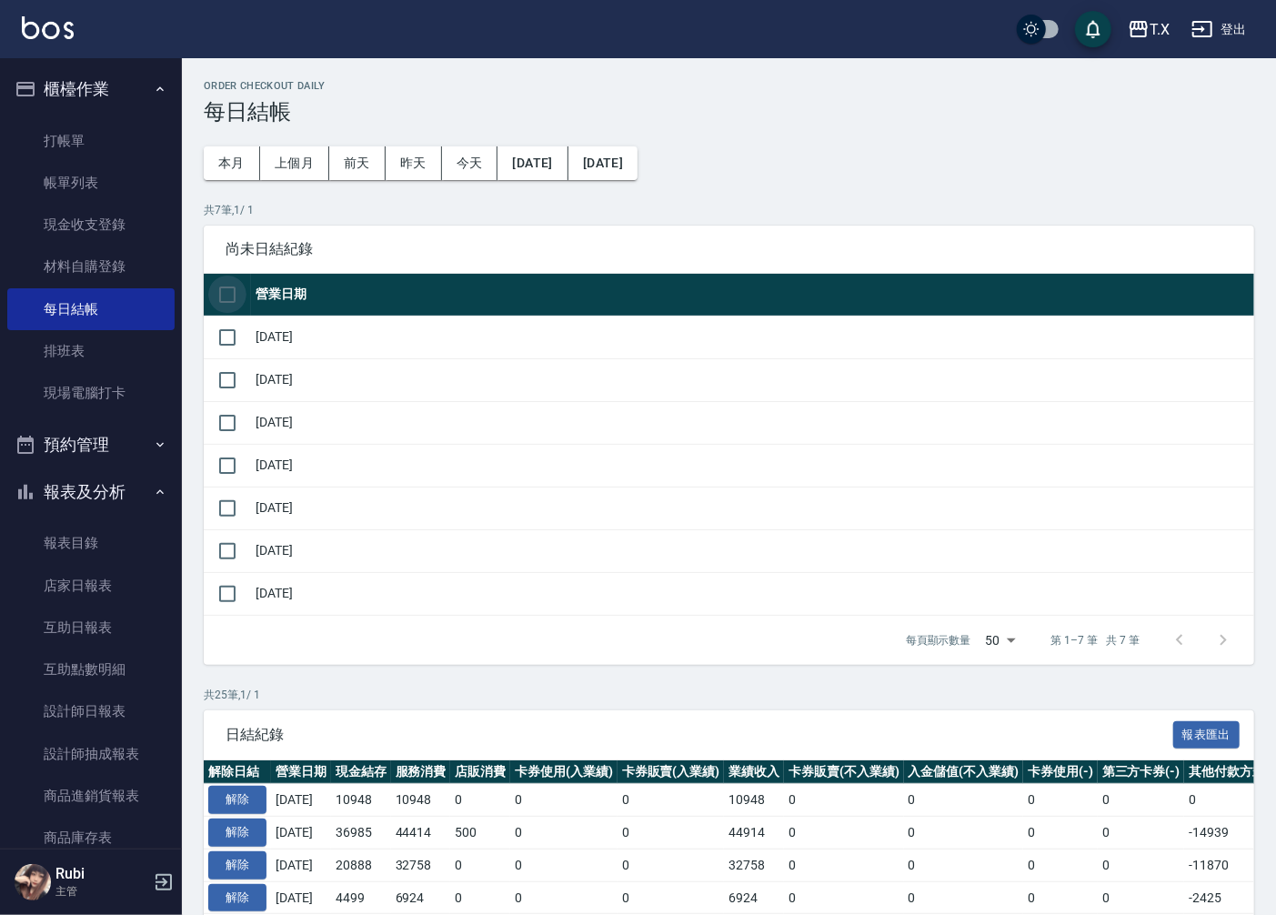
click at [234, 292] on input "checkbox" at bounding box center [227, 295] width 38 height 38
checkbox input "true"
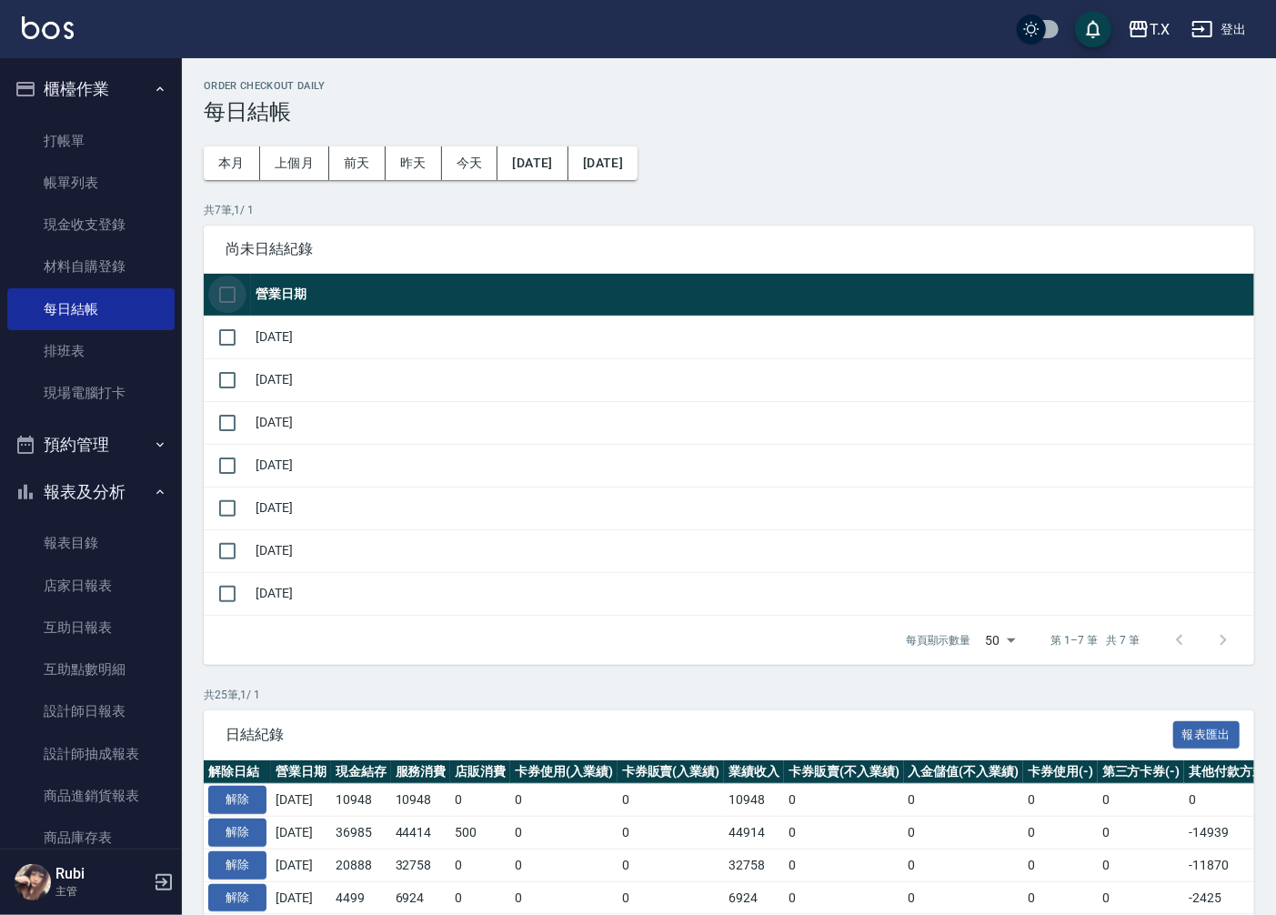
checkbox input "true"
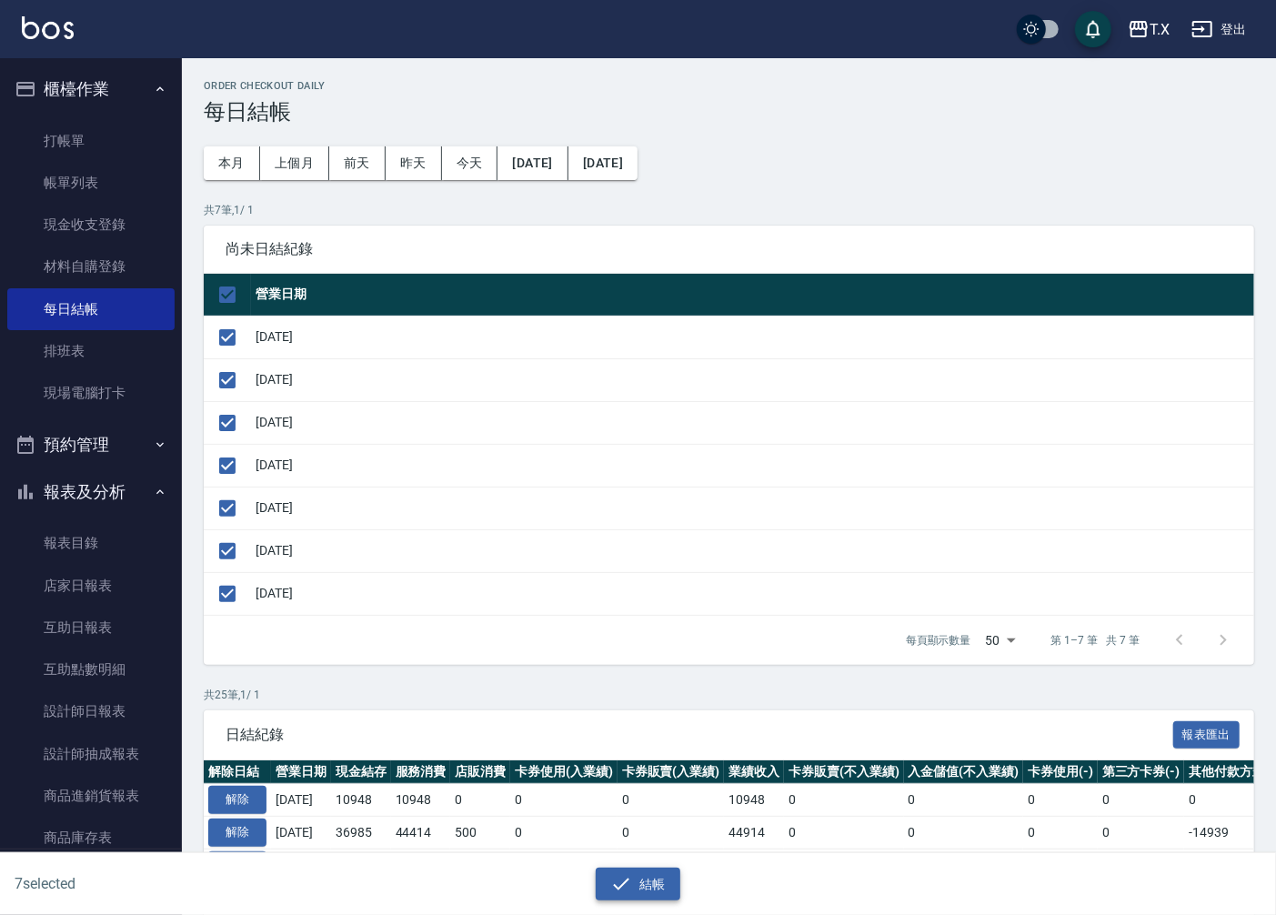
click at [648, 874] on button "結帳" at bounding box center [638, 885] width 85 height 34
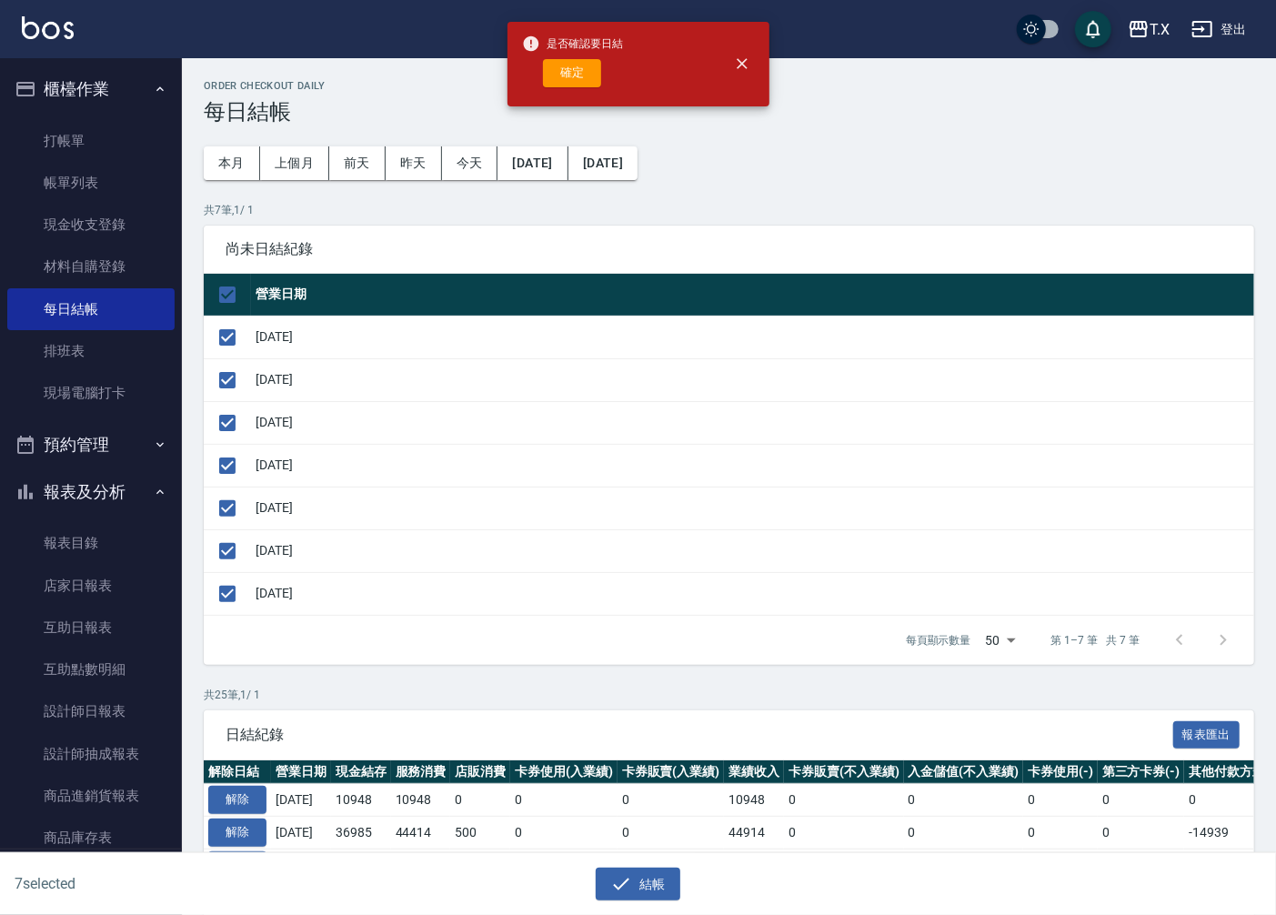
click at [578, 65] on button "確定" at bounding box center [572, 73] width 58 height 28
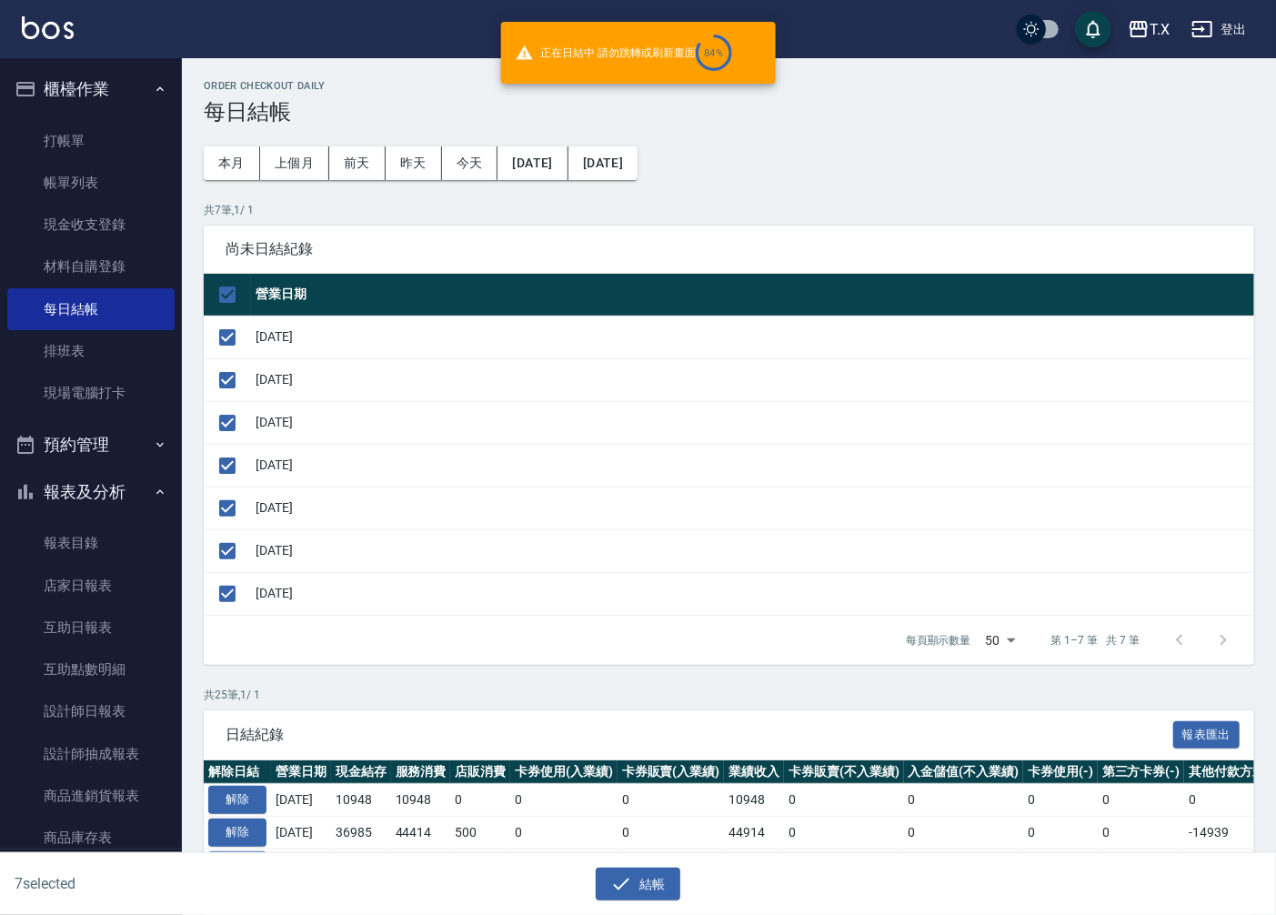
checkbox input "false"
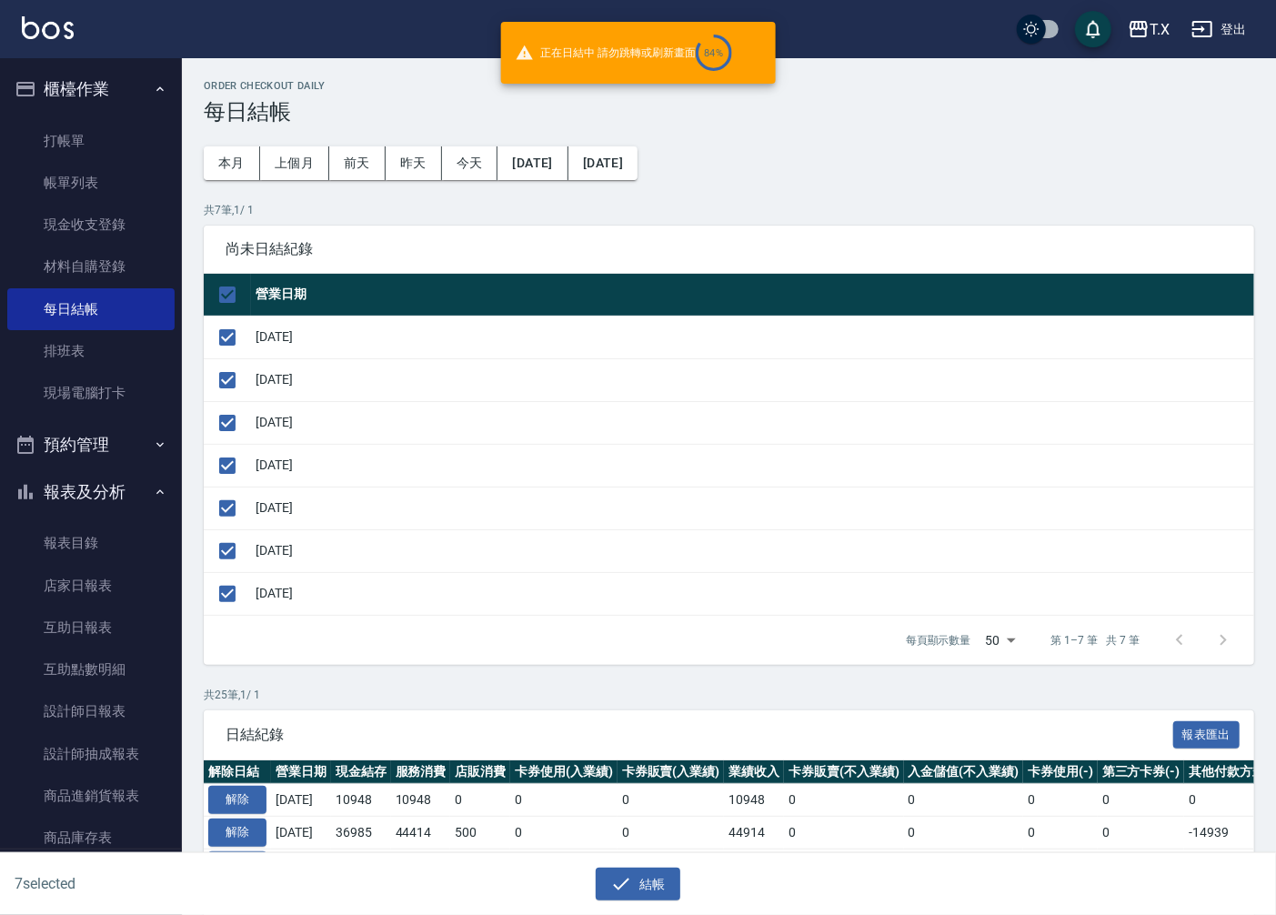
checkbox input "false"
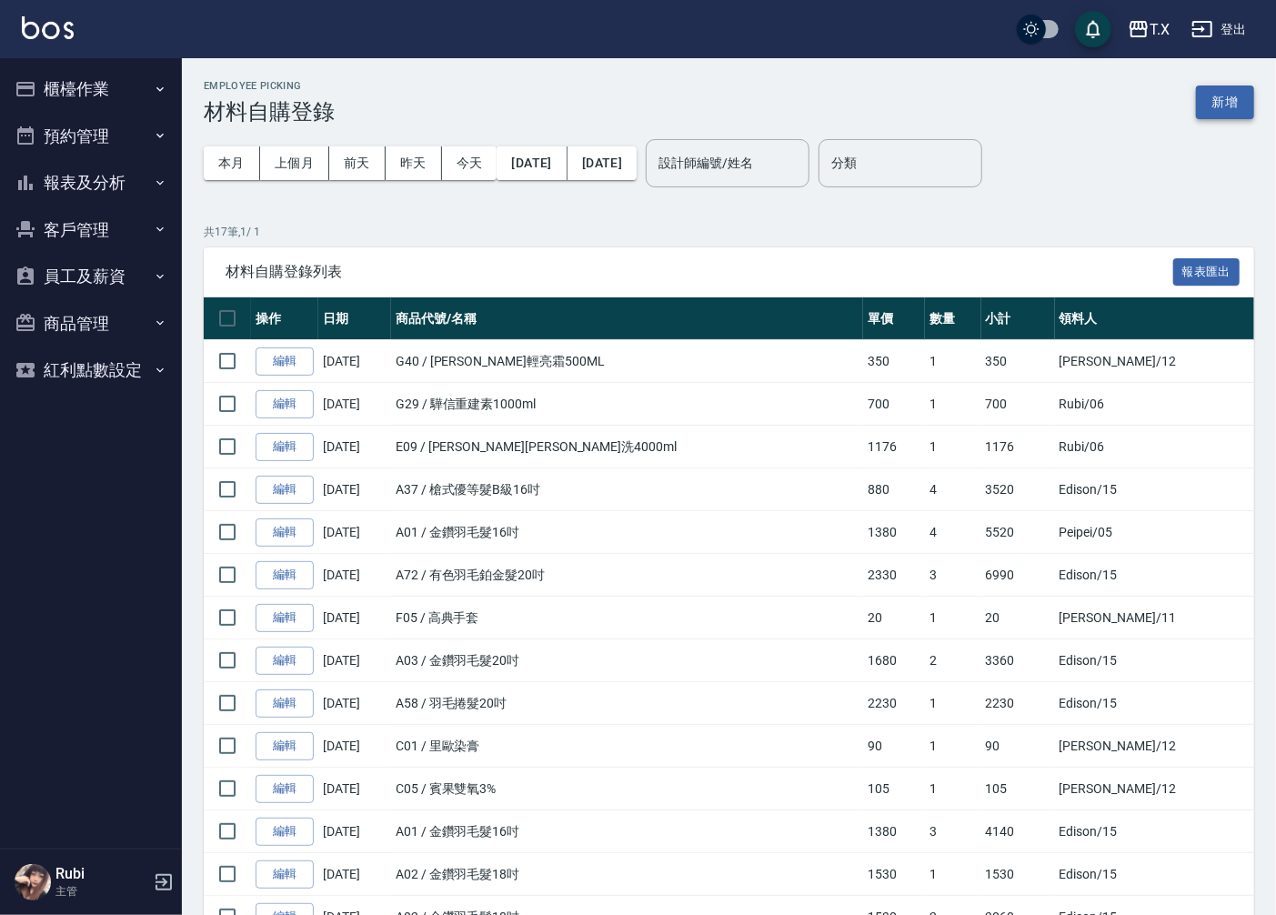
click at [1235, 93] on button "新增" at bounding box center [1225, 103] width 58 height 34
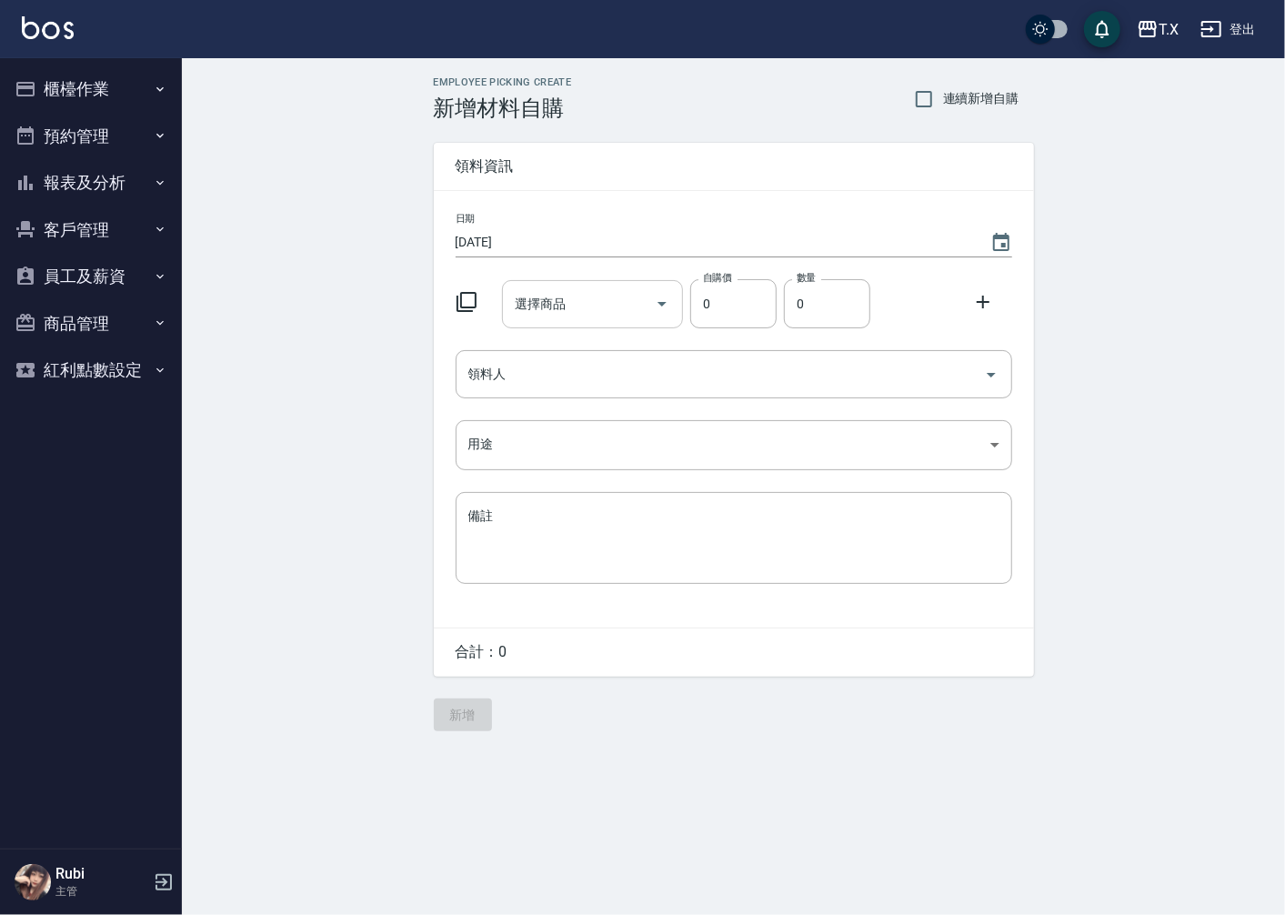
click at [579, 311] on input "選擇商品" at bounding box center [578, 304] width 137 height 32
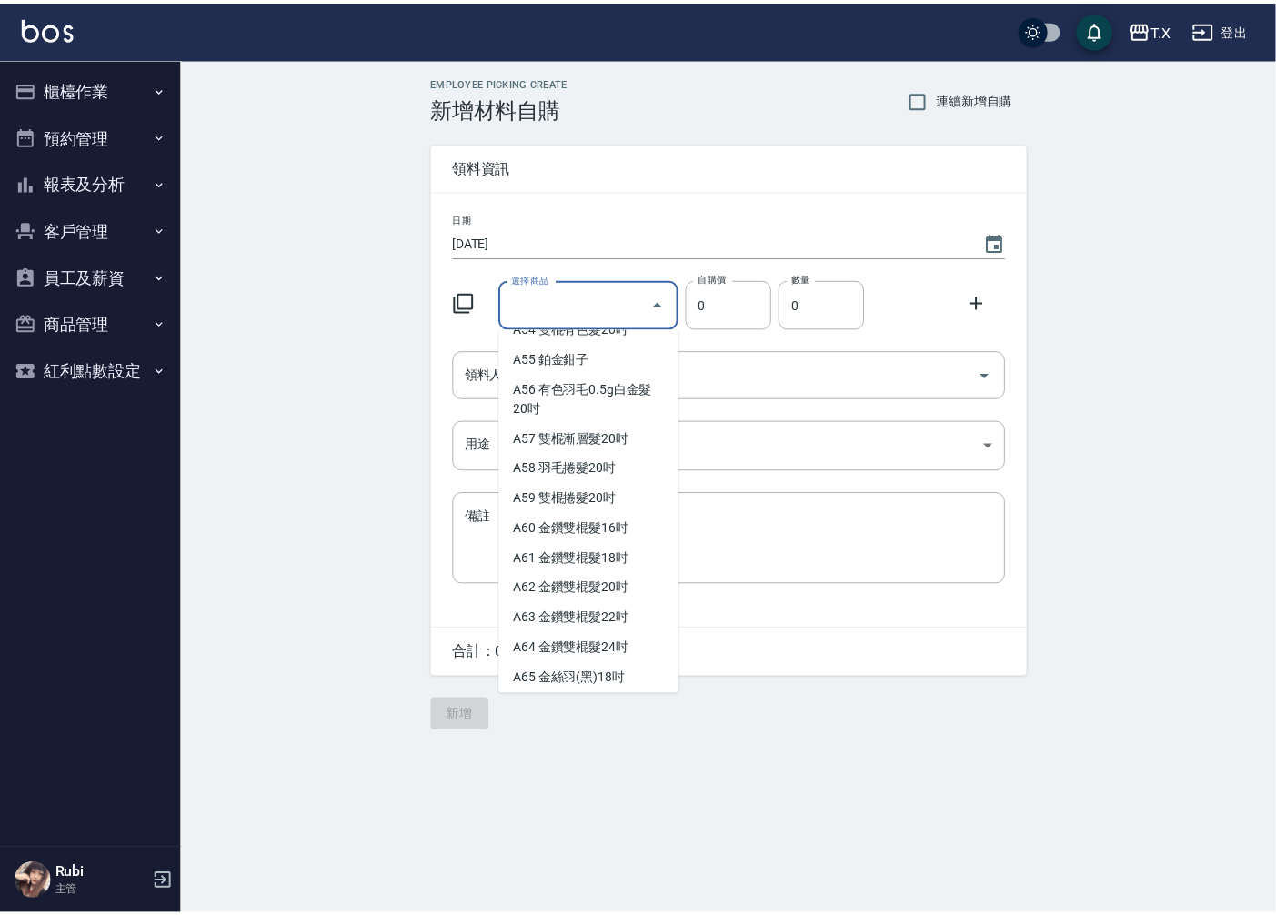
scroll to position [1213, 0]
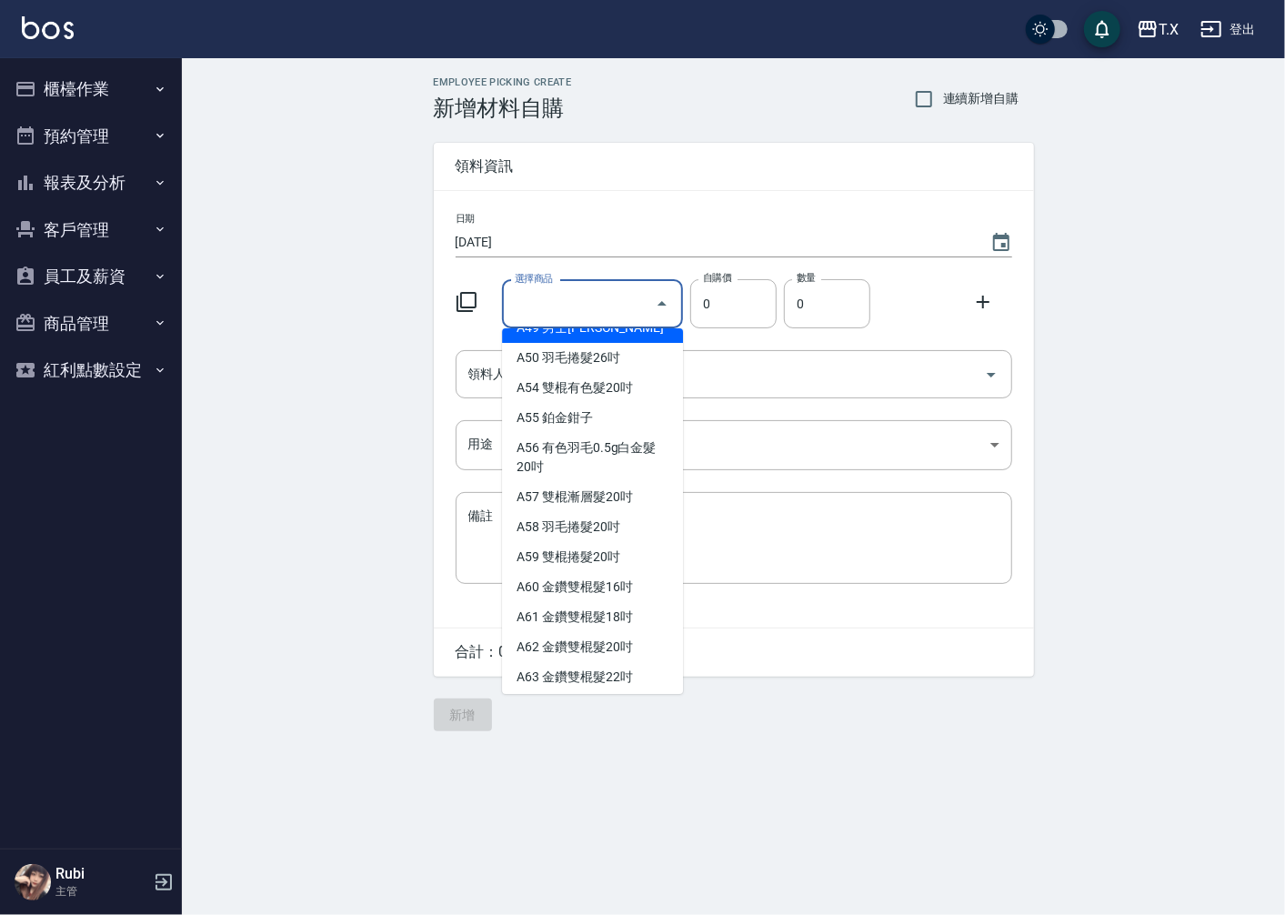
click at [593, 343] on li "A49 男士金絲羽" at bounding box center [592, 328] width 181 height 30
type input "男士[PERSON_NAME]"
type input "930"
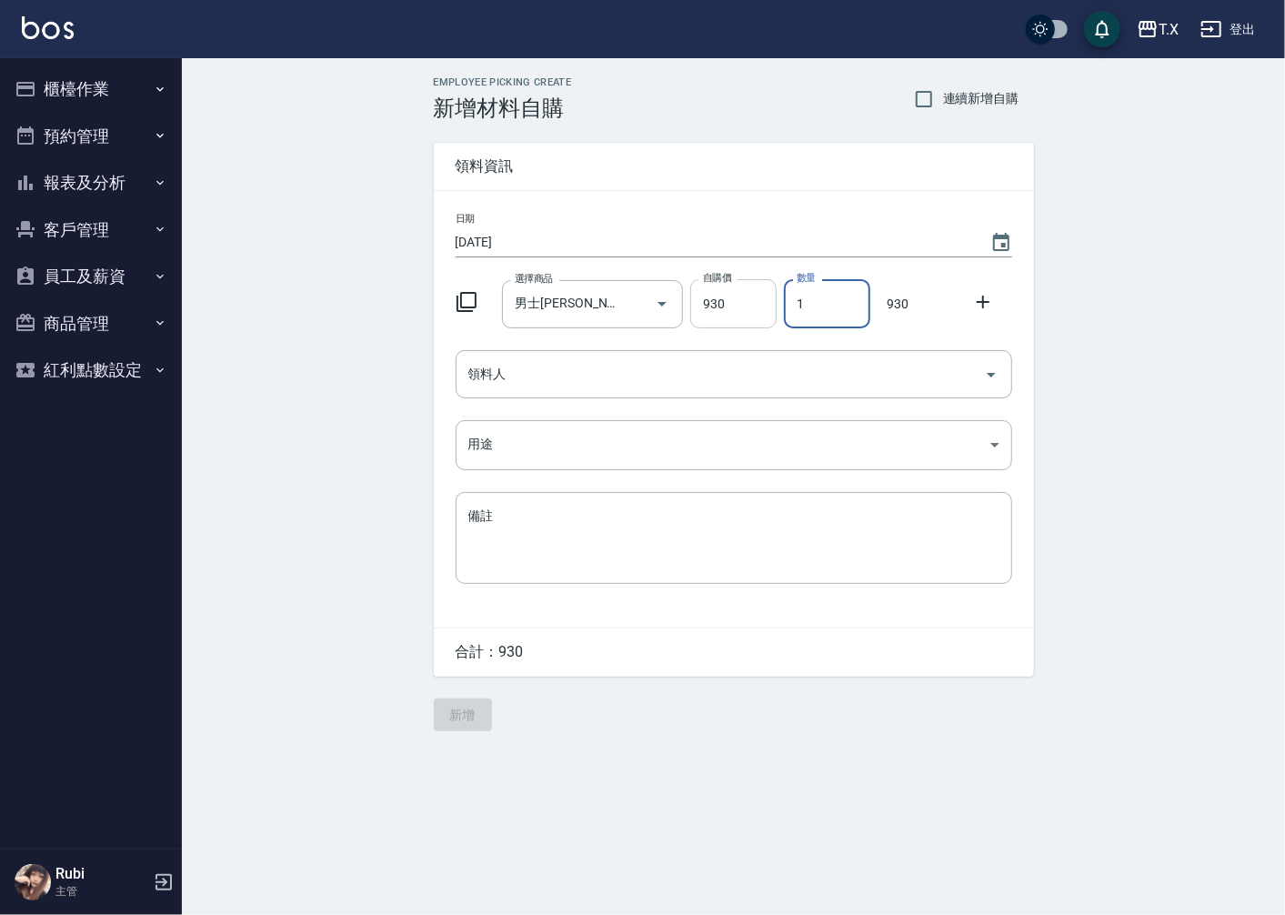
drag, startPoint x: 832, startPoint y: 305, endPoint x: 690, endPoint y: 324, distance: 144.1
click at [690, 323] on div "選擇商品 男士金絲羽 選擇商品 自購價 930 自購價 數量 1 數量 930" at bounding box center [730, 300] width 564 height 56
type input "10"
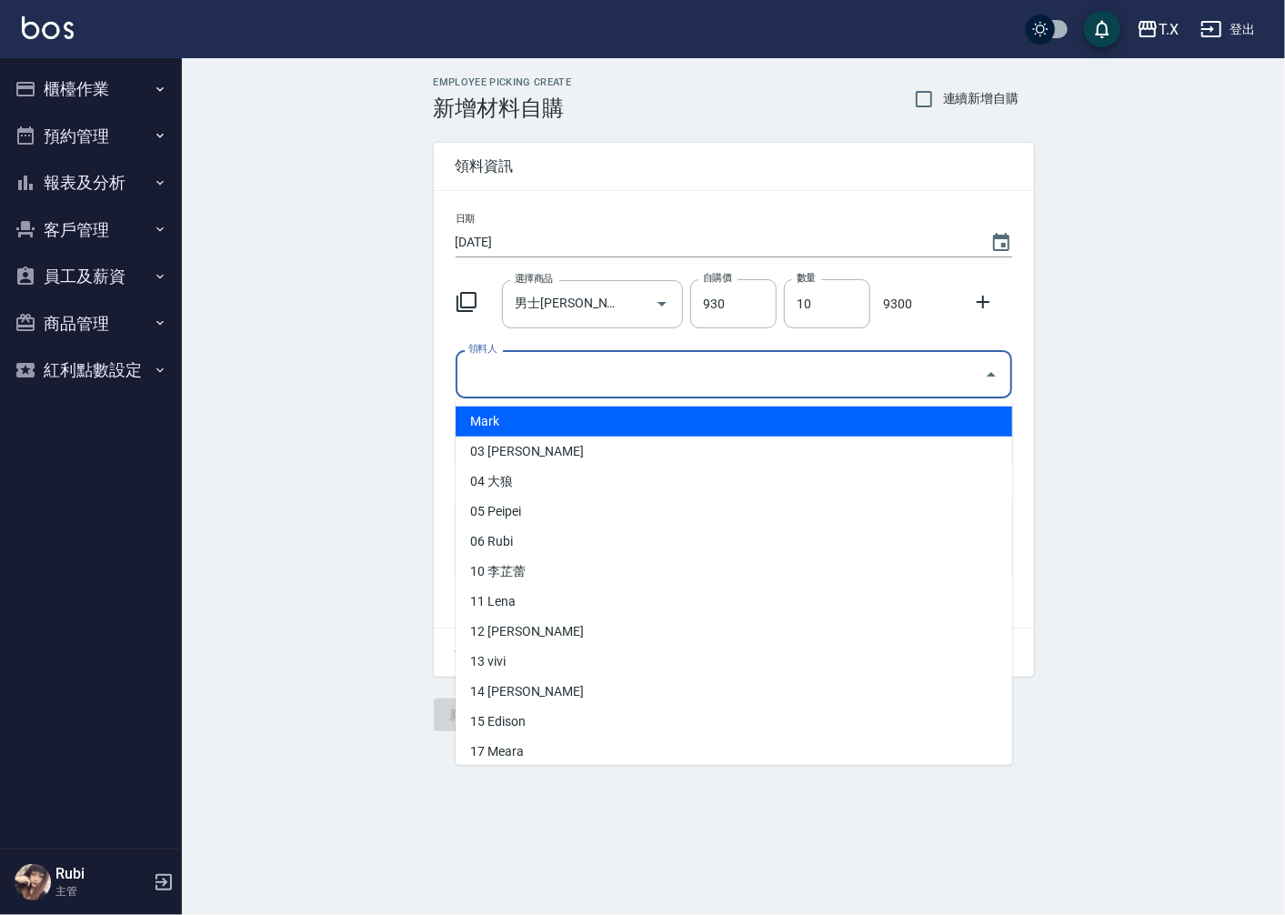
click at [565, 373] on input "領料人" at bounding box center [720, 374] width 513 height 32
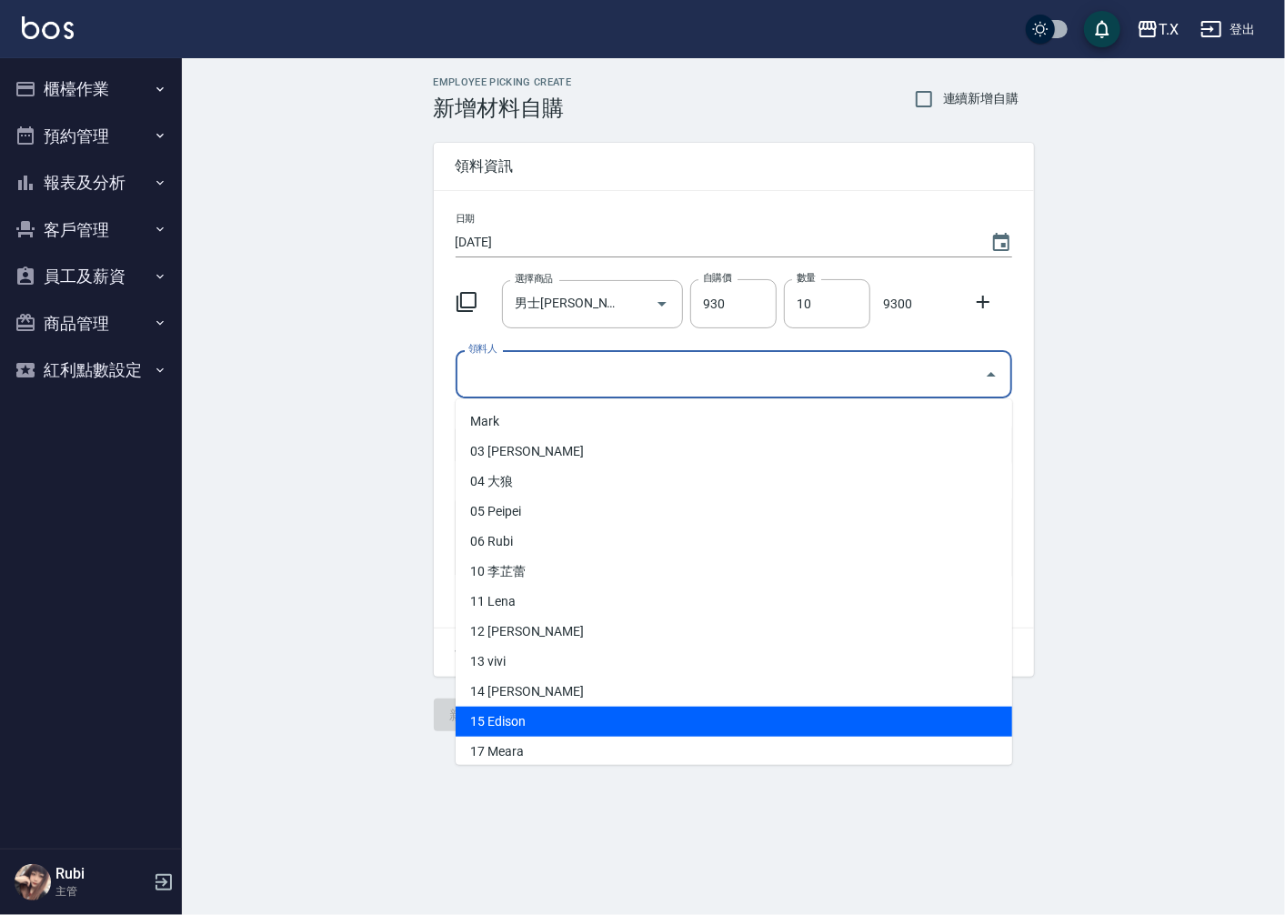
click at [532, 726] on li "15 Edison" at bounding box center [734, 722] width 557 height 30
type input "Edison"
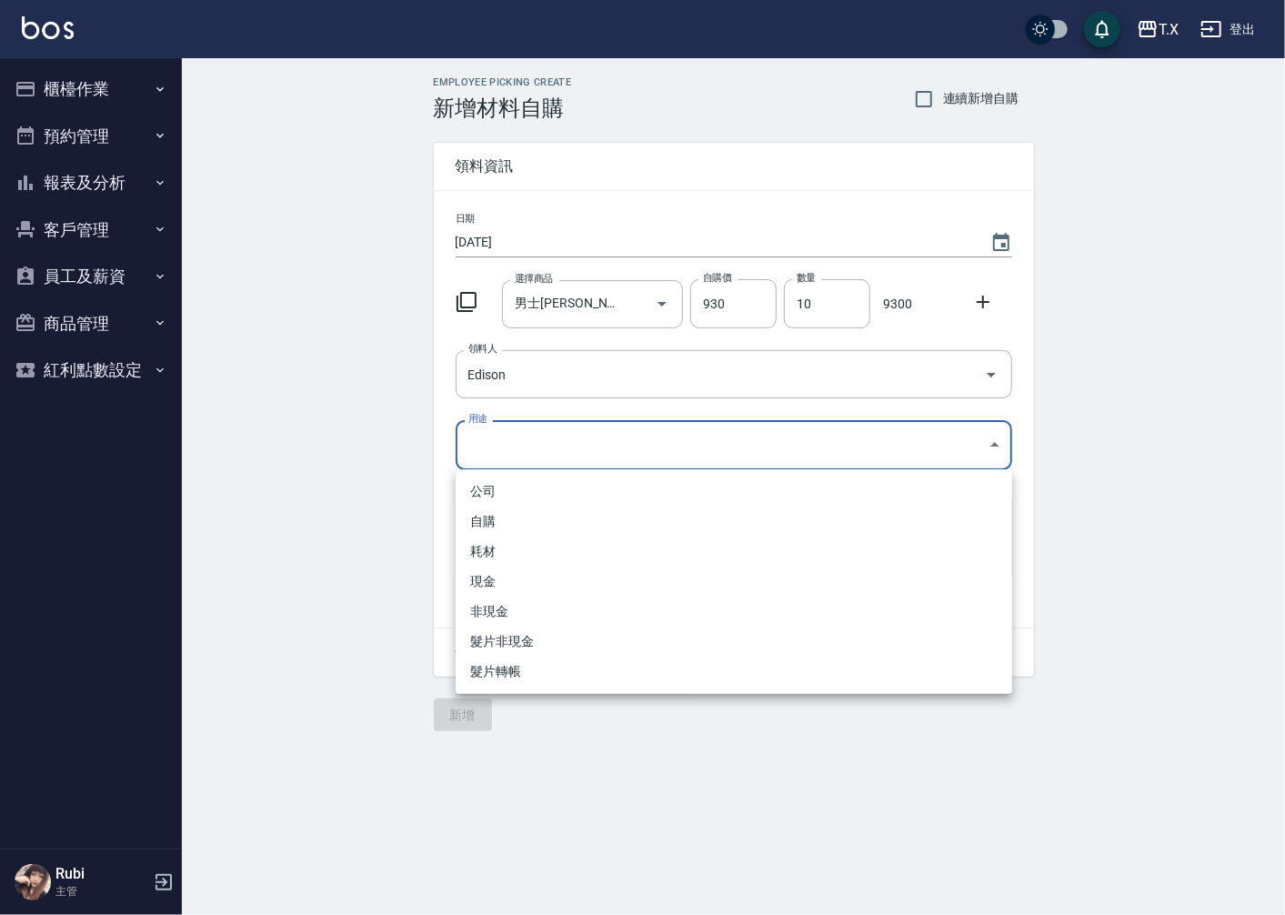
click at [542, 431] on body "T.X 登出 櫃檯作業 打帳單 帳單列表 現金收支登錄 材料自購登錄 每日結帳 排班表 現場電腦打卡 預約管理 預約管理 單日預約紀錄 單週預約紀錄 報表及分…" at bounding box center [642, 457] width 1285 height 915
click at [500, 548] on li "耗材" at bounding box center [734, 552] width 557 height 30
type input "耗材"
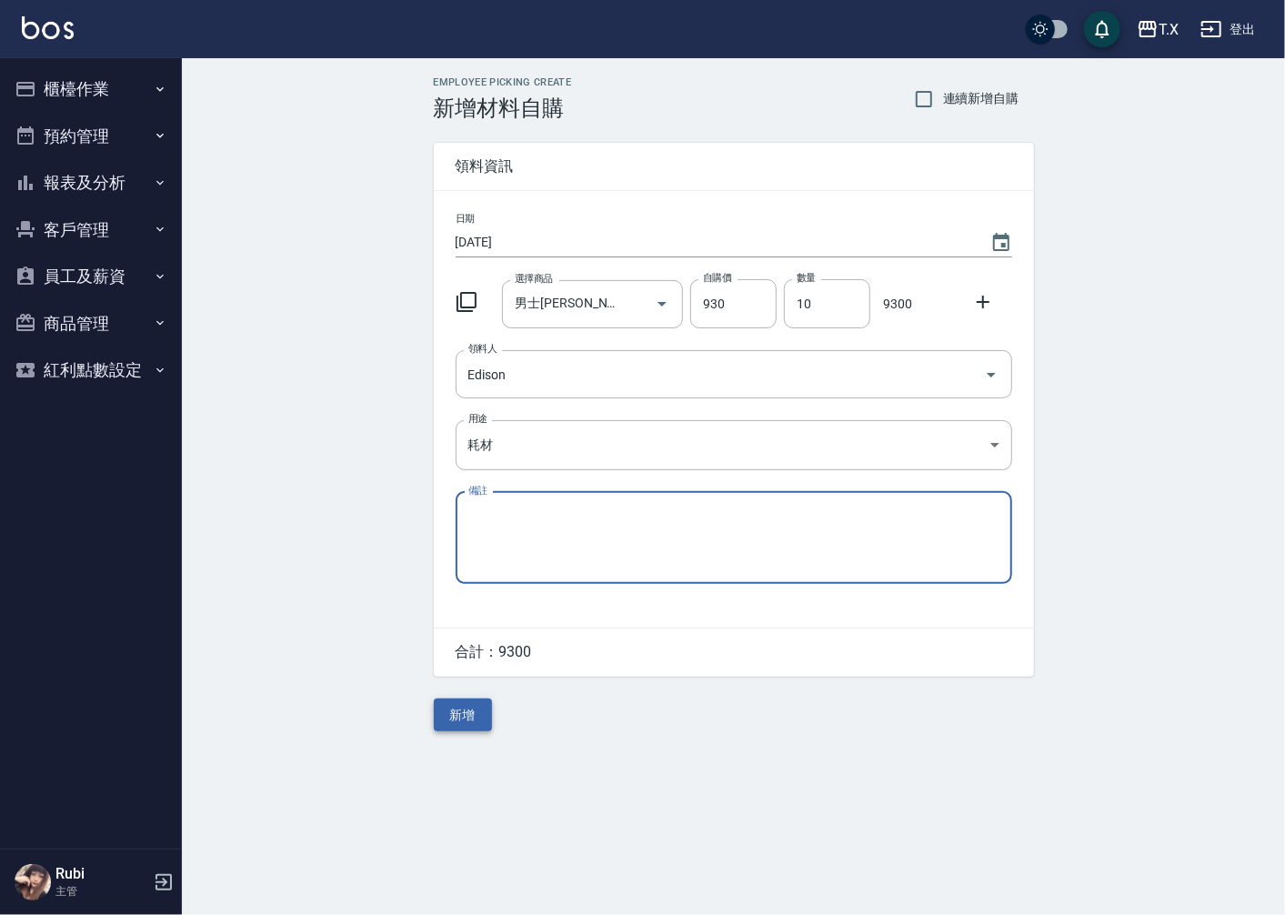
click at [478, 721] on button "新增" at bounding box center [463, 716] width 58 height 34
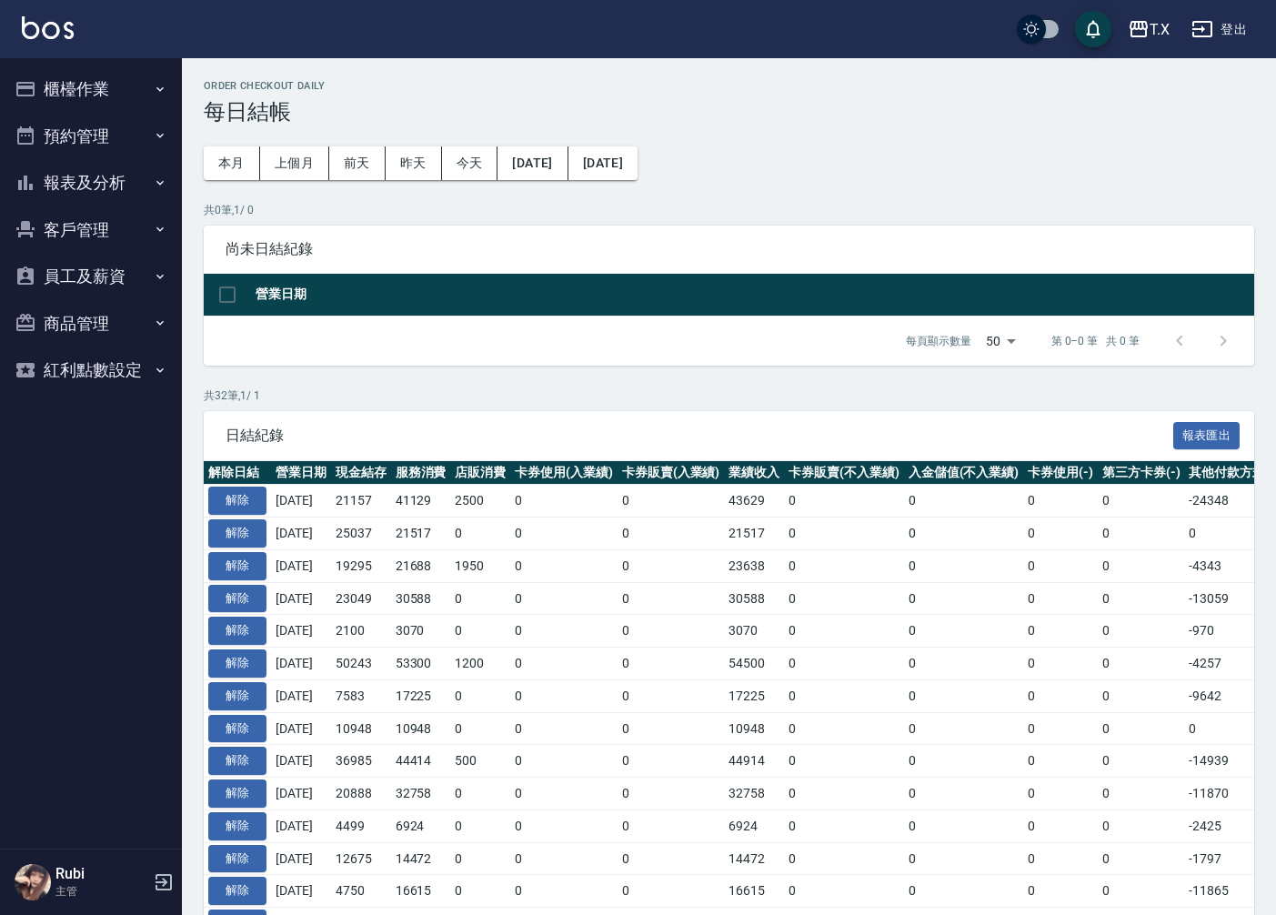
scroll to position [101, 0]
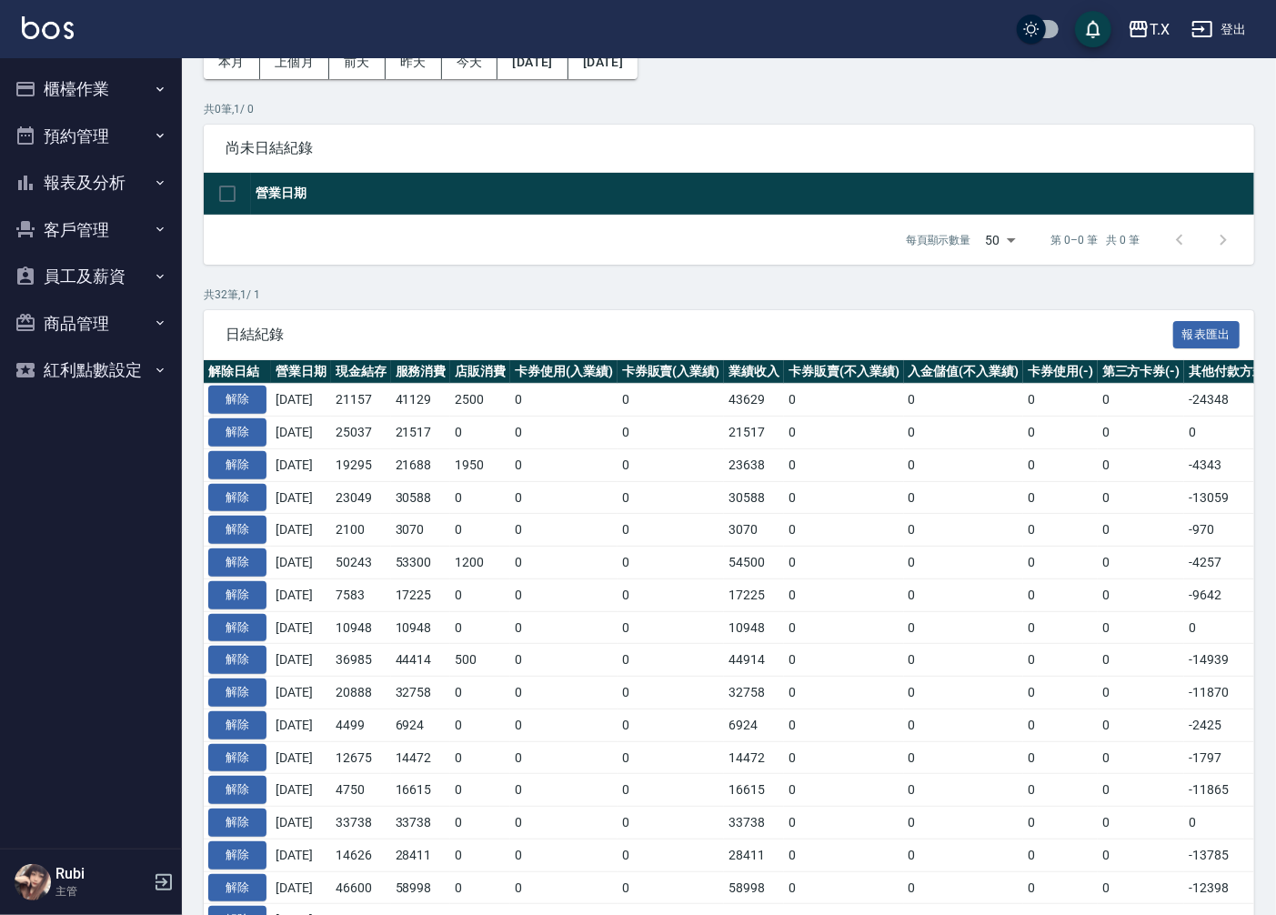
click at [64, 89] on button "櫃檯作業" at bounding box center [90, 88] width 167 height 47
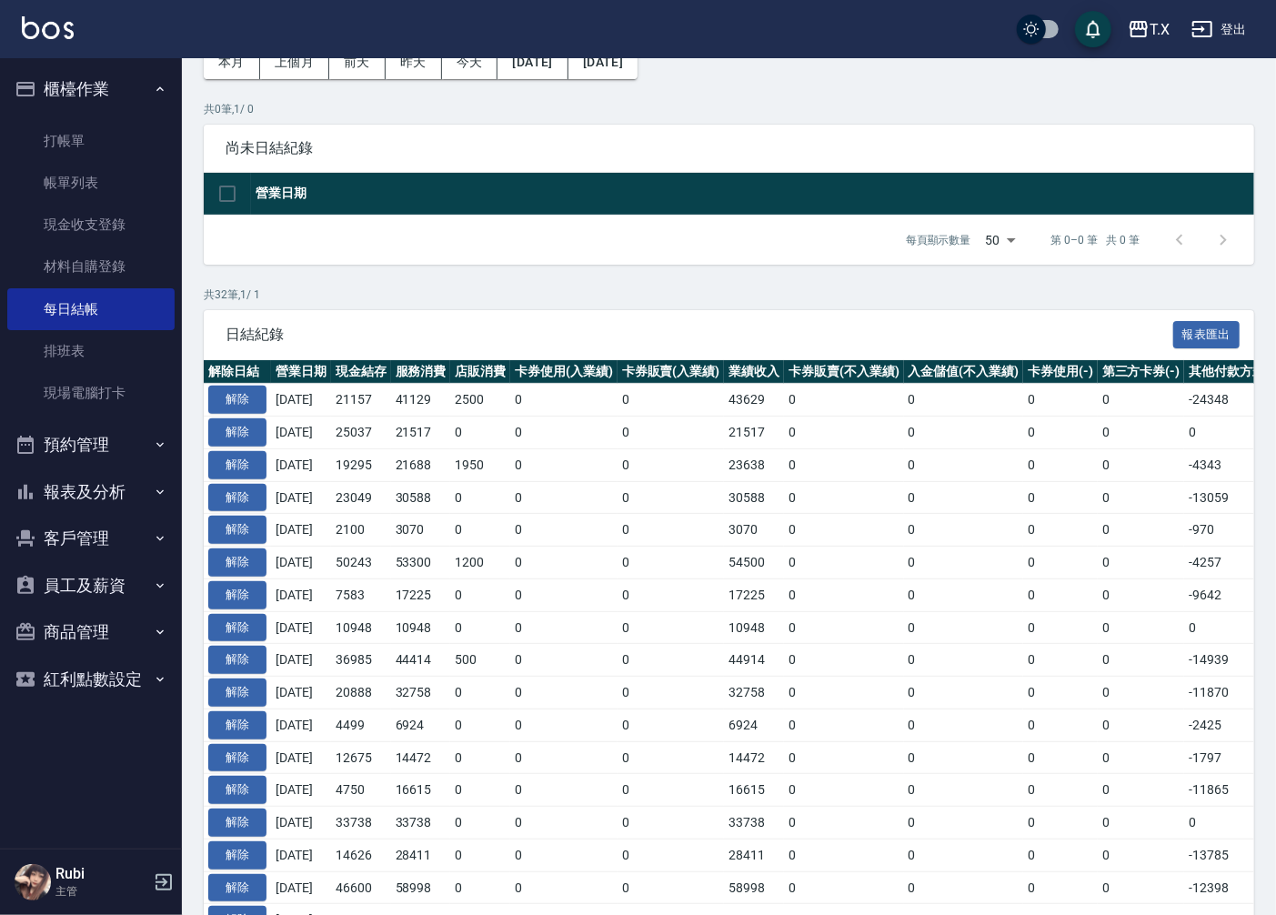
click at [120, 489] on button "報表及分析" at bounding box center [90, 491] width 167 height 47
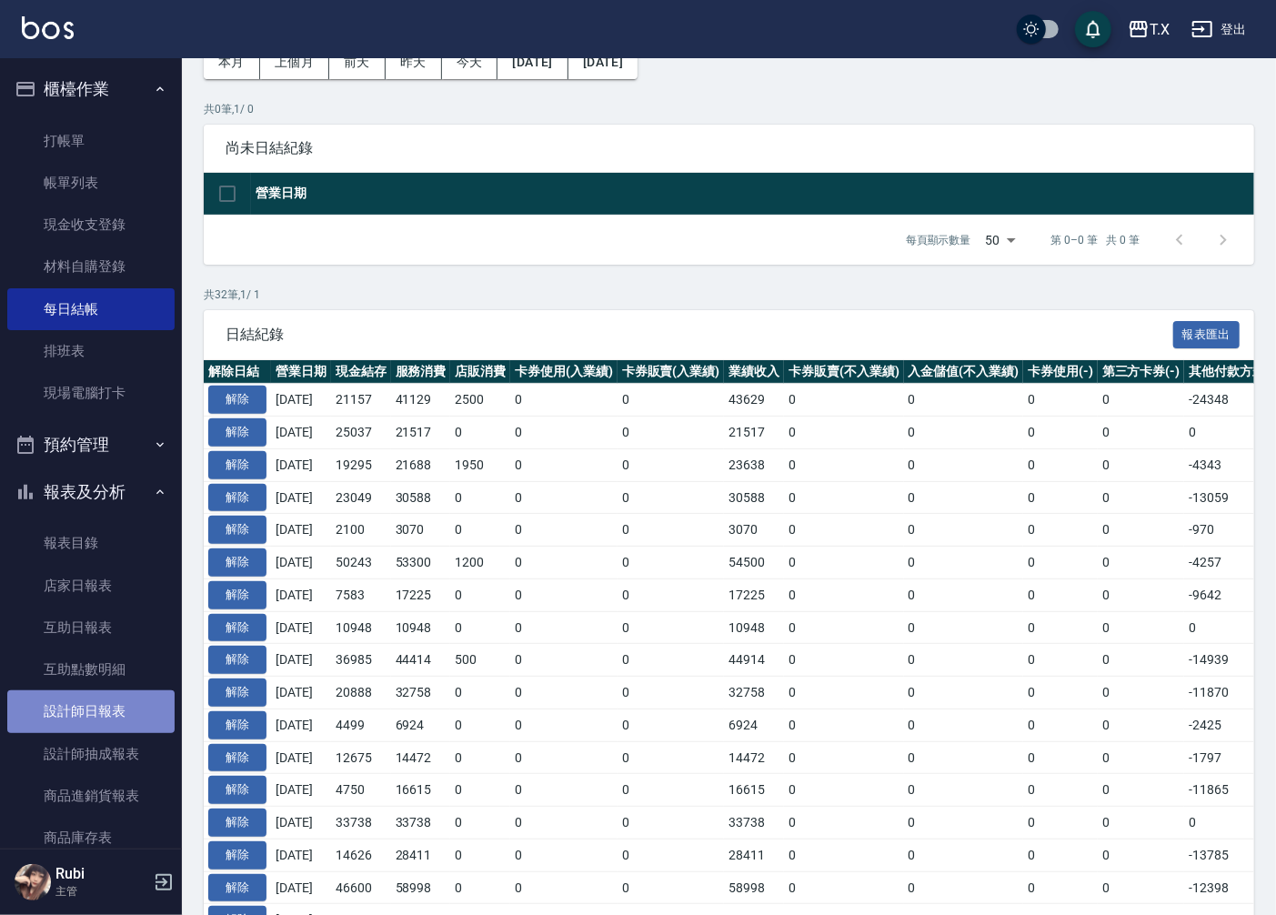
click at [91, 713] on link "設計師日報表" at bounding box center [90, 711] width 167 height 42
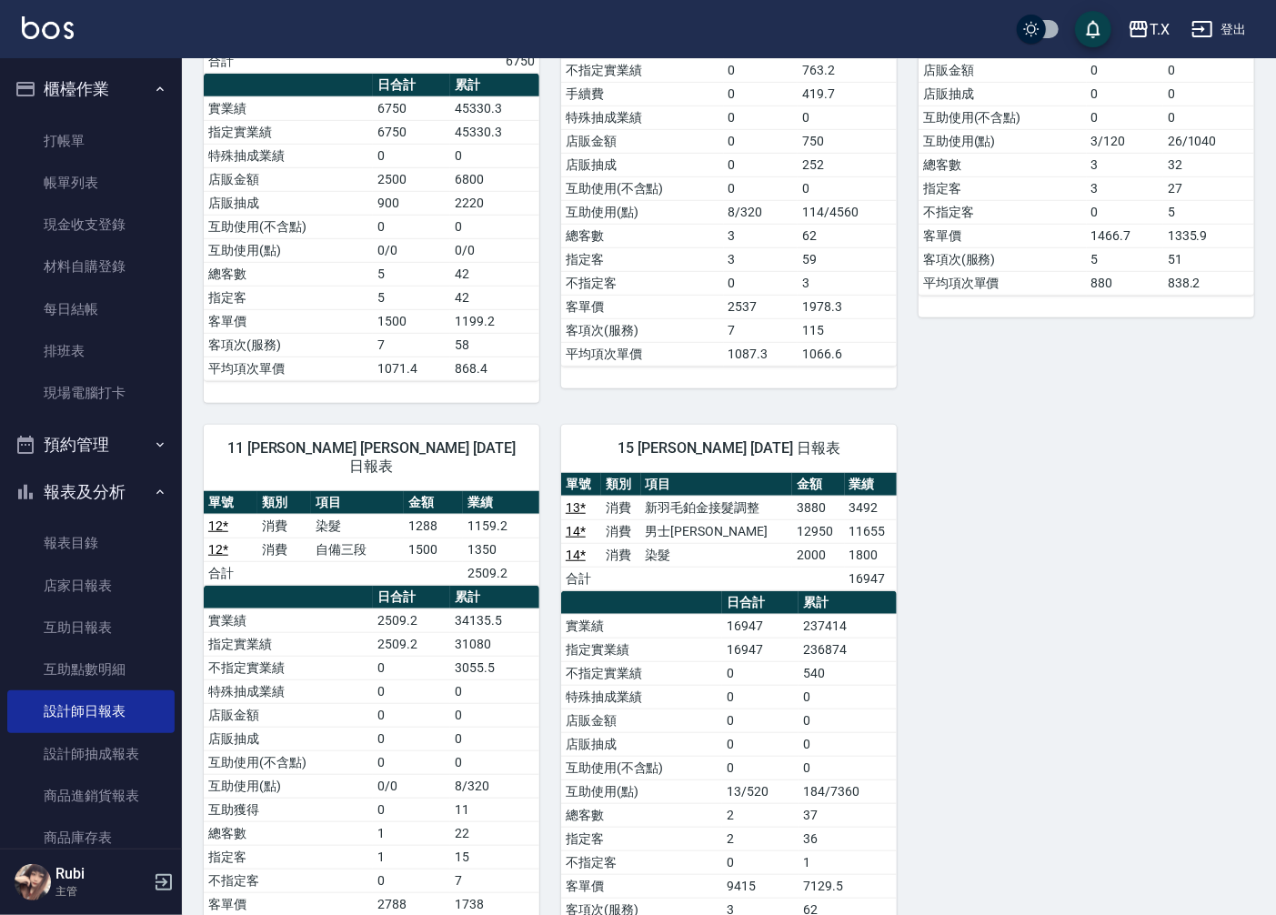
scroll to position [539, 0]
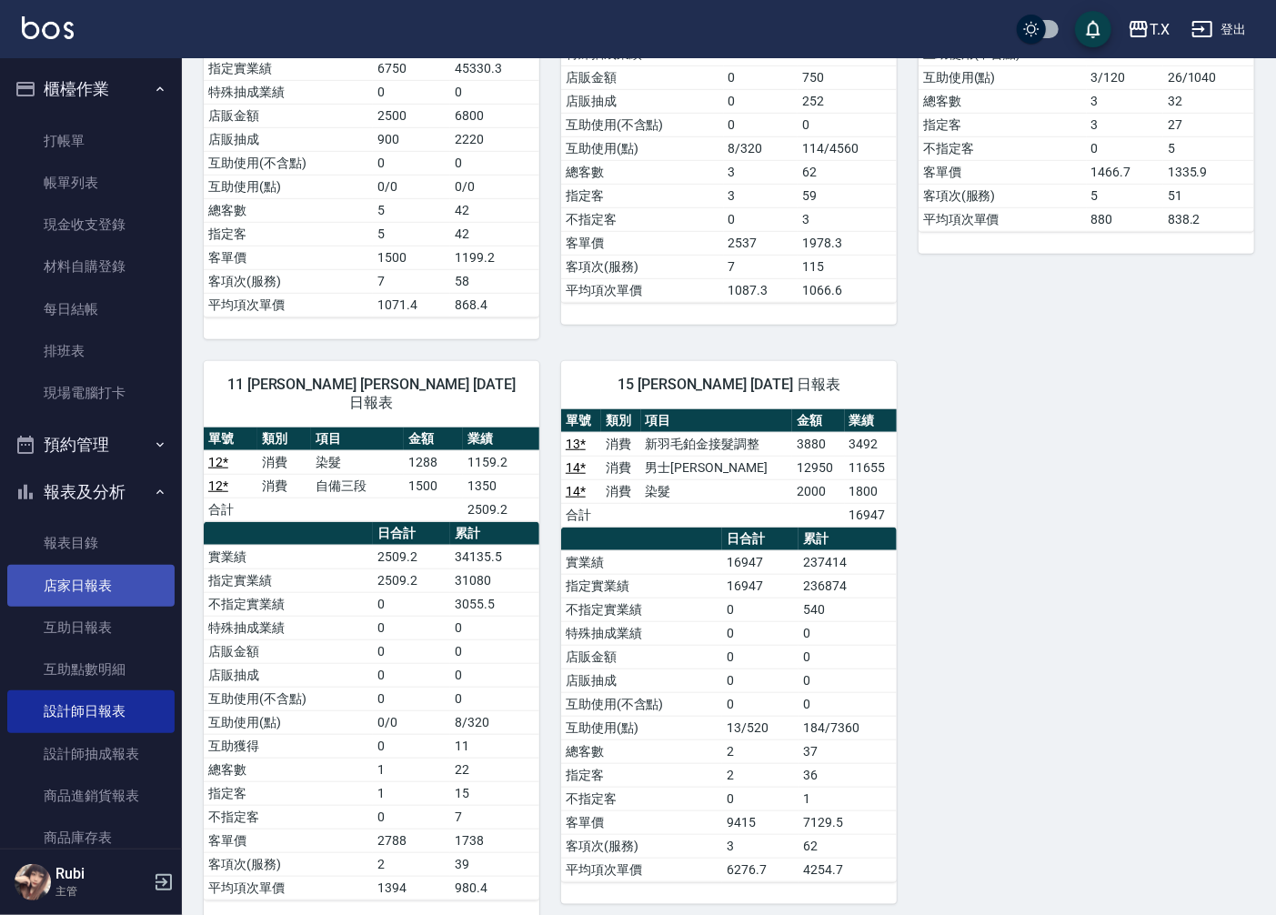
click at [116, 576] on link "店家日報表" at bounding box center [90, 586] width 167 height 42
